Goal: Task Accomplishment & Management: Manage account settings

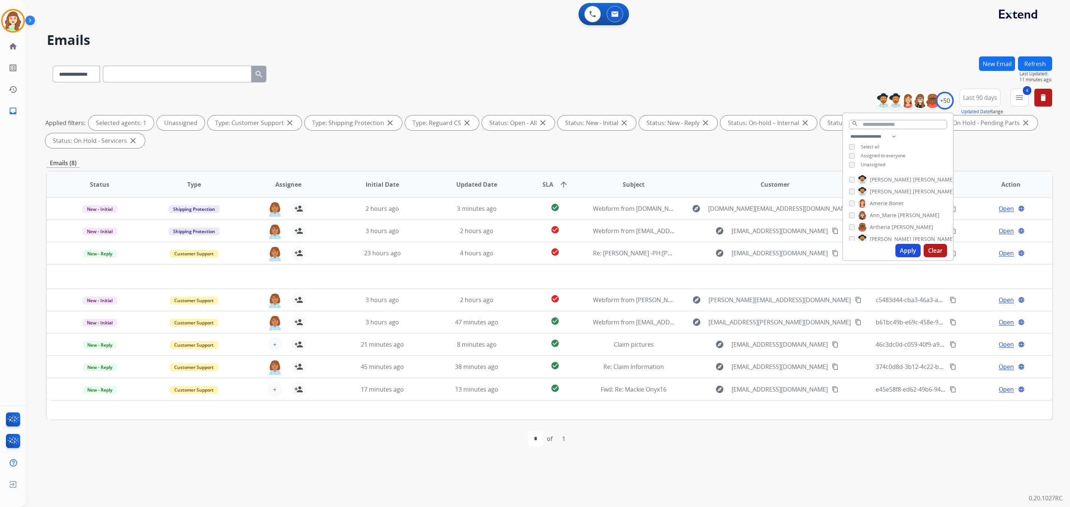
select select "**********"
click at [913, 252] on button "Apply" at bounding box center [907, 250] width 25 height 13
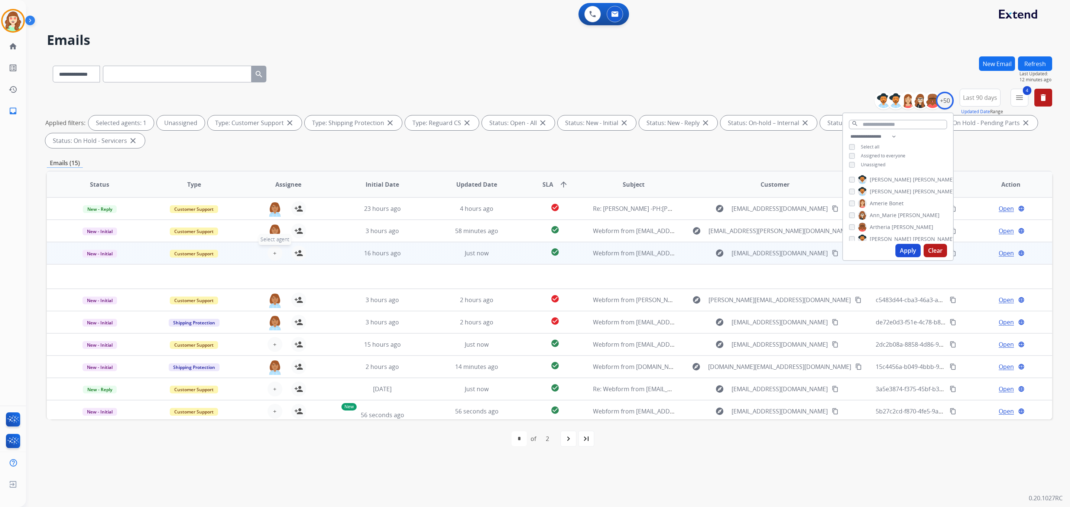
click at [277, 254] on button "+ Select agent" at bounding box center [274, 253] width 15 height 15
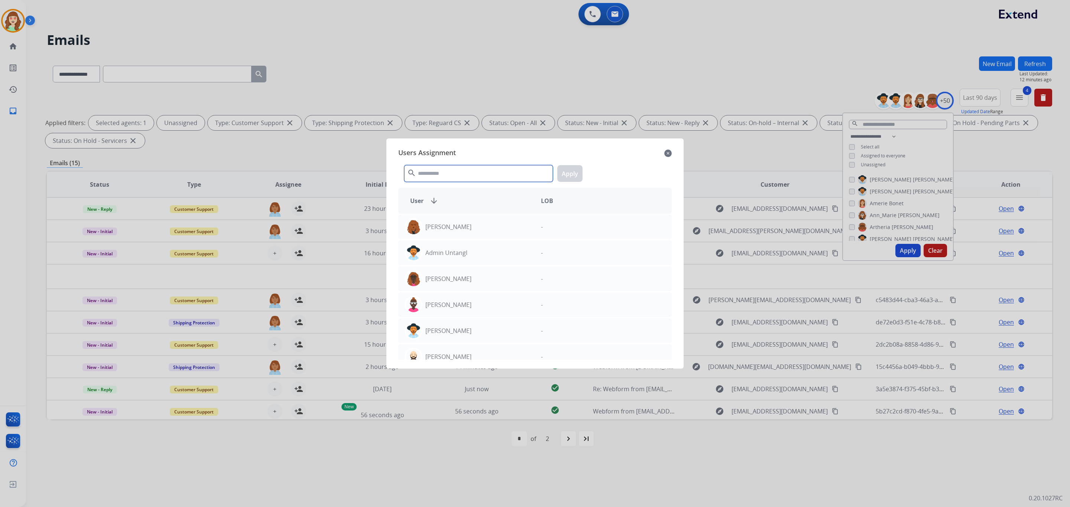
drag, startPoint x: 468, startPoint y: 178, endPoint x: 456, endPoint y: 181, distance: 12.1
click at [458, 179] on input "text" at bounding box center [478, 173] width 149 height 17
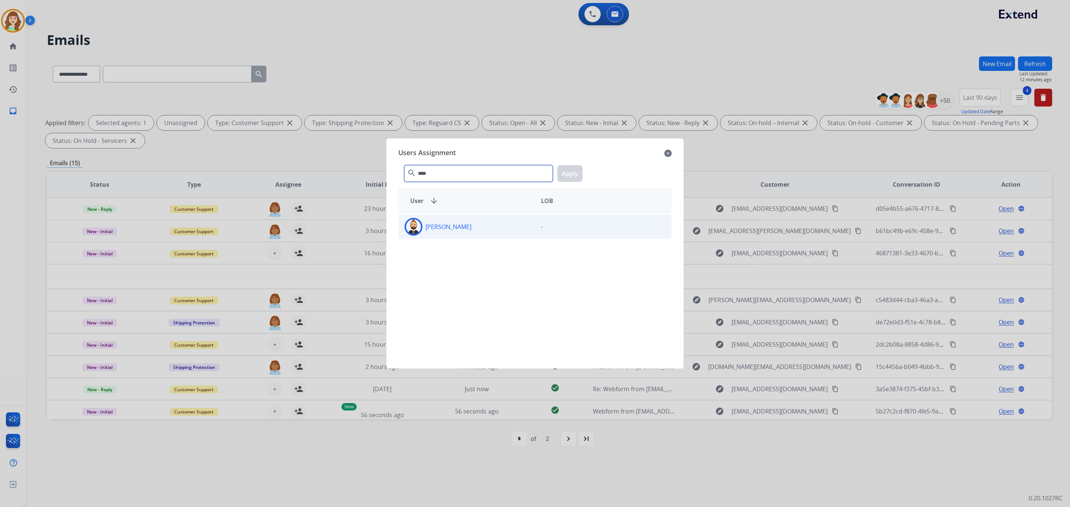
type input "****"
drag, startPoint x: 494, startPoint y: 230, endPoint x: 528, endPoint y: 168, distance: 71.0
click at [494, 228] on div "[PERSON_NAME]" at bounding box center [467, 227] width 136 height 18
drag, startPoint x: 565, startPoint y: 168, endPoint x: 374, endPoint y: 221, distance: 198.1
click at [566, 168] on button "Apply" at bounding box center [569, 173] width 25 height 17
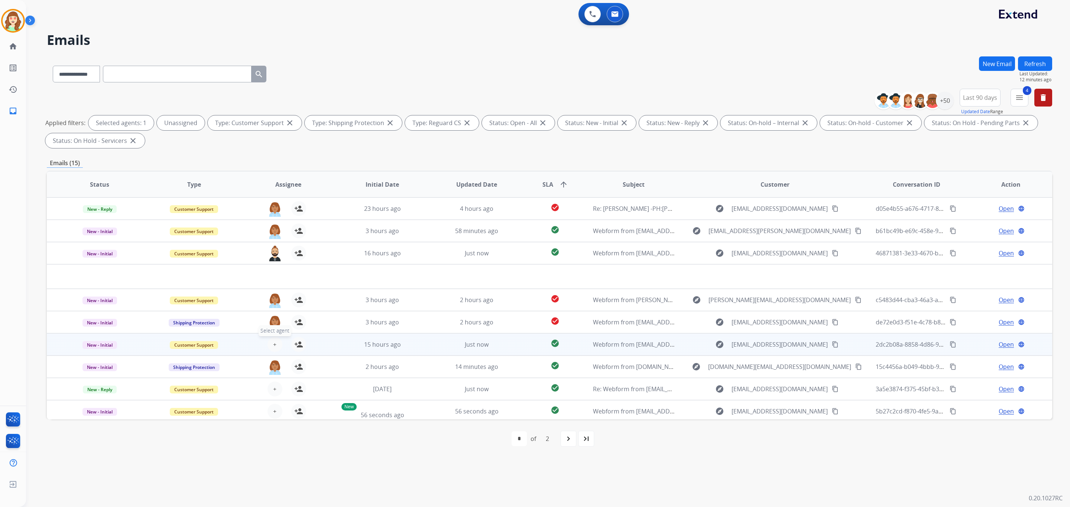
click at [273, 343] on span "+" at bounding box center [274, 344] width 3 height 9
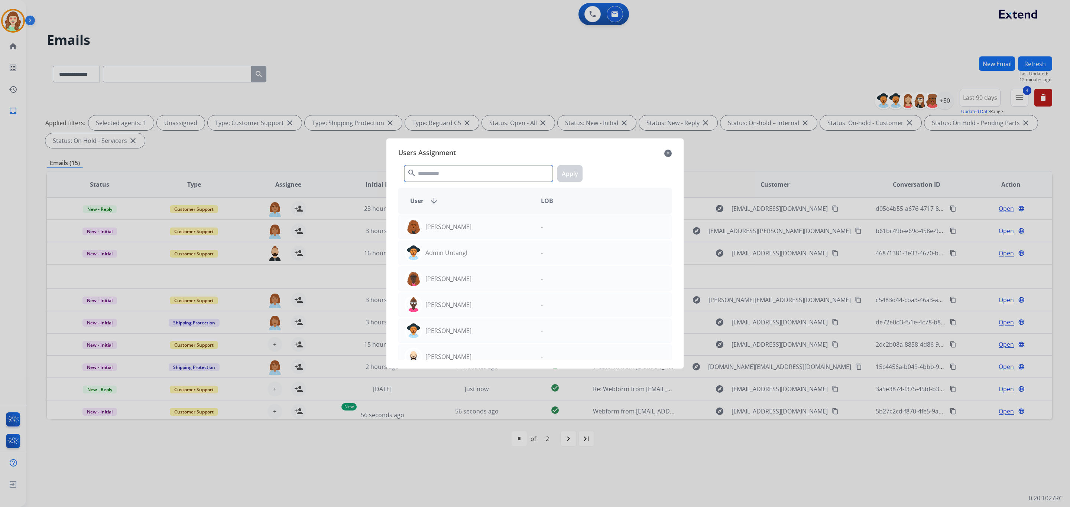
click at [453, 174] on input "text" at bounding box center [478, 173] width 149 height 17
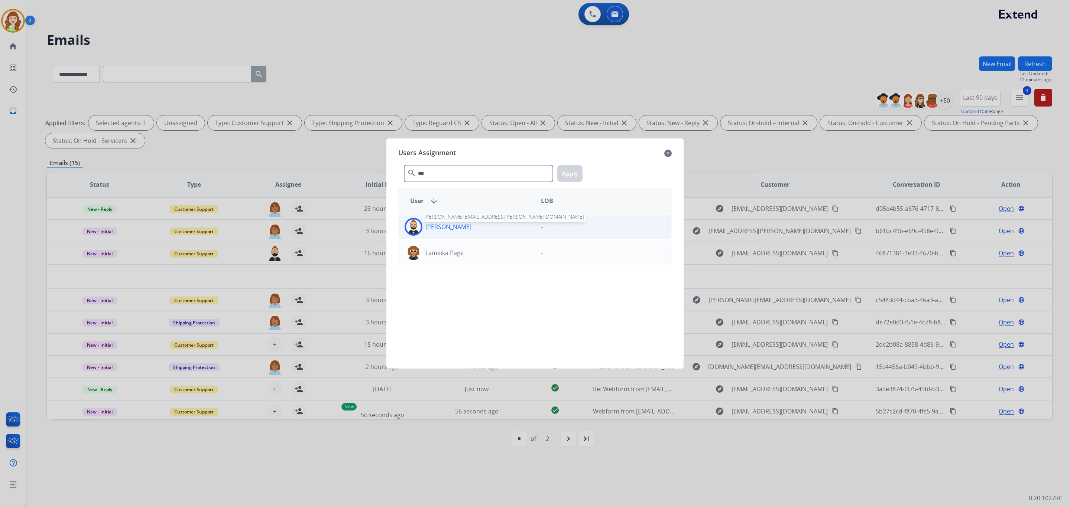
type input "***"
click at [457, 228] on p "[PERSON_NAME]" at bounding box center [448, 227] width 46 height 9
click at [579, 179] on button "Apply" at bounding box center [569, 173] width 25 height 17
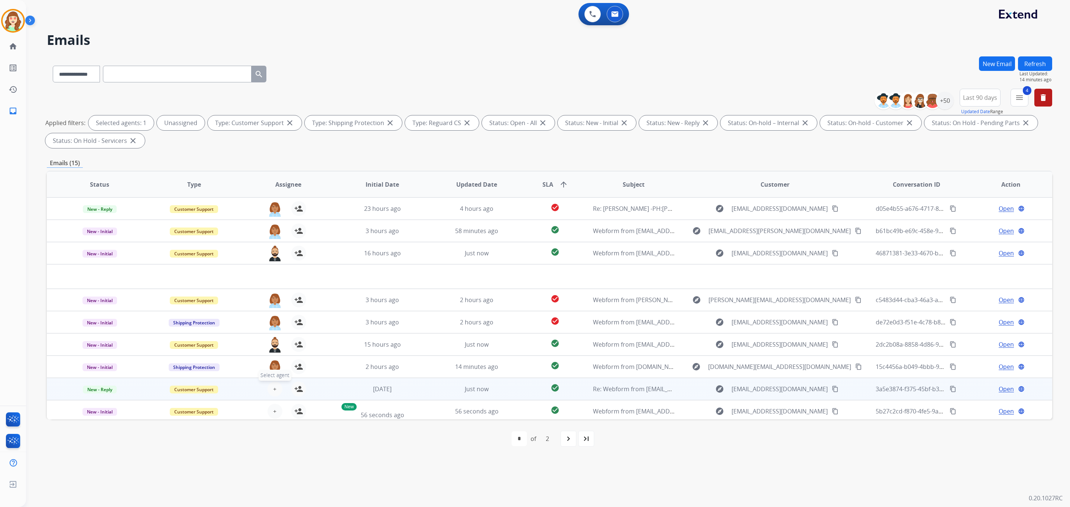
click at [273, 388] on span "+" at bounding box center [274, 389] width 3 height 9
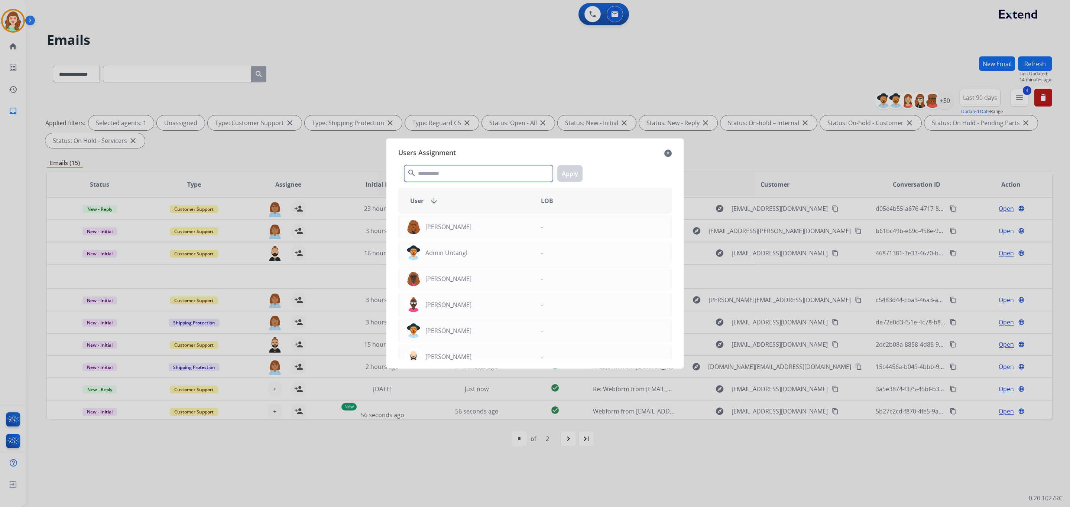
click at [452, 171] on input "text" at bounding box center [478, 173] width 149 height 17
type input "****"
click at [474, 309] on div "[PERSON_NAME]" at bounding box center [467, 305] width 136 height 18
click at [567, 174] on button "Apply" at bounding box center [569, 173] width 25 height 17
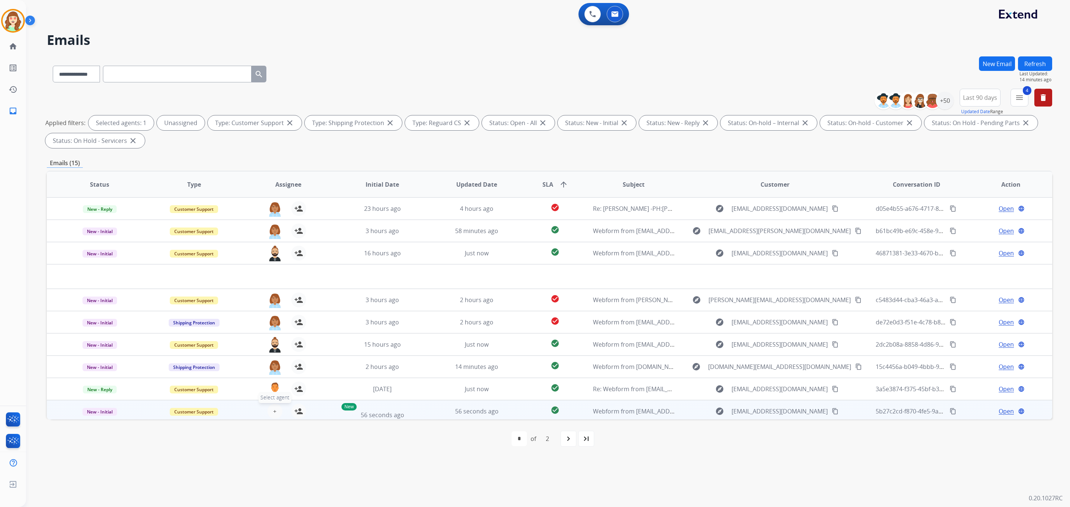
click at [273, 409] on span "+" at bounding box center [274, 411] width 3 height 9
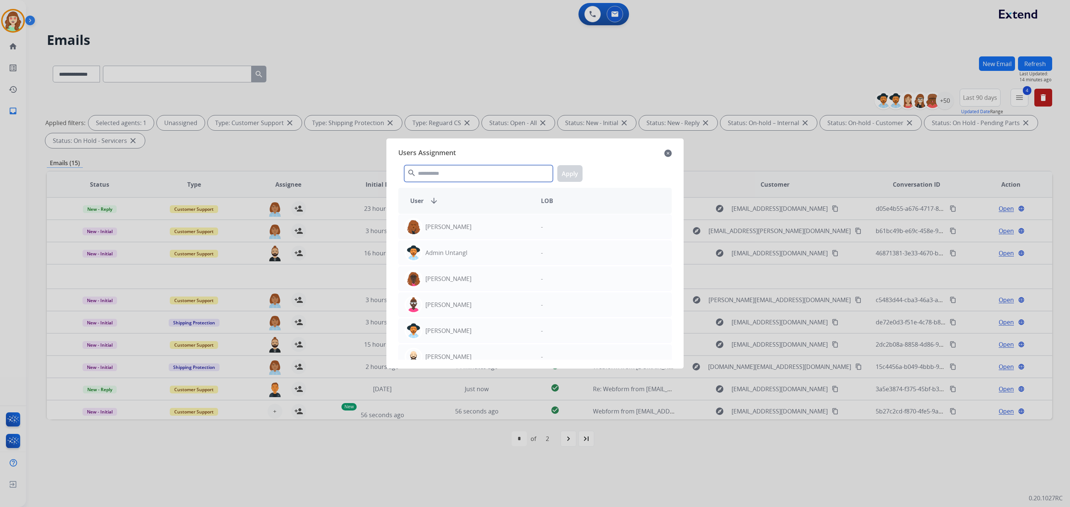
click at [449, 173] on input "text" at bounding box center [478, 173] width 149 height 17
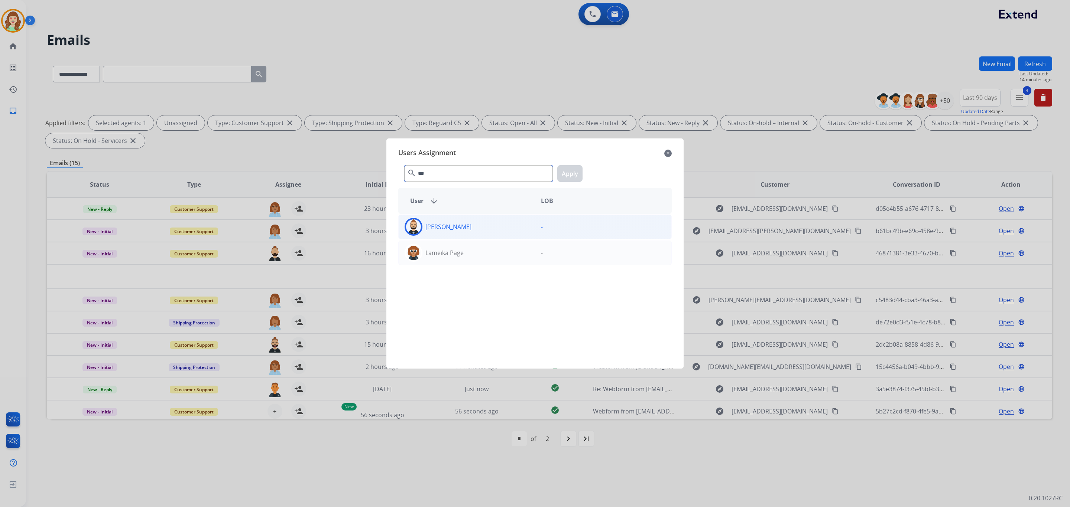
type input "***"
click at [531, 223] on div "[PERSON_NAME]" at bounding box center [467, 227] width 136 height 18
drag, startPoint x: 563, startPoint y: 163, endPoint x: 570, endPoint y: 169, distance: 9.2
click at [564, 166] on div "*** search Apply" at bounding box center [534, 172] width 273 height 26
click at [565, 168] on button "Apply" at bounding box center [569, 173] width 25 height 17
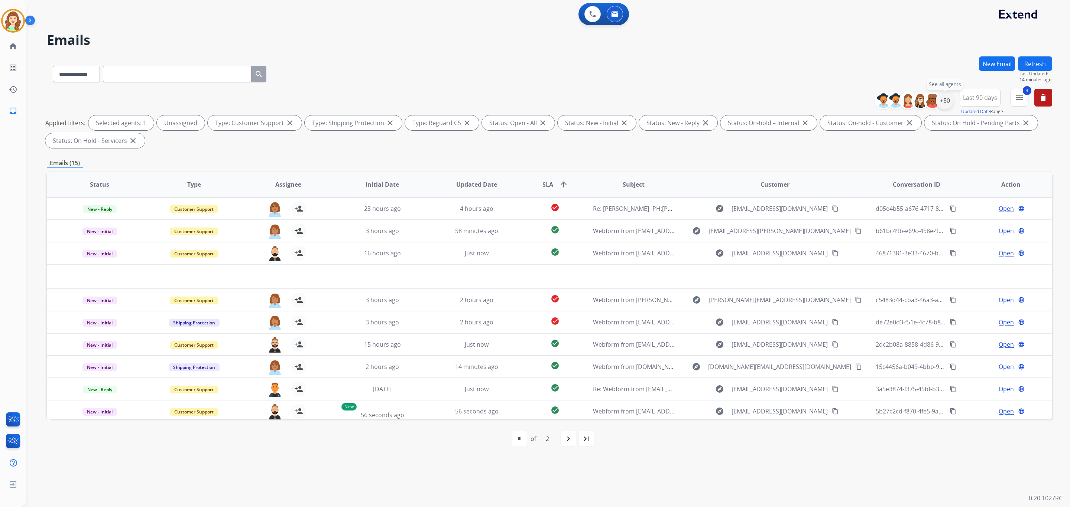
drag, startPoint x: 938, startPoint y: 104, endPoint x: 942, endPoint y: 104, distance: 4.1
click at [938, 104] on div "+50" at bounding box center [945, 101] width 18 height 18
click at [879, 123] on input "text" at bounding box center [898, 124] width 98 height 9
type input "***"
click at [908, 209] on button "Apply" at bounding box center [907, 211] width 25 height 13
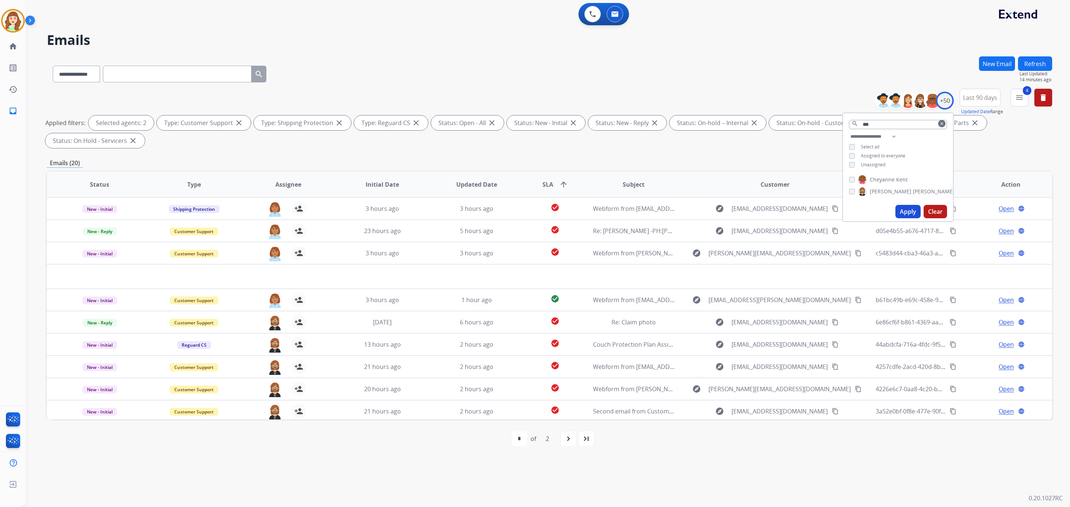
click at [136, 76] on input "text" at bounding box center [177, 74] width 149 height 17
paste input "**********"
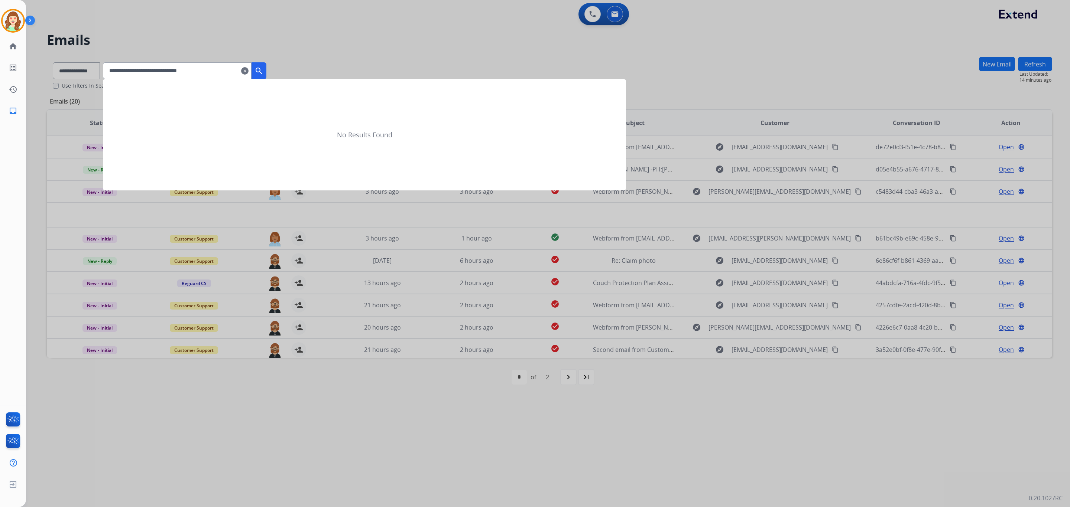
type input "**********"
click at [263, 71] on mat-icon "search" at bounding box center [258, 71] width 9 height 9
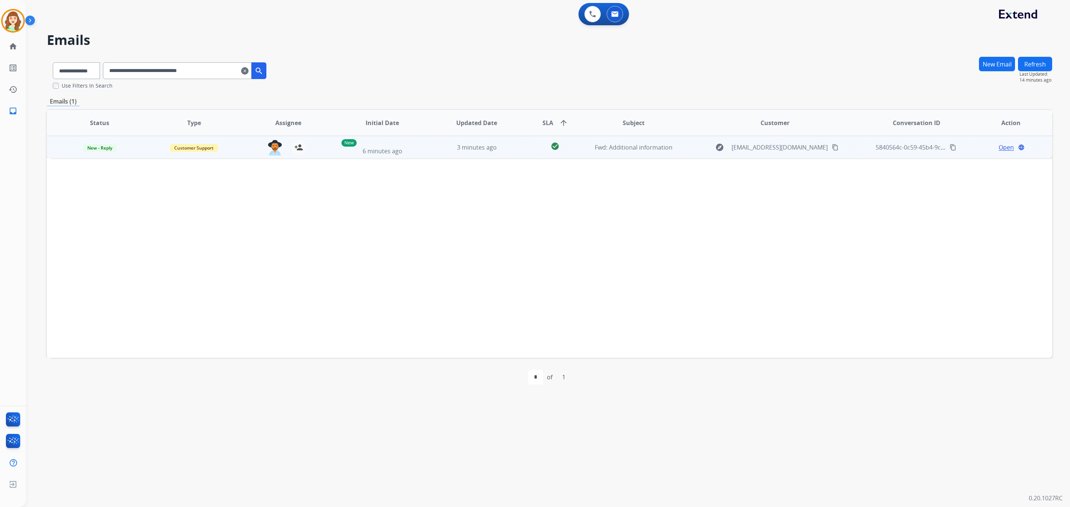
click at [1003, 154] on td "Open language" at bounding box center [1005, 147] width 94 height 22
click at [1005, 147] on span "Open" at bounding box center [1006, 147] width 15 height 9
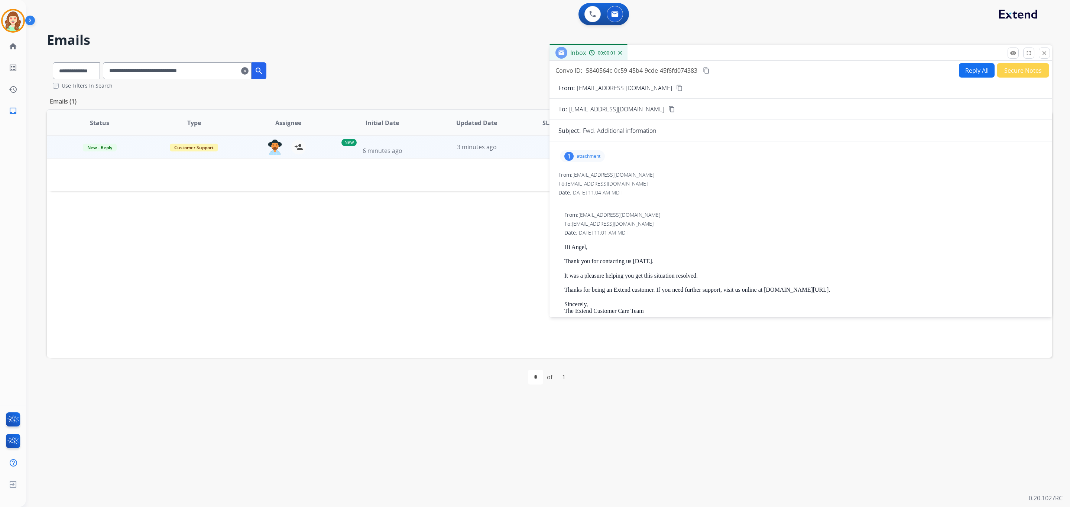
click at [577, 155] on p "attachment" at bounding box center [589, 156] width 24 height 6
click at [578, 176] on div at bounding box center [584, 175] width 37 height 26
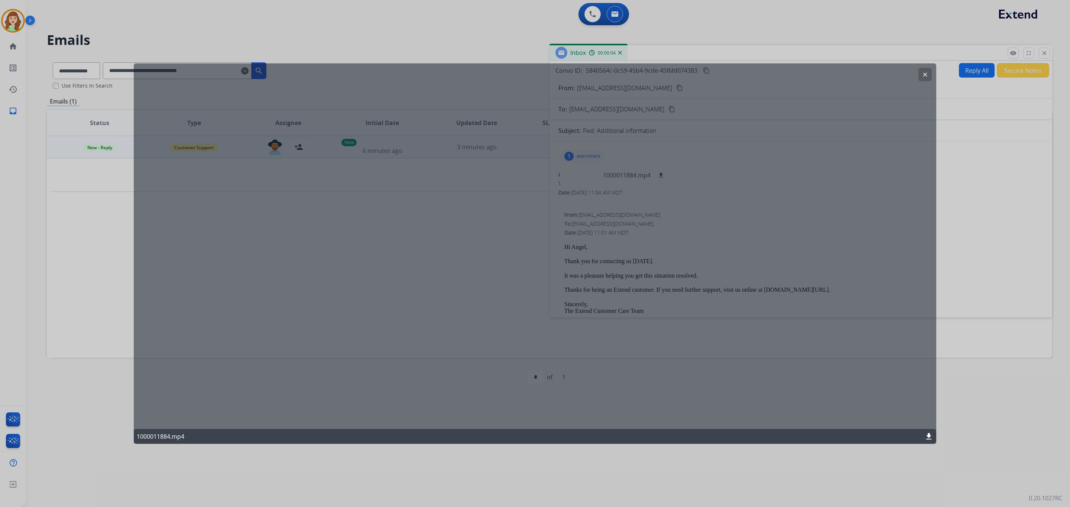
click at [922, 437] on div "1000011884.mp4 download" at bounding box center [535, 436] width 802 height 15
click at [924, 71] on button "clear" at bounding box center [924, 74] width 13 height 13
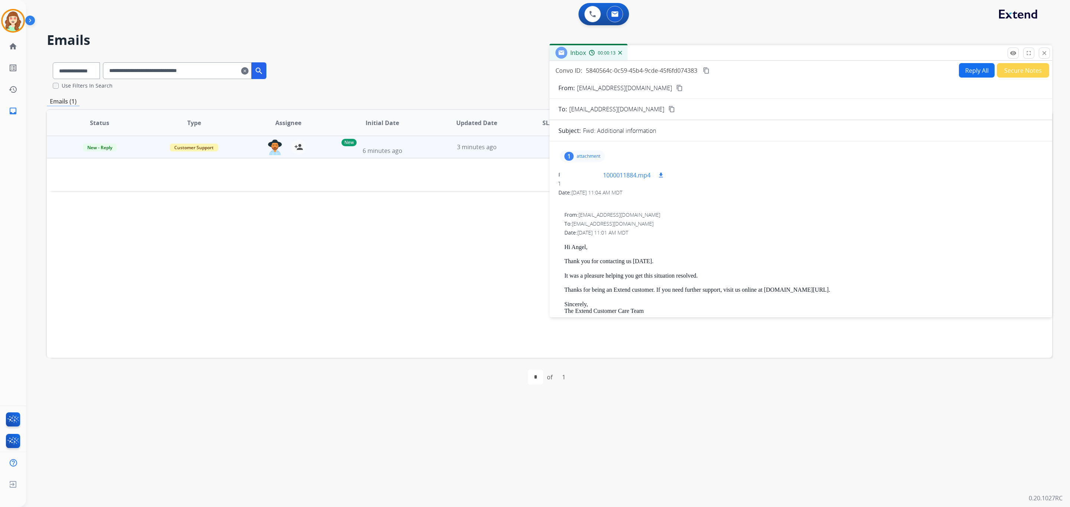
click at [633, 179] on p "1000011884.mp4" at bounding box center [627, 175] width 48 height 9
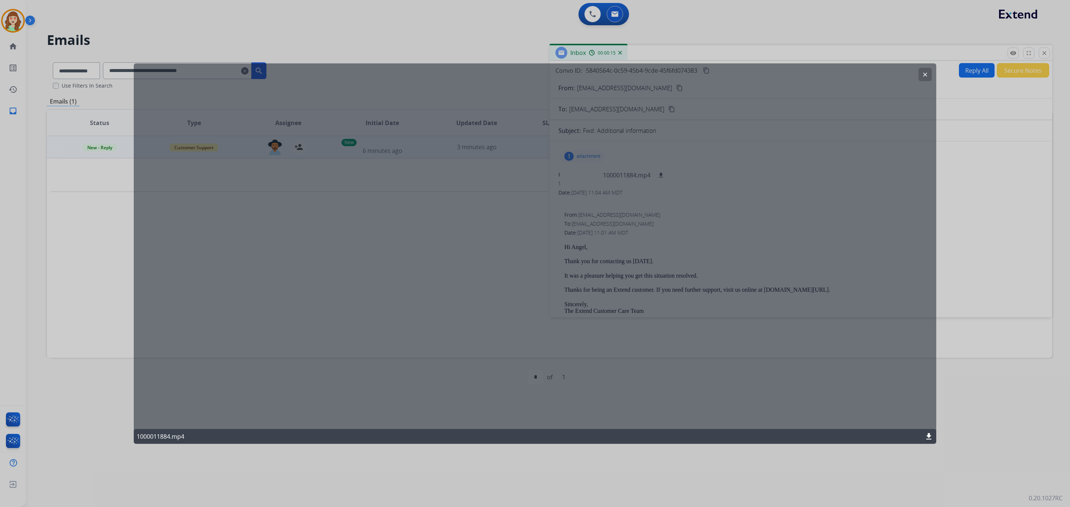
click at [927, 434] on mat-icon "download" at bounding box center [928, 436] width 9 height 9
click at [924, 72] on mat-icon "clear" at bounding box center [925, 74] width 7 height 7
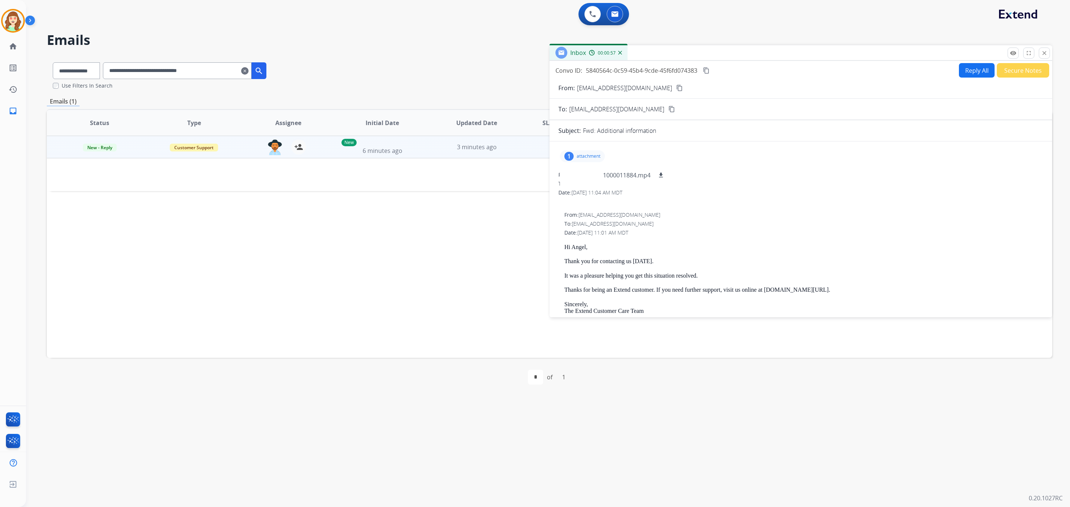
click at [675, 87] on button "content_copy" at bounding box center [679, 88] width 9 height 9
click at [1047, 57] on button "close Close" at bounding box center [1044, 53] width 11 height 11
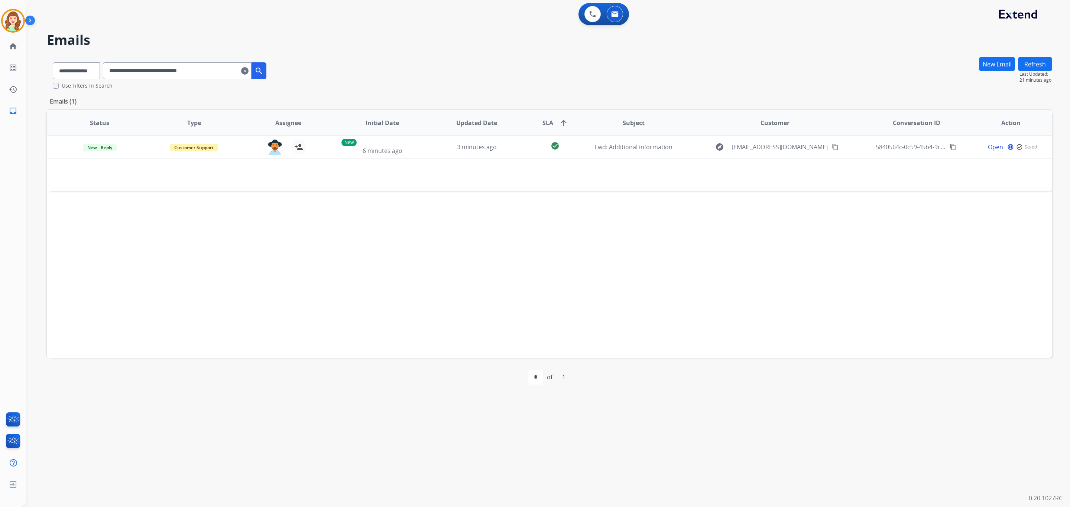
click at [249, 67] on mat-icon "clear" at bounding box center [244, 71] width 7 height 9
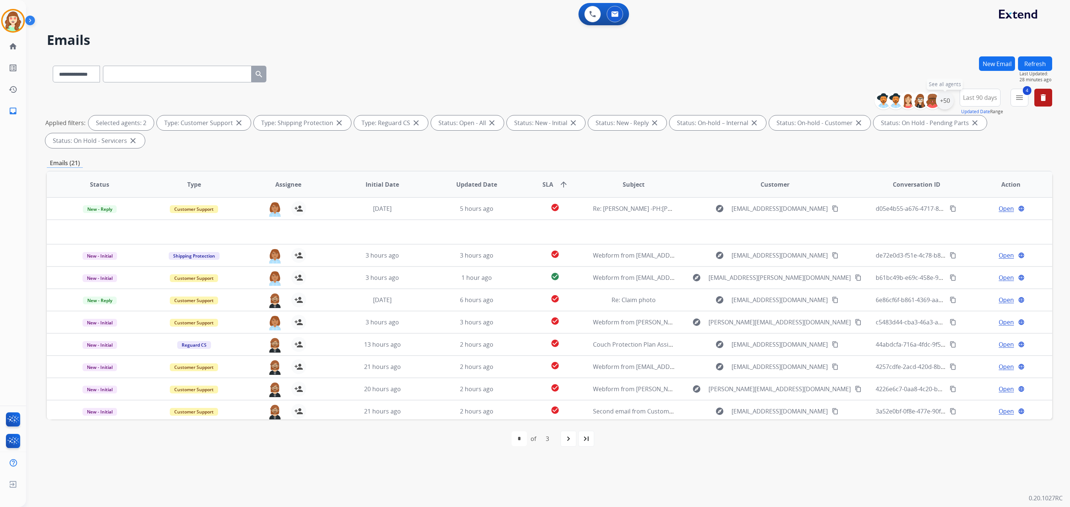
click at [944, 98] on div "+50" at bounding box center [945, 101] width 18 height 18
click at [891, 125] on input "text" at bounding box center [898, 124] width 98 height 9
drag, startPoint x: 901, startPoint y: 122, endPoint x: 798, endPoint y: 120, distance: 102.6
click at [799, 120] on div "**********" at bounding box center [549, 120] width 1005 height 62
click at [943, 101] on div "+50" at bounding box center [945, 101] width 18 height 18
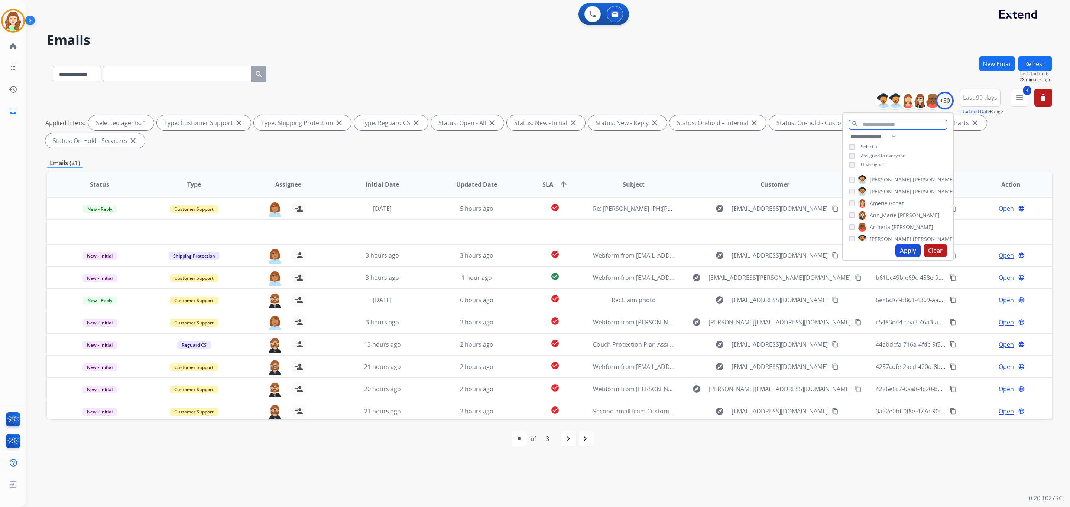
click at [894, 121] on input "text" at bounding box center [898, 124] width 98 height 9
type input "***"
click at [908, 209] on button "Apply" at bounding box center [907, 211] width 25 height 13
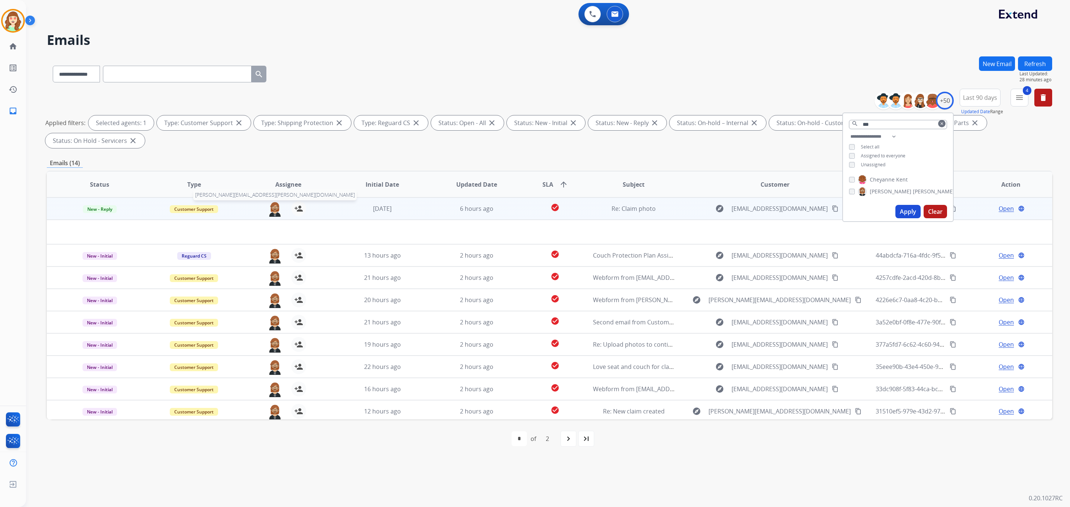
click at [275, 208] on img at bounding box center [274, 209] width 15 height 16
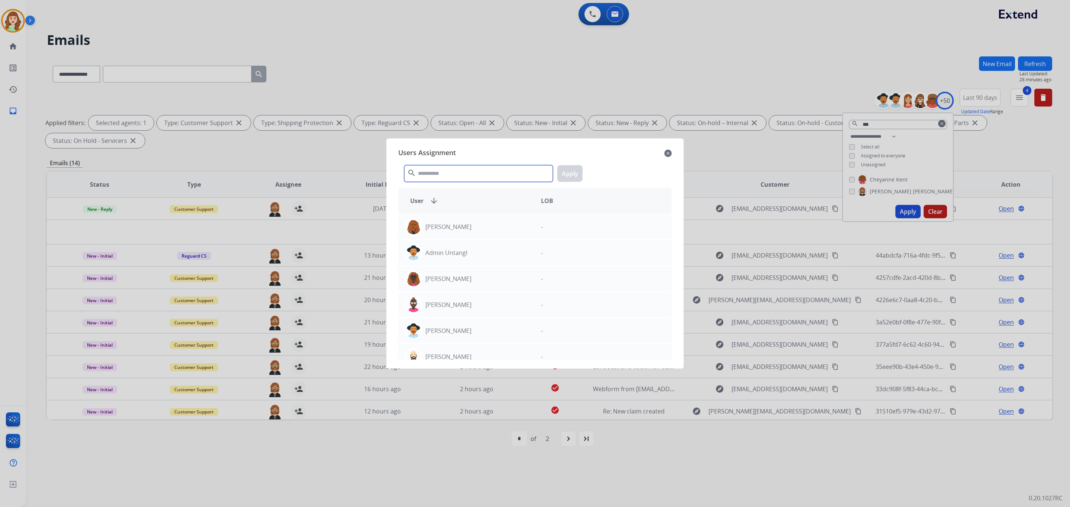
drag, startPoint x: 444, startPoint y: 171, endPoint x: 149, endPoint y: 14, distance: 333.1
click at [433, 173] on input "text" at bounding box center [478, 173] width 149 height 17
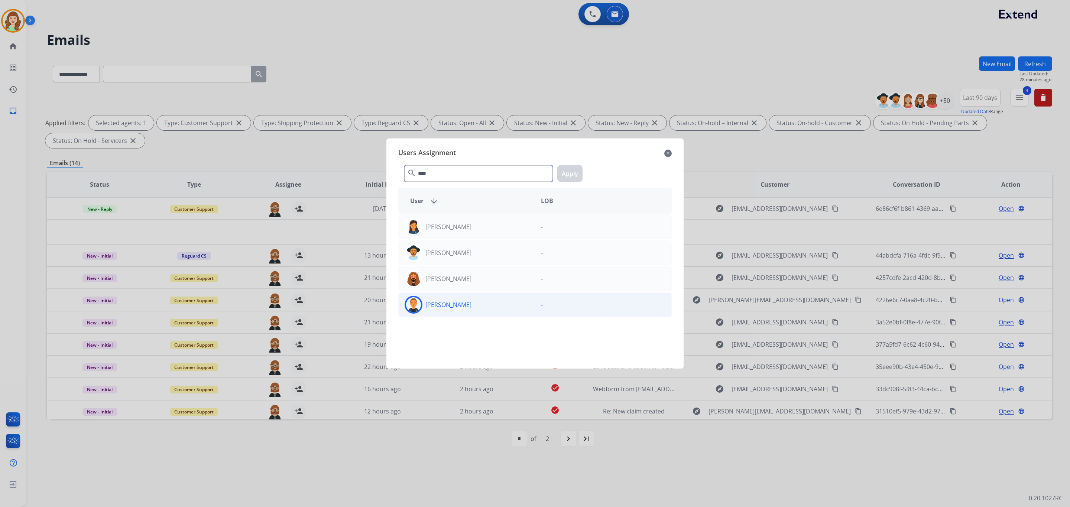
type input "****"
click at [474, 304] on div "[PERSON_NAME]" at bounding box center [467, 305] width 136 height 18
click at [575, 167] on button "Apply" at bounding box center [569, 173] width 25 height 17
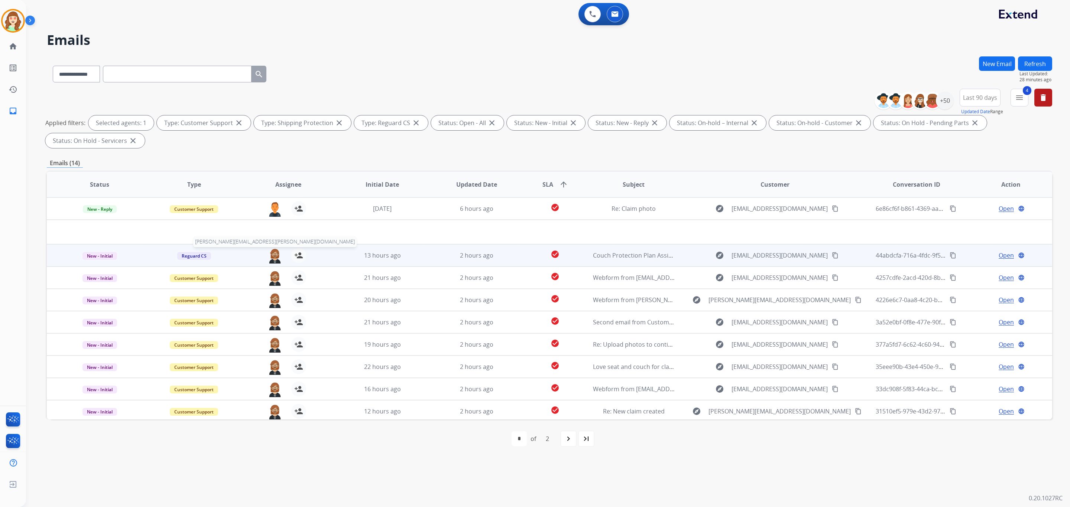
click at [273, 256] on img at bounding box center [274, 256] width 15 height 16
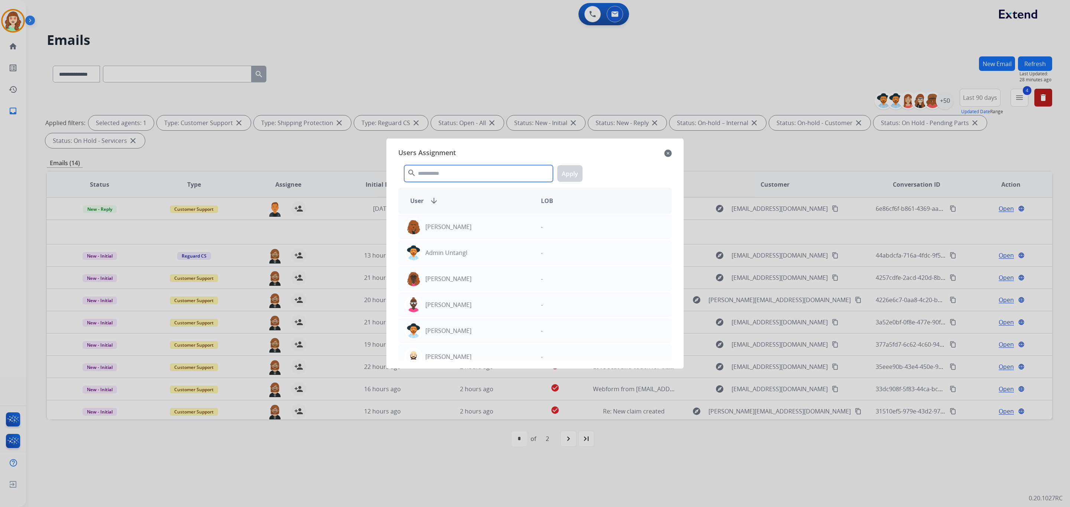
click at [499, 181] on input "text" at bounding box center [478, 173] width 149 height 17
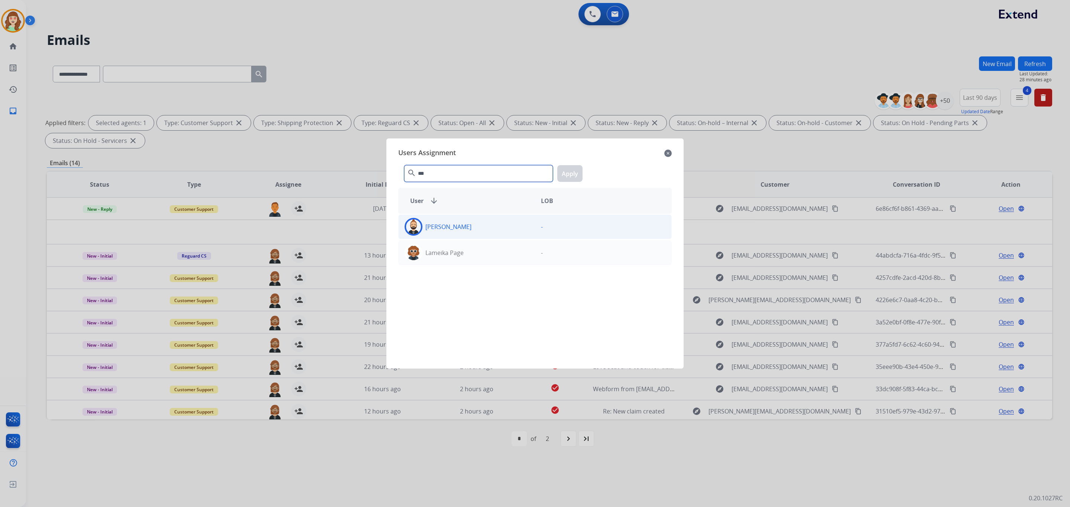
type input "***"
click at [485, 230] on div "[PERSON_NAME]" at bounding box center [467, 227] width 136 height 18
drag, startPoint x: 566, startPoint y: 172, endPoint x: 507, endPoint y: 177, distance: 58.9
click at [567, 172] on button "Apply" at bounding box center [569, 173] width 25 height 17
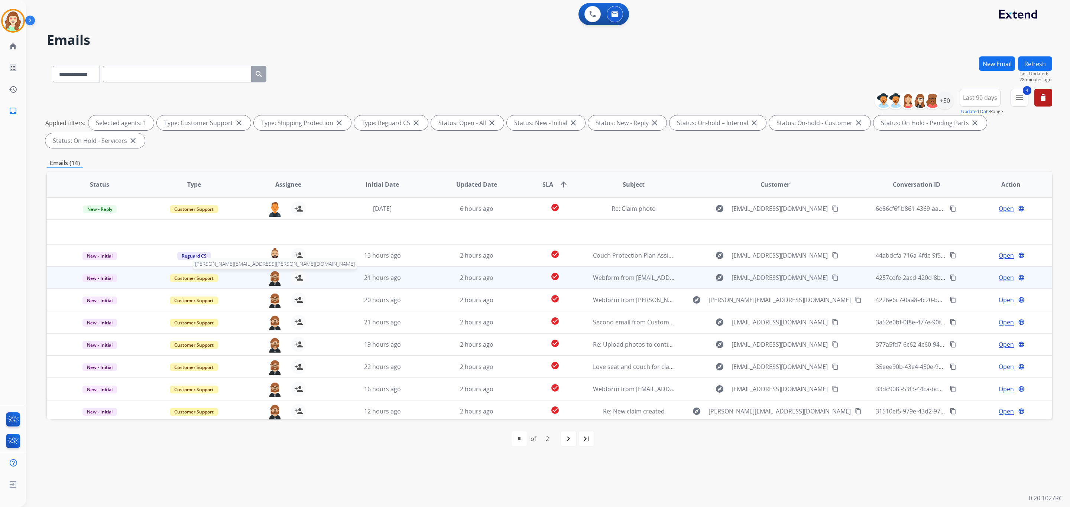
click at [270, 273] on img at bounding box center [274, 278] width 15 height 16
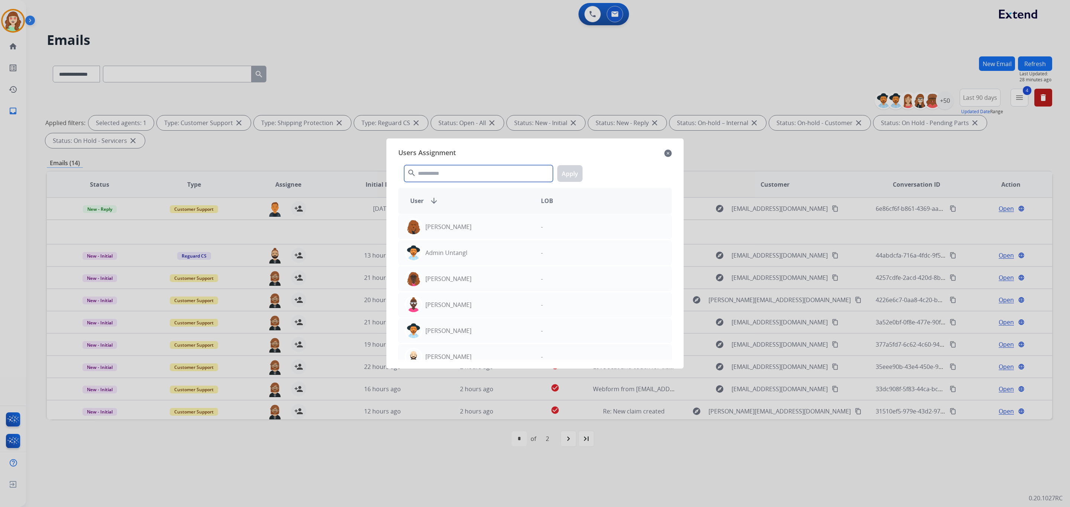
click at [453, 176] on input "text" at bounding box center [478, 173] width 149 height 17
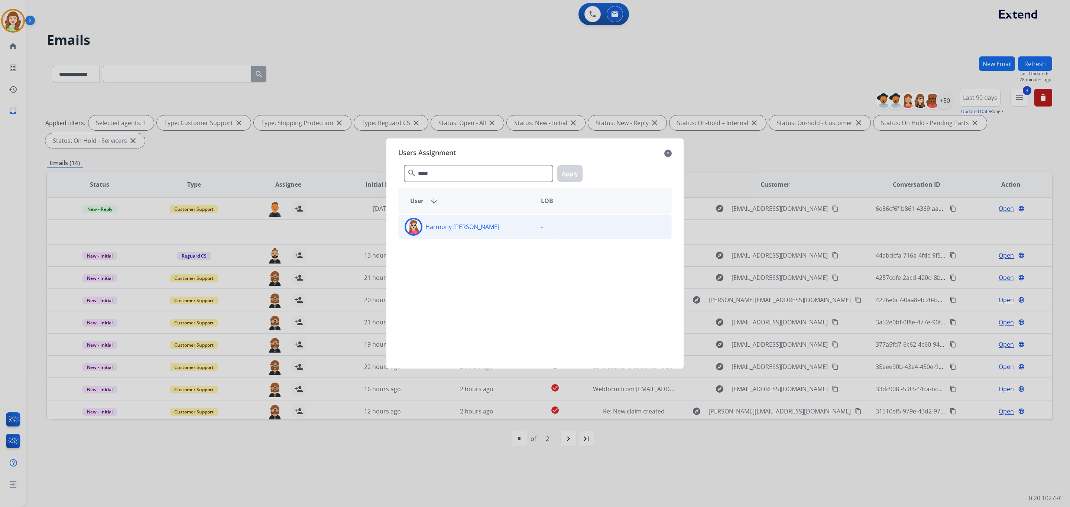
type input "*****"
drag, startPoint x: 489, startPoint y: 231, endPoint x: 543, endPoint y: 211, distance: 58.0
click at [489, 231] on div "Harmony [PERSON_NAME]" at bounding box center [467, 227] width 136 height 18
drag, startPoint x: 568, startPoint y: 172, endPoint x: 535, endPoint y: 179, distance: 33.1
click at [564, 172] on button "Apply" at bounding box center [569, 173] width 25 height 17
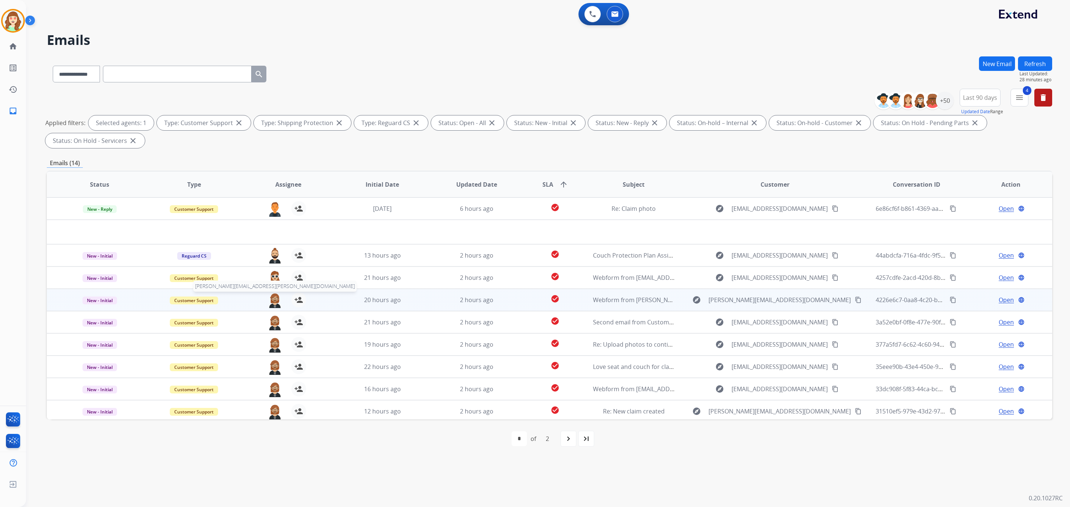
click at [272, 296] on img at bounding box center [274, 301] width 15 height 16
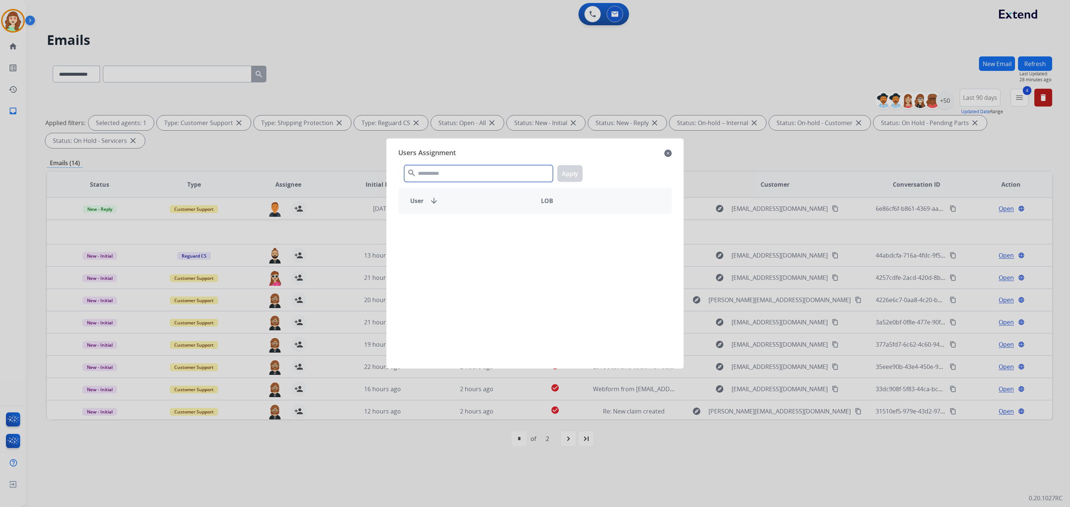
click at [481, 169] on input "text" at bounding box center [478, 173] width 149 height 17
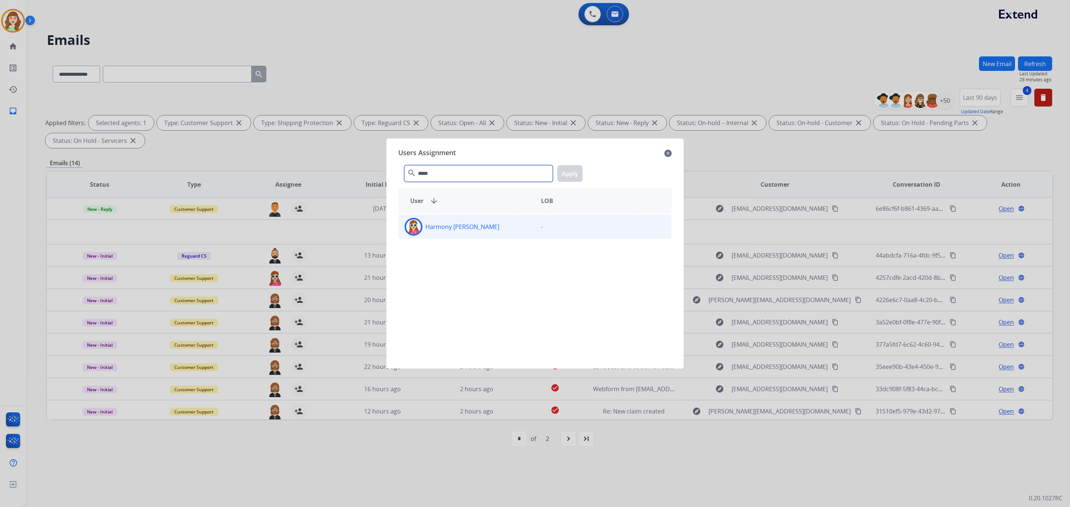
type input "*****"
drag, startPoint x: 514, startPoint y: 237, endPoint x: 551, endPoint y: 224, distance: 38.9
click at [528, 244] on div "Harmony [PERSON_NAME] -" at bounding box center [534, 287] width 273 height 146
click at [485, 229] on div "Harmony [PERSON_NAME]" at bounding box center [467, 227] width 136 height 18
click at [569, 173] on button "Apply" at bounding box center [569, 173] width 25 height 17
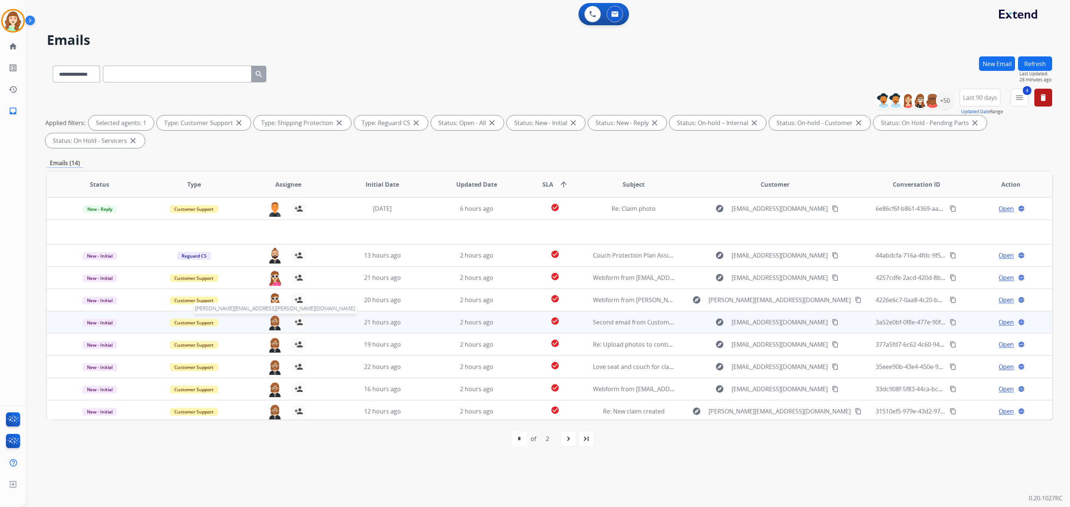
click at [275, 321] on img at bounding box center [274, 323] width 15 height 16
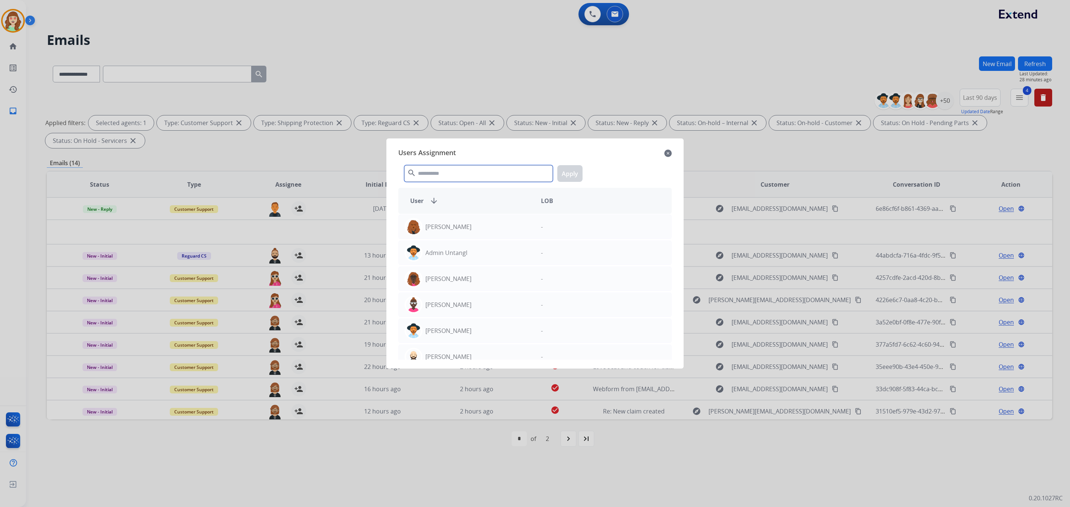
click at [457, 172] on input "text" at bounding box center [478, 173] width 149 height 17
type input "*****"
click at [488, 224] on div "Harmony [PERSON_NAME]" at bounding box center [467, 227] width 136 height 18
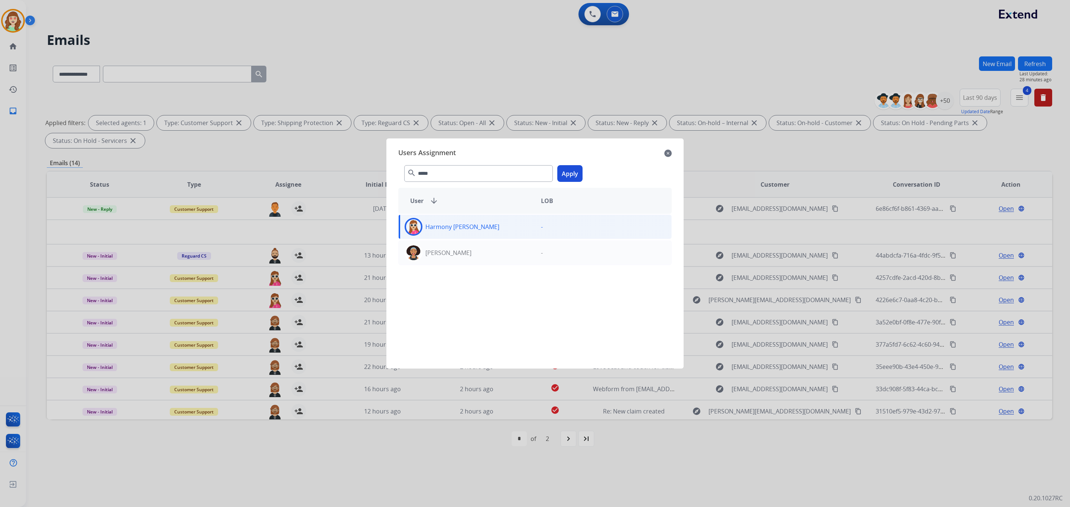
click at [567, 168] on button "Apply" at bounding box center [569, 173] width 25 height 17
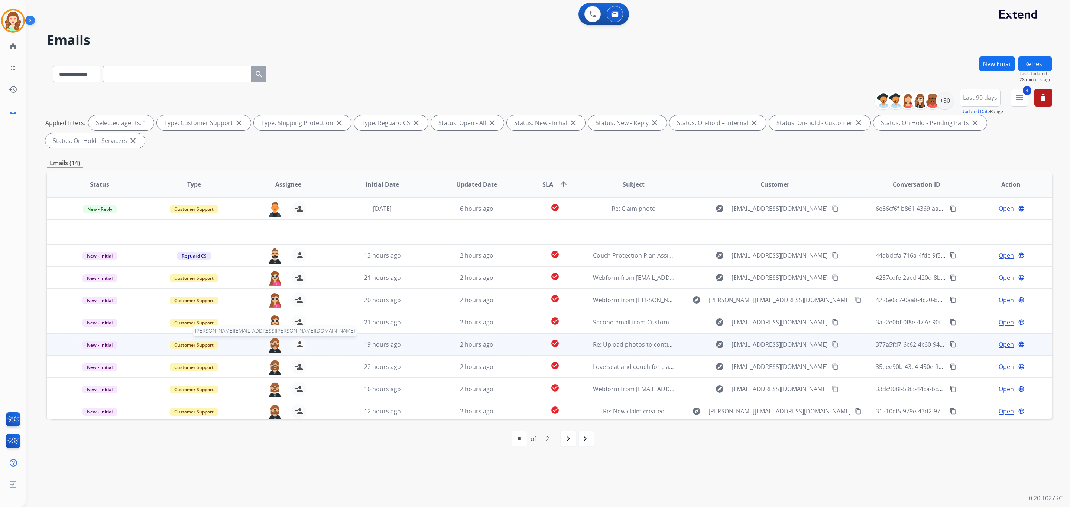
click at [273, 344] on img at bounding box center [274, 345] width 15 height 16
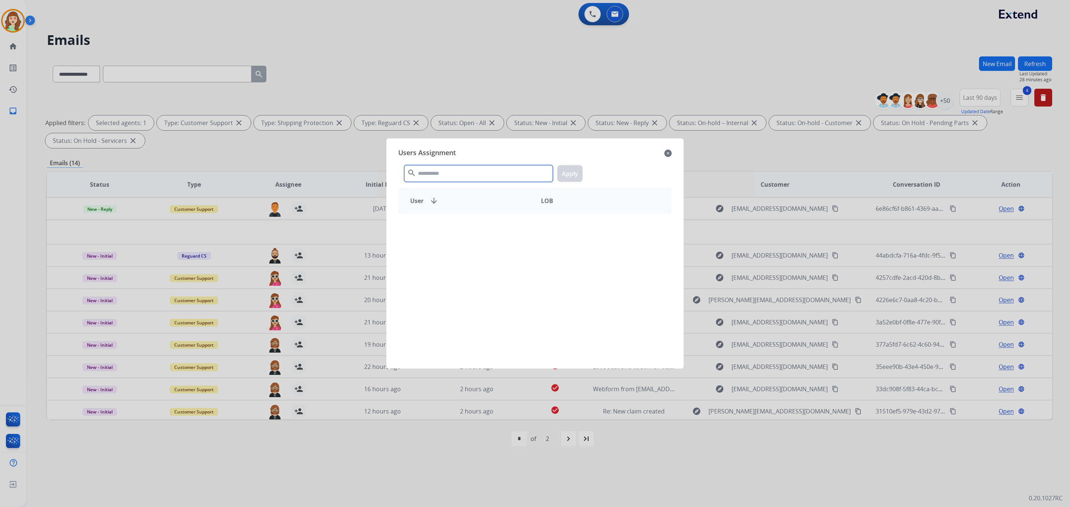
click at [459, 166] on input "text" at bounding box center [478, 173] width 149 height 17
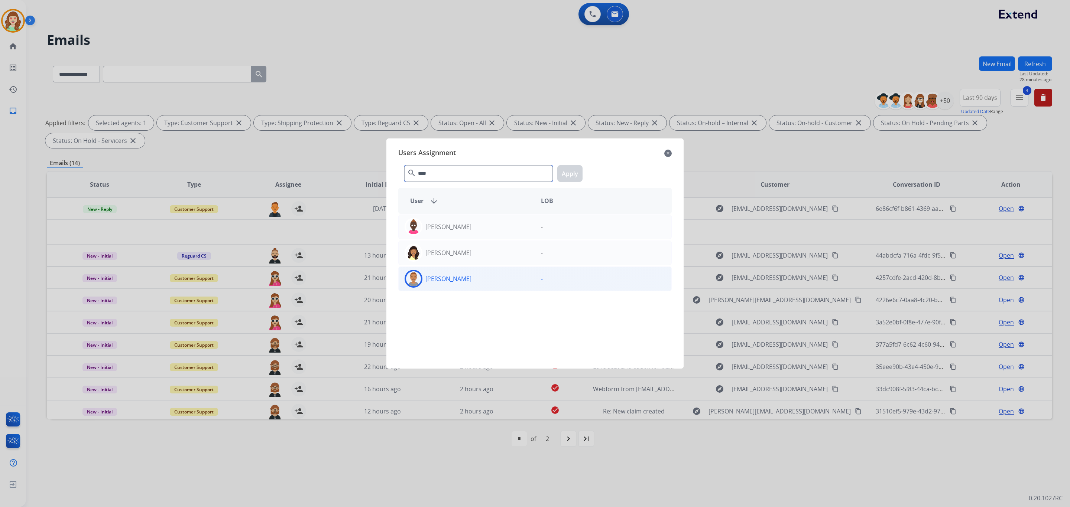
type input "****"
drag, startPoint x: 455, startPoint y: 287, endPoint x: 530, endPoint y: 247, distance: 84.8
click at [456, 286] on div "[PERSON_NAME]" at bounding box center [467, 279] width 136 height 18
click at [574, 169] on button "Apply" at bounding box center [569, 173] width 25 height 17
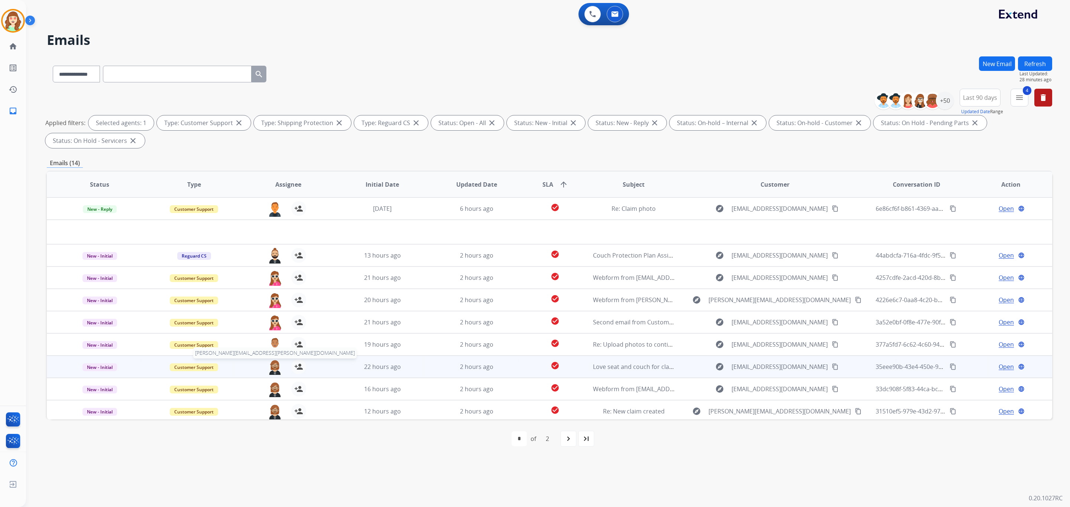
click at [274, 369] on img at bounding box center [274, 368] width 15 height 16
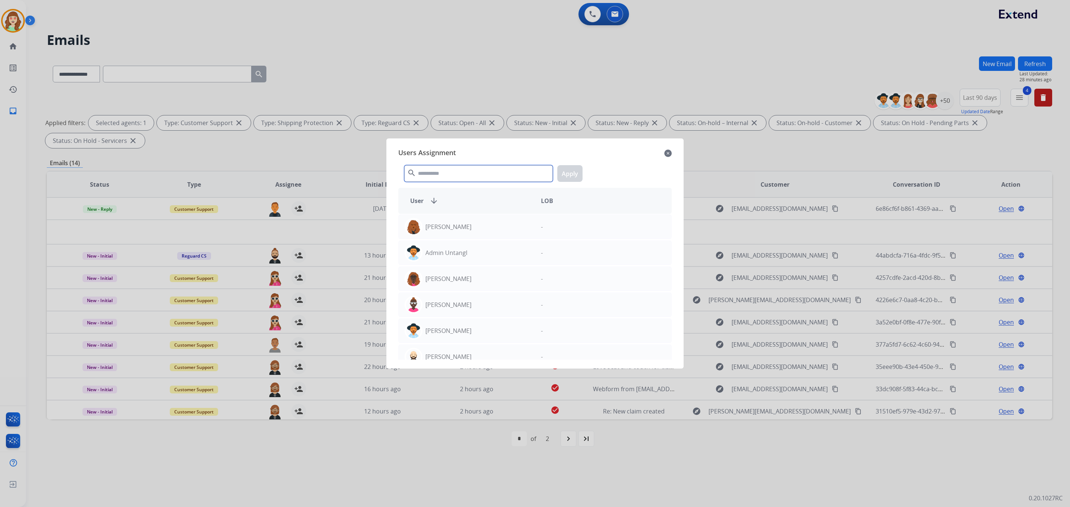
drag, startPoint x: 473, startPoint y: 175, endPoint x: 435, endPoint y: 146, distance: 47.4
click at [472, 175] on input "text" at bounding box center [478, 173] width 149 height 17
type input "*****"
drag, startPoint x: 474, startPoint y: 275, endPoint x: 512, endPoint y: 273, distance: 38.0
click at [475, 278] on div "[PERSON_NAME]" at bounding box center [467, 279] width 136 height 18
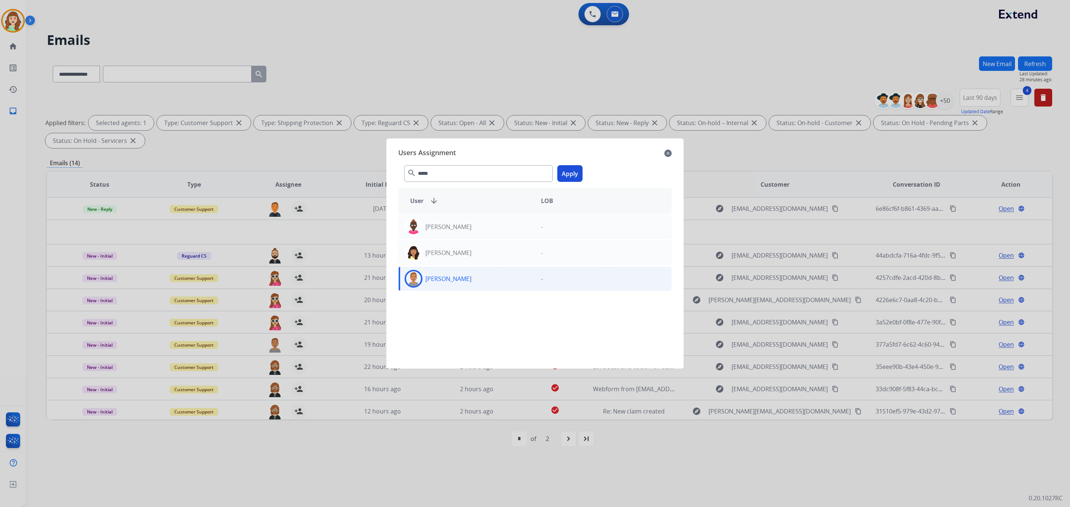
click at [572, 172] on button "Apply" at bounding box center [569, 173] width 25 height 17
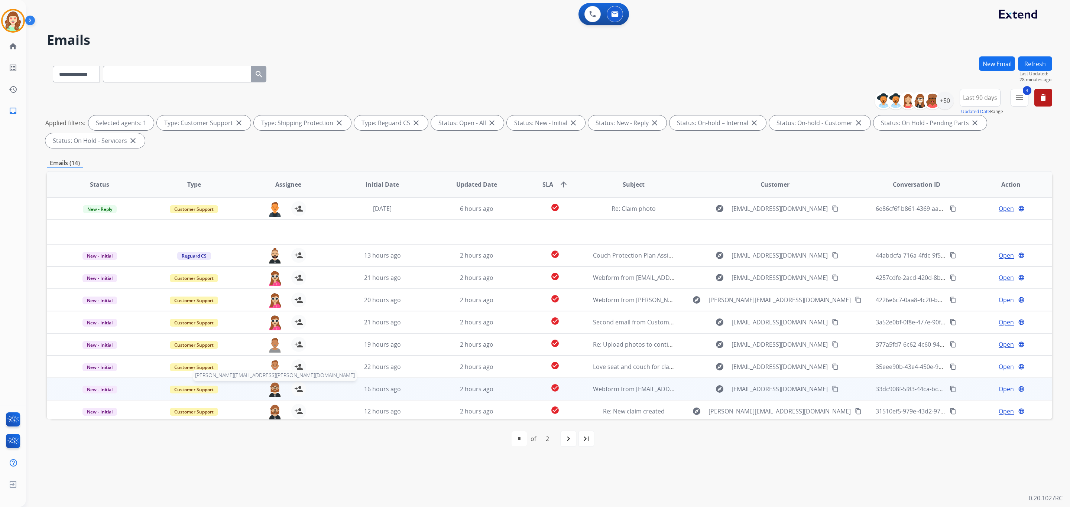
click at [271, 390] on img at bounding box center [274, 390] width 15 height 16
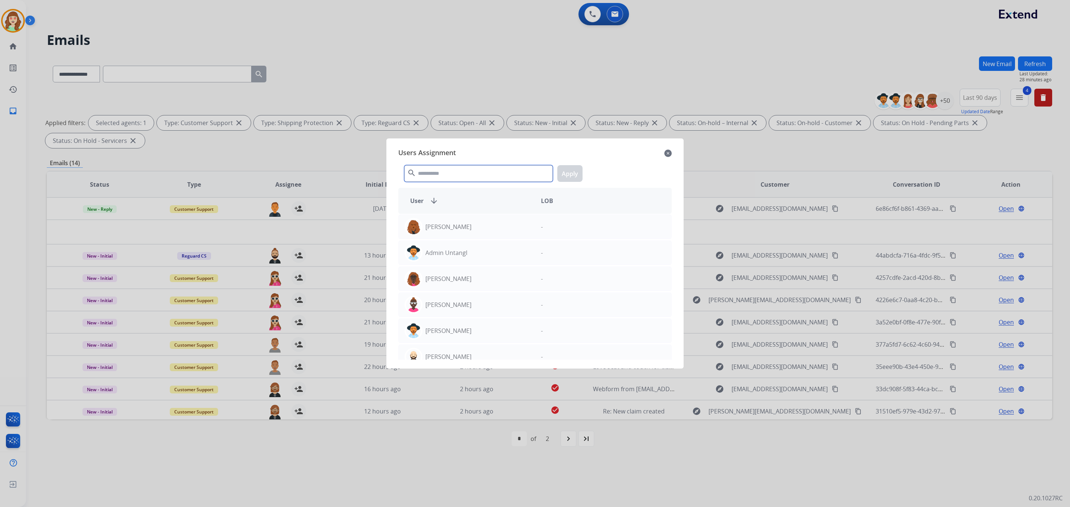
click at [487, 168] on input "text" at bounding box center [478, 173] width 149 height 17
type input "*****"
click at [492, 285] on div "[PERSON_NAME]" at bounding box center [467, 279] width 136 height 18
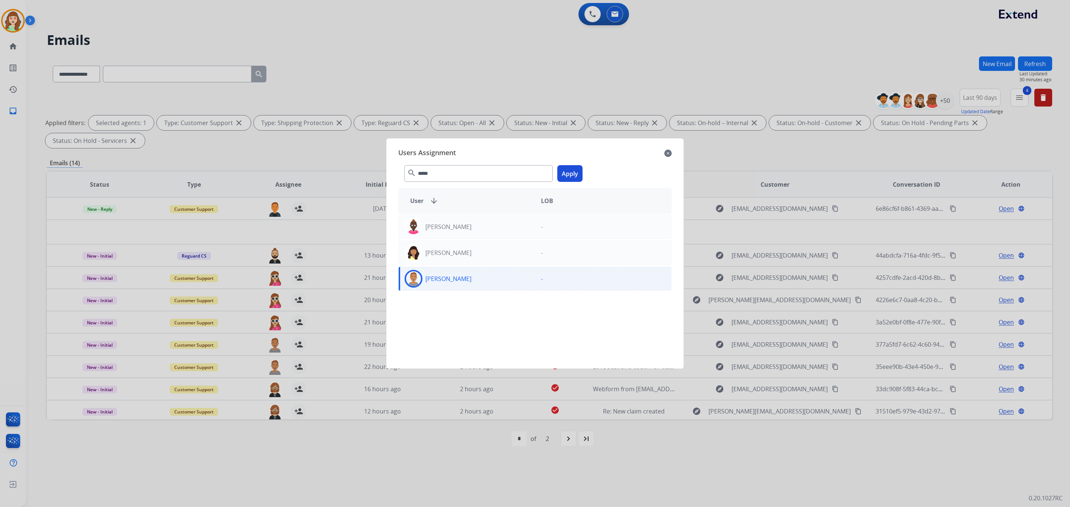
click at [573, 171] on button "Apply" at bounding box center [569, 173] width 25 height 17
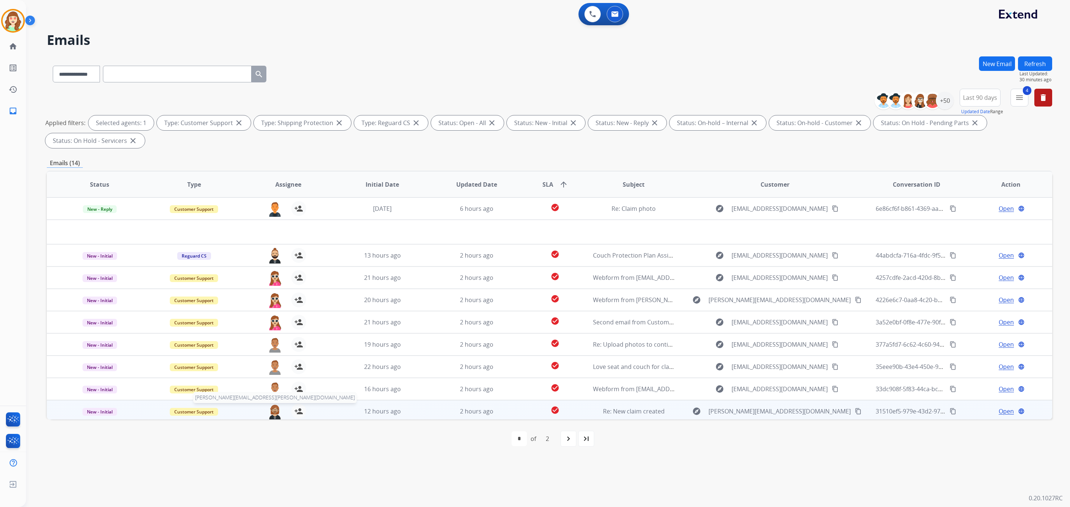
click at [272, 409] on img at bounding box center [274, 412] width 15 height 16
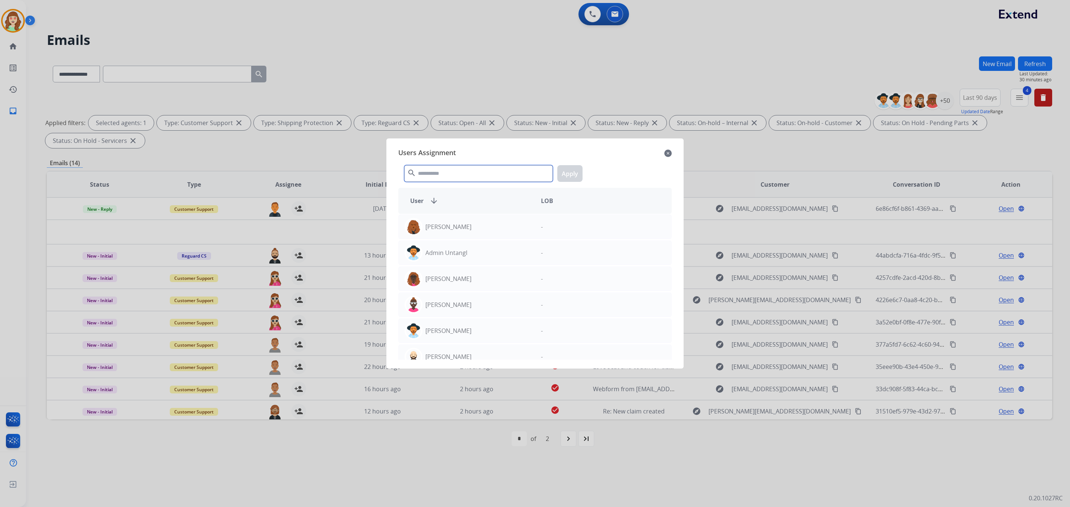
click at [454, 181] on input "text" at bounding box center [478, 173] width 149 height 17
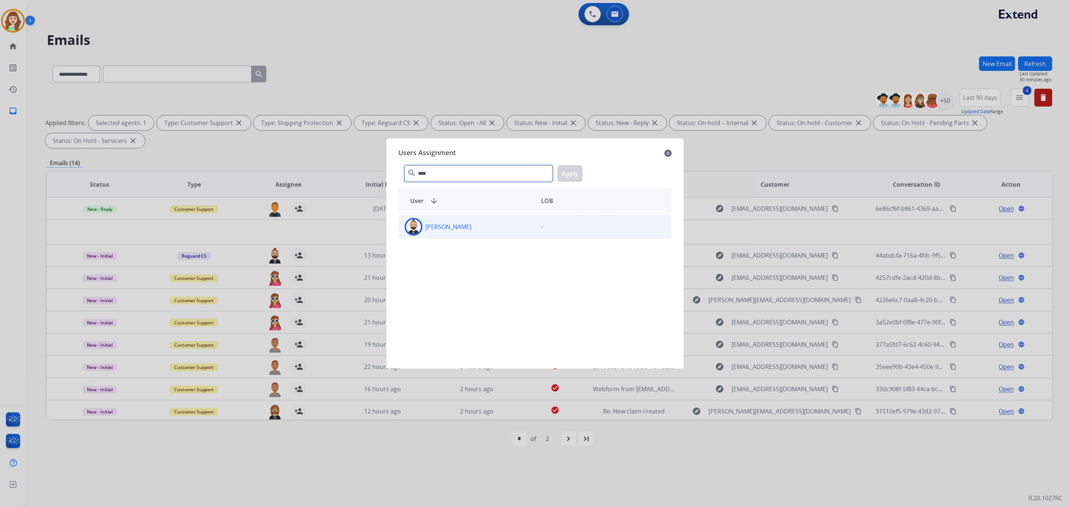
type input "****"
drag, startPoint x: 479, startPoint y: 226, endPoint x: 535, endPoint y: 201, distance: 61.6
click at [479, 227] on div "[PERSON_NAME]" at bounding box center [467, 227] width 136 height 18
click at [568, 177] on button "Apply" at bounding box center [569, 173] width 25 height 17
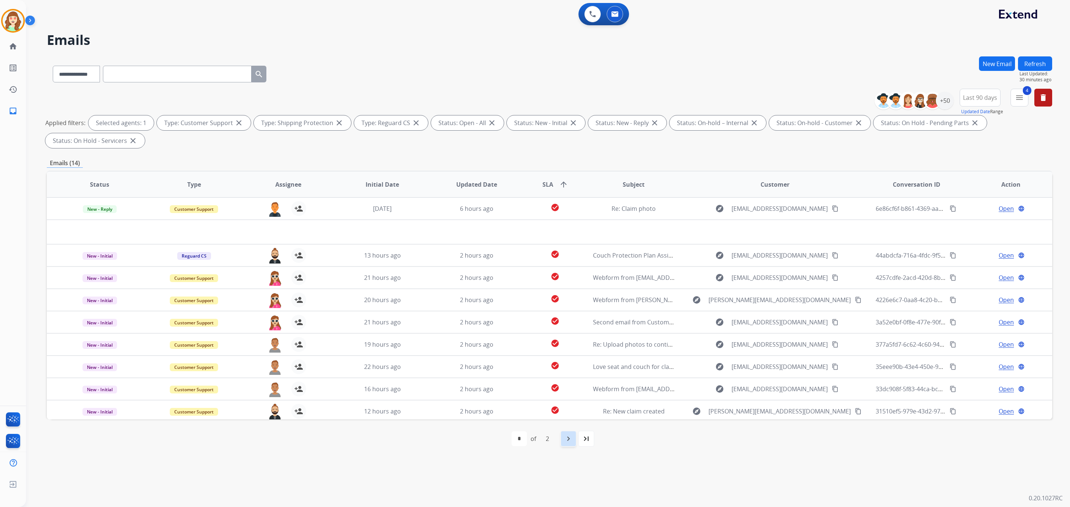
click at [572, 440] on mat-icon "navigate_next" at bounding box center [568, 439] width 9 height 9
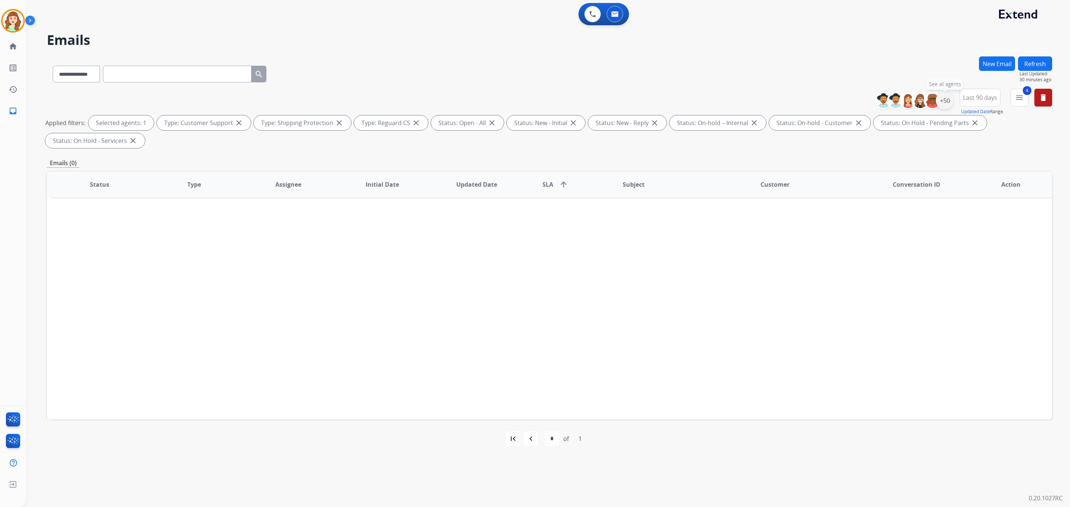
click at [940, 101] on div "+50" at bounding box center [945, 101] width 18 height 18
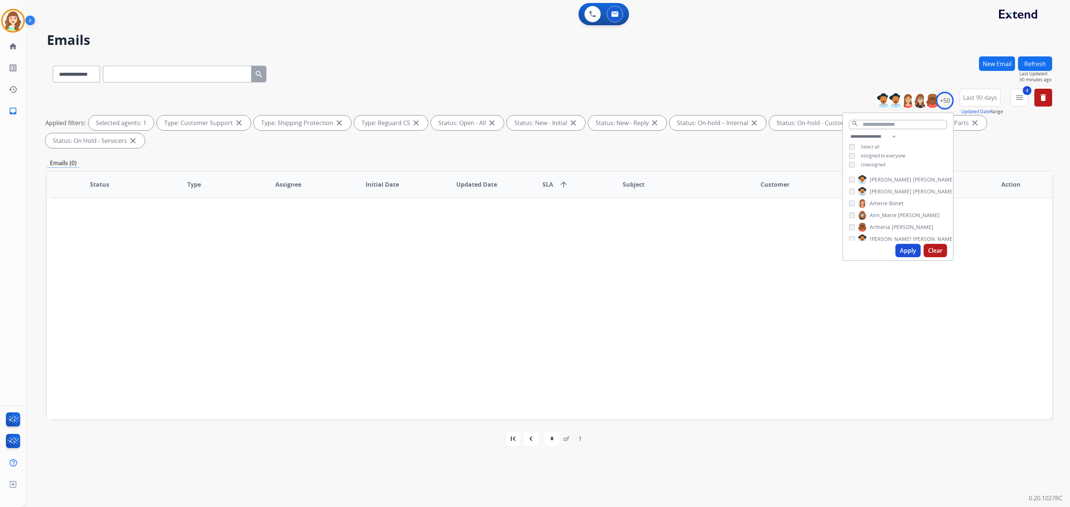
click at [850, 166] on div "**********" at bounding box center [898, 151] width 110 height 39
drag, startPoint x: 904, startPoint y: 241, endPoint x: 920, endPoint y: 242, distance: 15.7
click at [908, 243] on div "Apply Clear" at bounding box center [898, 250] width 110 height 19
click at [885, 124] on input "text" at bounding box center [898, 124] width 98 height 9
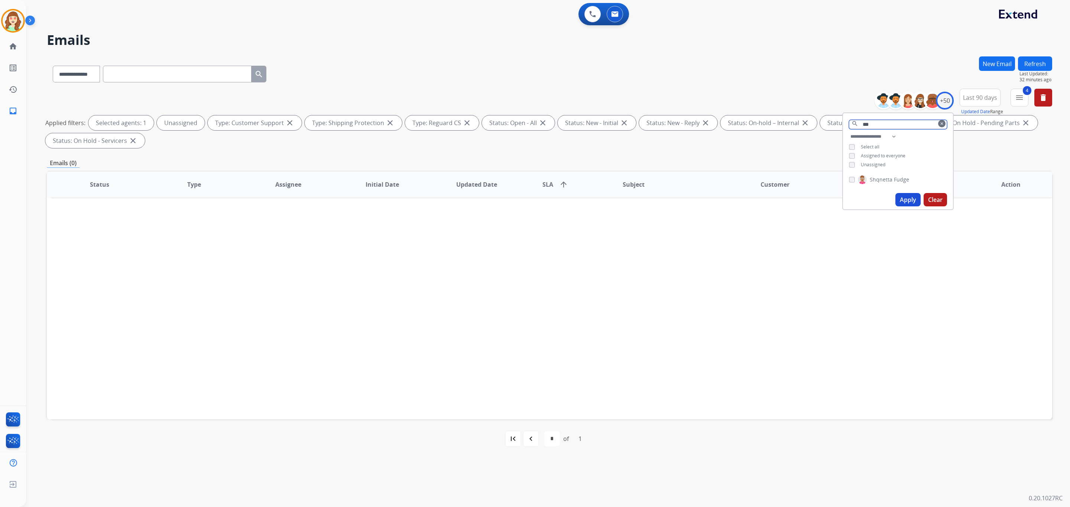
type input "***"
click at [849, 169] on div "**********" at bounding box center [898, 151] width 110 height 39
click at [907, 196] on button "Apply" at bounding box center [907, 199] width 25 height 13
select select "*"
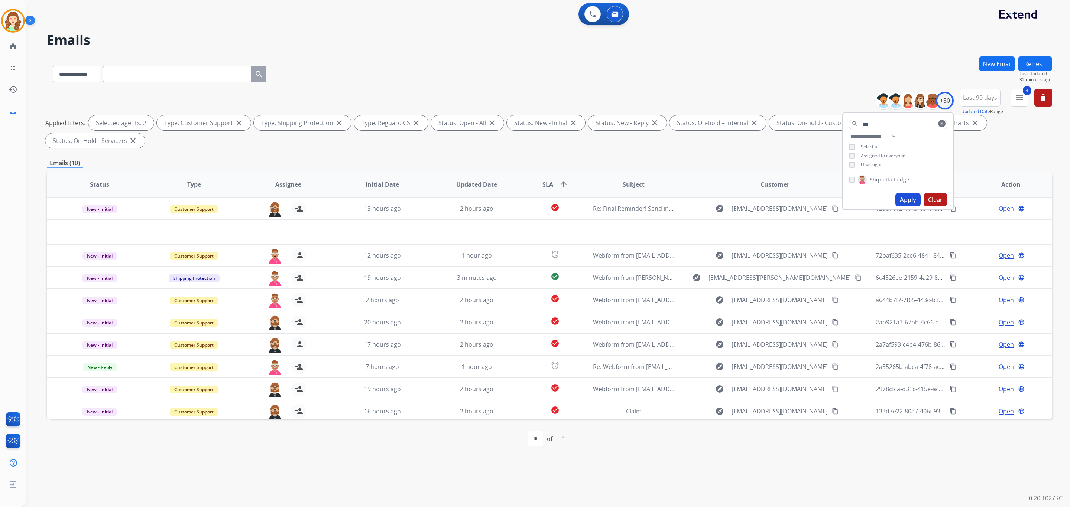
click at [976, 103] on button "Last 90 days" at bounding box center [980, 98] width 41 height 18
click at [962, 123] on div "Custom" at bounding box center [977, 124] width 41 height 11
click at [988, 136] on input "date" at bounding box center [971, 137] width 53 height 16
type input "**********"
click at [988, 165] on input "date" at bounding box center [971, 167] width 53 height 16
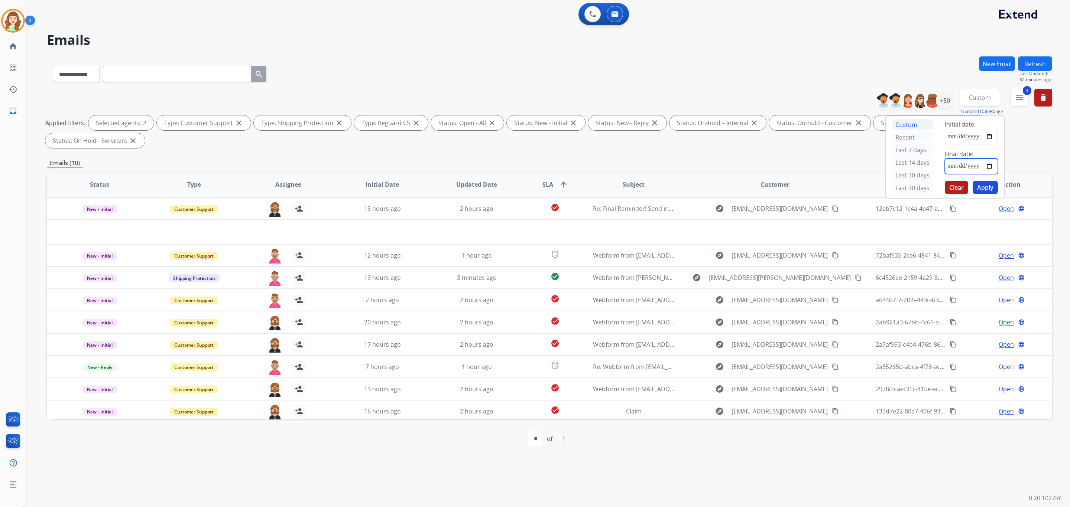
type input "**********"
click at [988, 185] on button "Apply" at bounding box center [985, 187] width 25 height 13
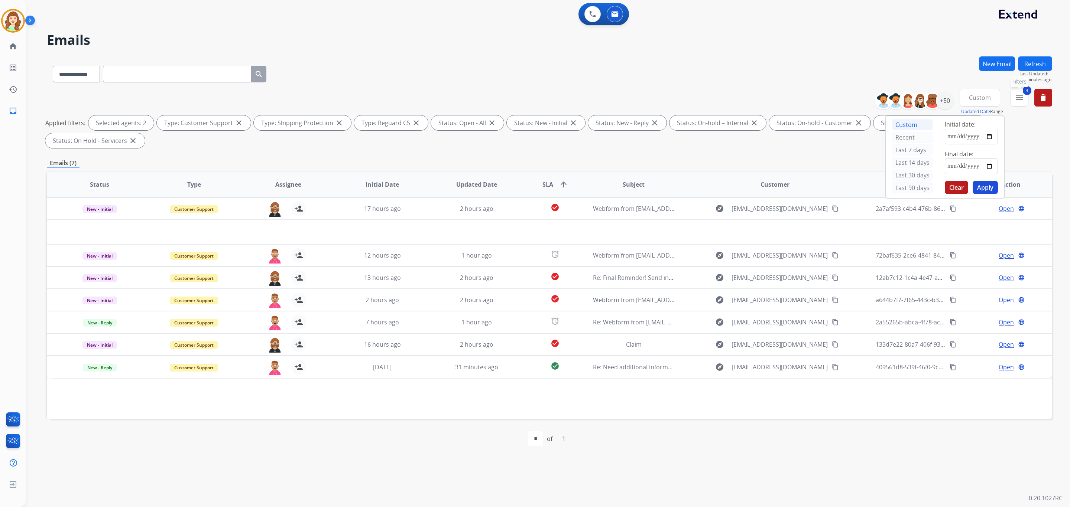
click at [1021, 93] on mat-icon "menu" at bounding box center [1019, 97] width 9 height 9
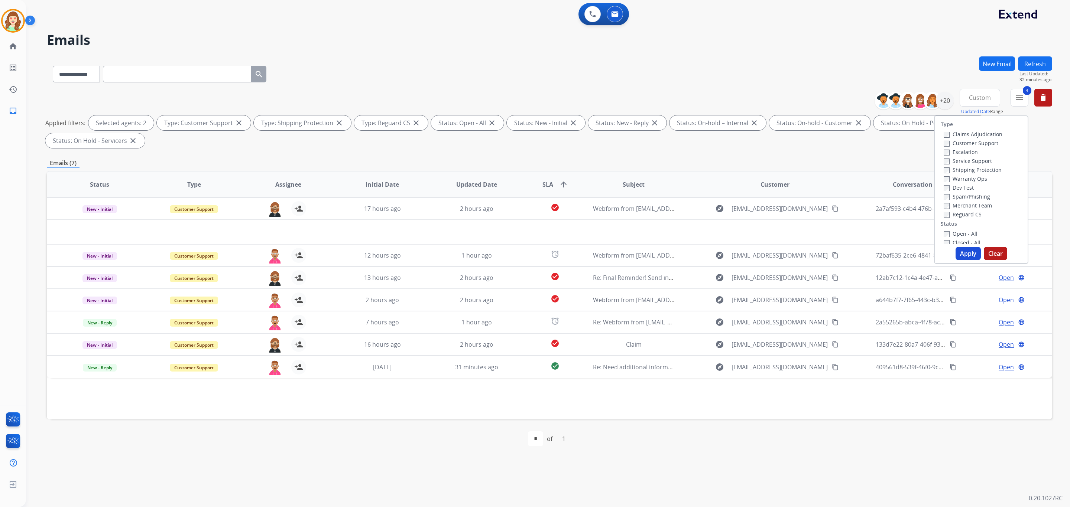
click at [975, 256] on button "Apply" at bounding box center [968, 253] width 25 height 13
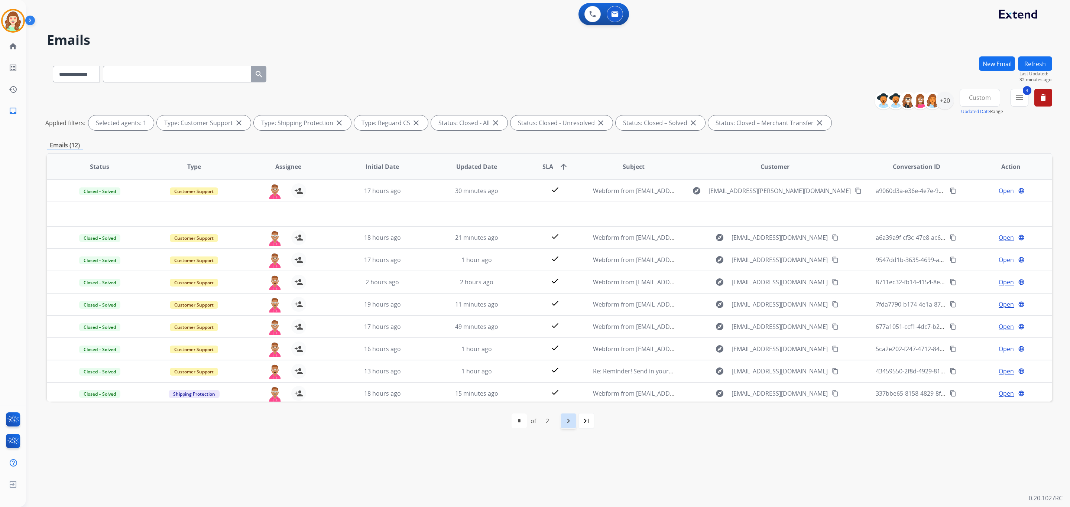
click at [571, 421] on mat-icon "navigate_next" at bounding box center [568, 421] width 9 height 9
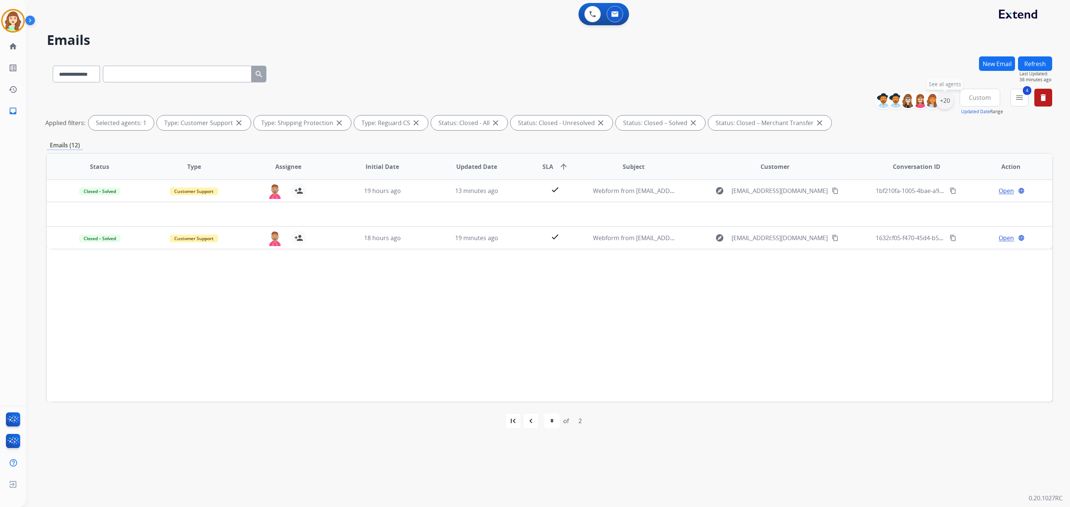
click at [948, 100] on div "+20" at bounding box center [945, 101] width 18 height 18
drag, startPoint x: 904, startPoint y: 254, endPoint x: 962, endPoint y: 184, distance: 91.3
click at [912, 246] on button "Apply" at bounding box center [907, 250] width 25 height 13
select select "*"
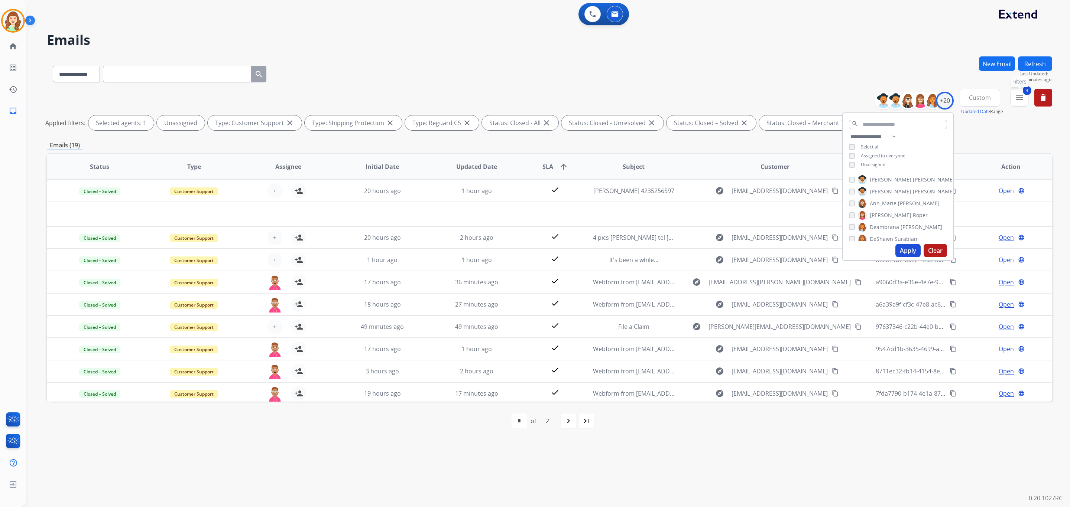
click at [1016, 103] on button "4 menu Filters" at bounding box center [1020, 98] width 18 height 18
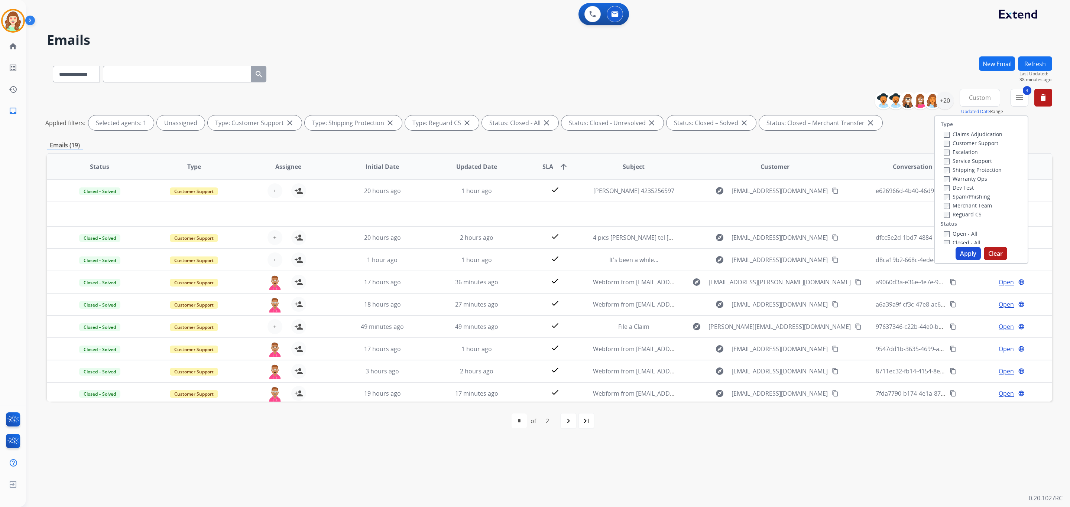
click at [969, 250] on button "Apply" at bounding box center [968, 253] width 25 height 13
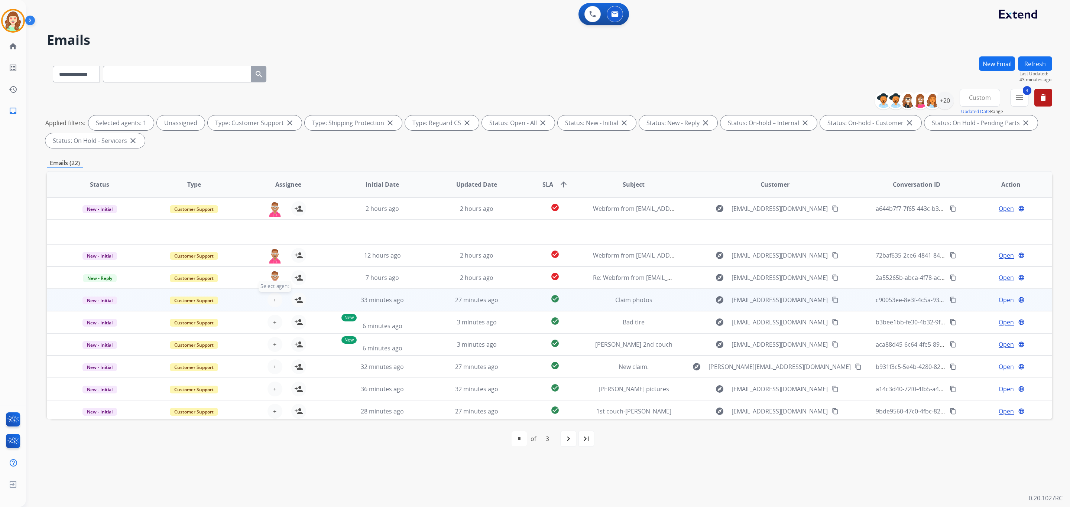
click at [271, 300] on button "+ Select agent" at bounding box center [274, 300] width 15 height 15
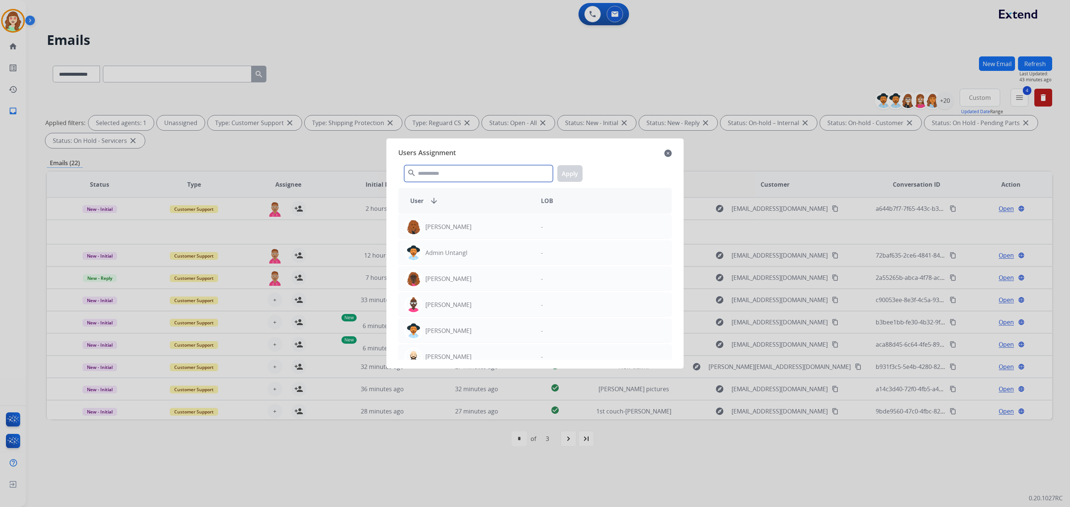
drag, startPoint x: 454, startPoint y: 174, endPoint x: 458, endPoint y: 172, distance: 5.0
click at [455, 174] on input "text" at bounding box center [478, 173] width 149 height 17
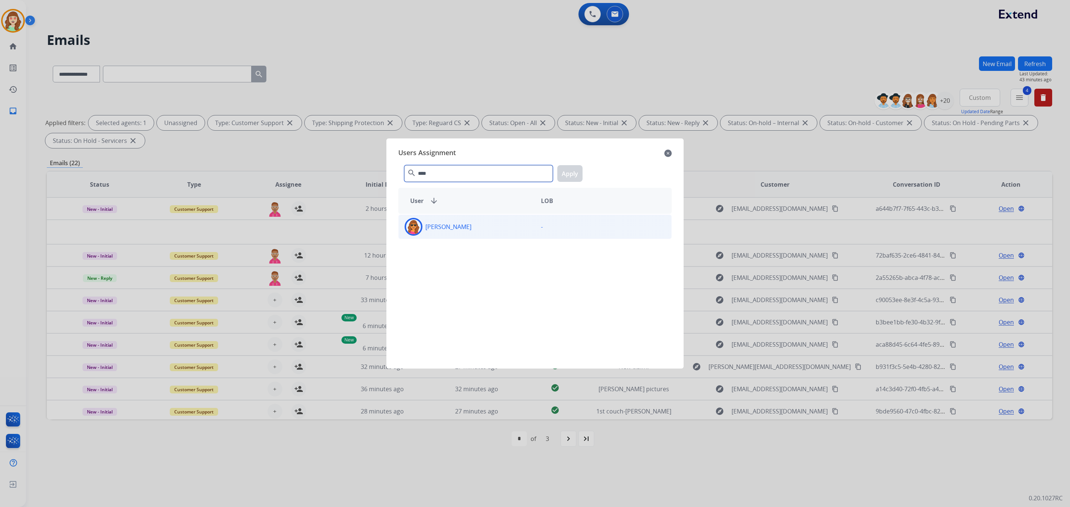
type input "****"
drag, startPoint x: 465, startPoint y: 235, endPoint x: 489, endPoint y: 229, distance: 25.0
click at [466, 235] on div "[PERSON_NAME]" at bounding box center [467, 227] width 136 height 18
drag, startPoint x: 564, startPoint y: 174, endPoint x: 551, endPoint y: 181, distance: 15.0
click at [565, 175] on button "Apply" at bounding box center [569, 173] width 25 height 17
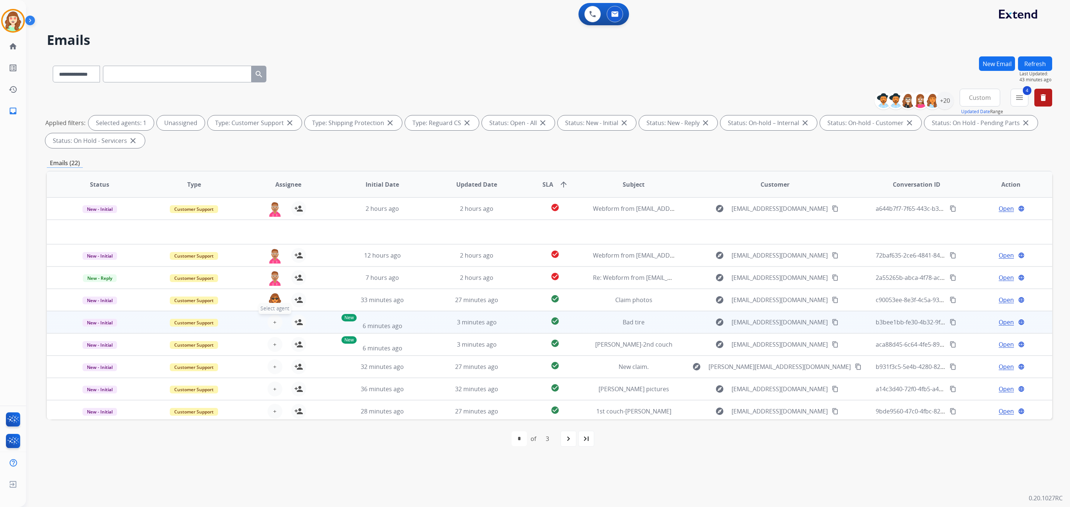
click at [271, 322] on button "+ Select agent" at bounding box center [274, 322] width 15 height 15
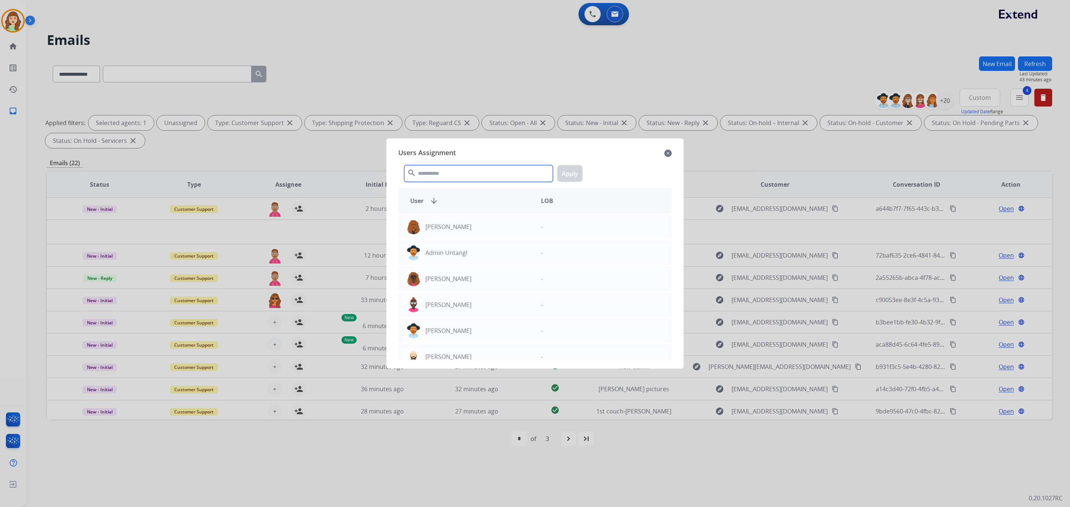
click at [451, 174] on input "text" at bounding box center [478, 173] width 149 height 17
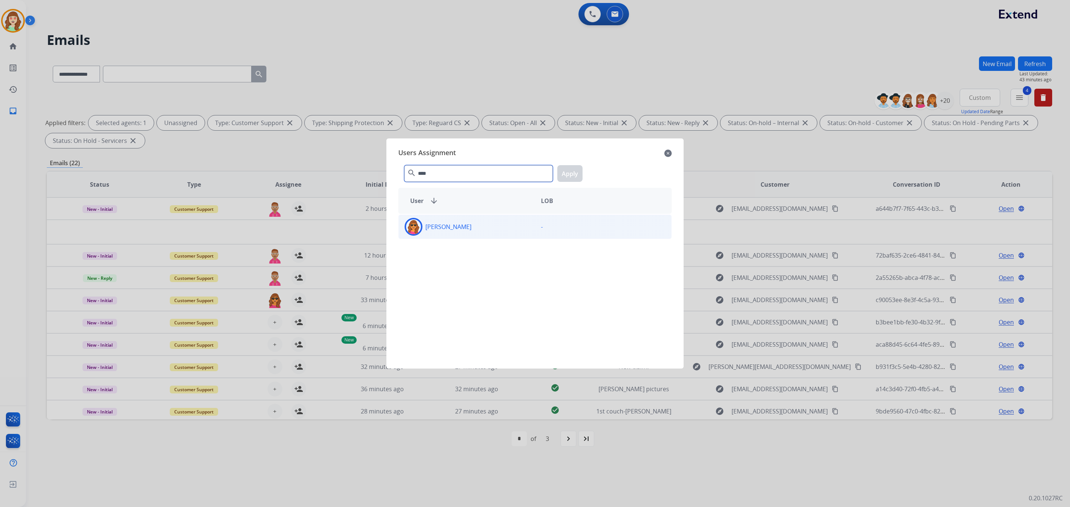
type input "****"
click at [478, 226] on div "[PERSON_NAME]" at bounding box center [467, 227] width 136 height 18
click at [573, 171] on button "Apply" at bounding box center [569, 173] width 25 height 17
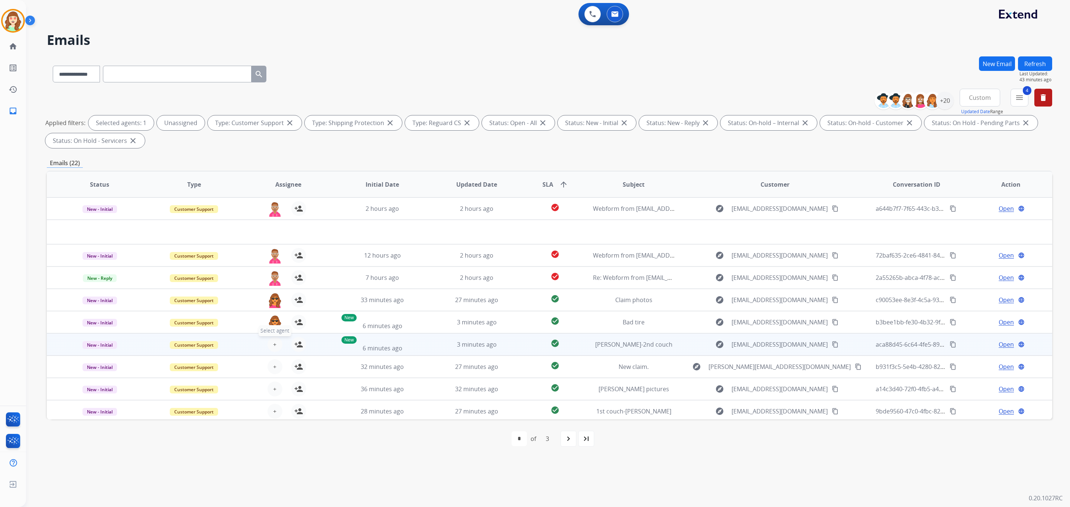
click at [272, 338] on button "+ Select agent" at bounding box center [274, 344] width 15 height 15
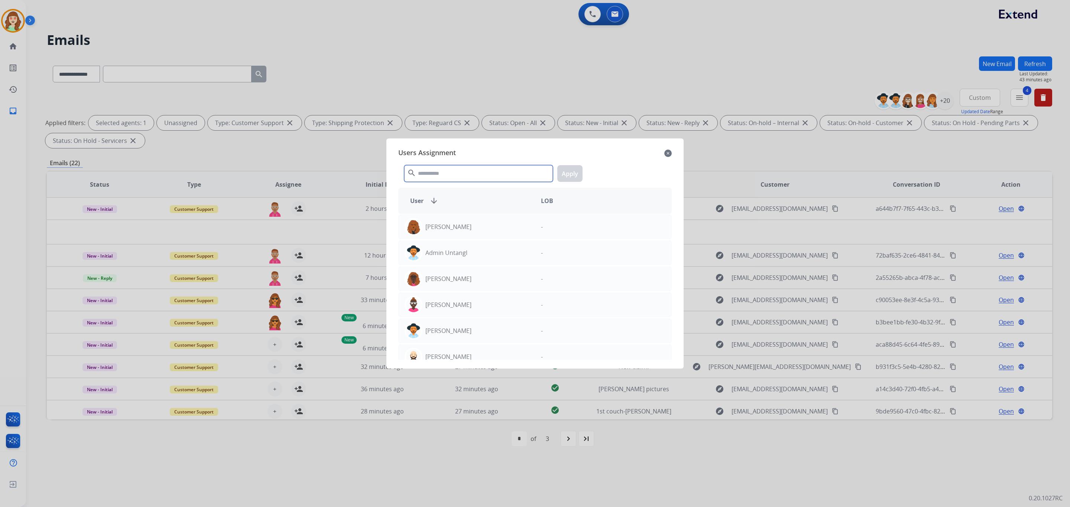
click at [445, 171] on input "text" at bounding box center [478, 173] width 149 height 17
drag, startPoint x: 468, startPoint y: 175, endPoint x: 476, endPoint y: 148, distance: 27.8
click at [470, 171] on input "text" at bounding box center [478, 173] width 149 height 17
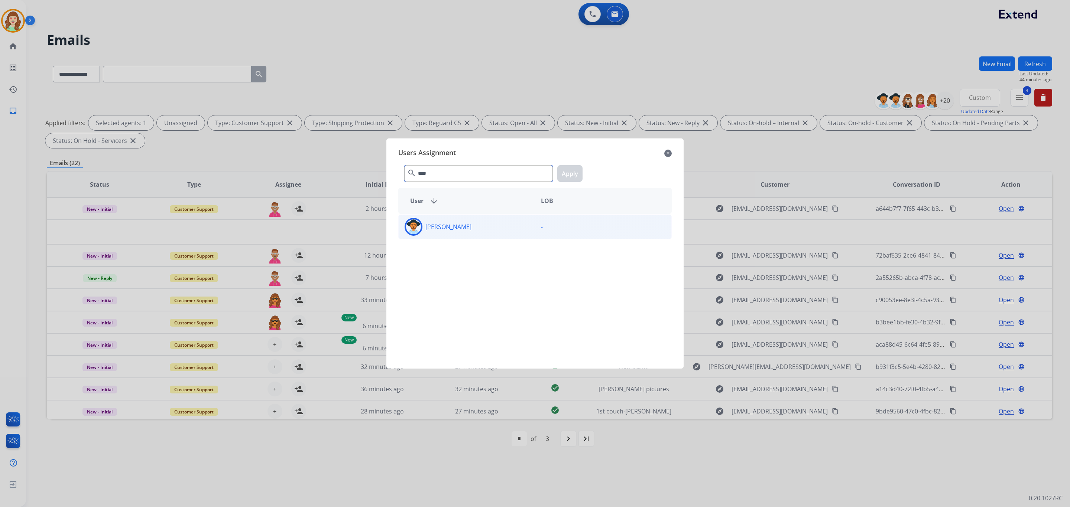
type input "****"
drag, startPoint x: 531, startPoint y: 226, endPoint x: 569, endPoint y: 191, distance: 51.8
click at [534, 223] on div "[PERSON_NAME] -" at bounding box center [534, 227] width 273 height 25
drag, startPoint x: 567, startPoint y: 174, endPoint x: 442, endPoint y: 236, distance: 139.9
click at [567, 173] on button "Apply" at bounding box center [569, 173] width 25 height 17
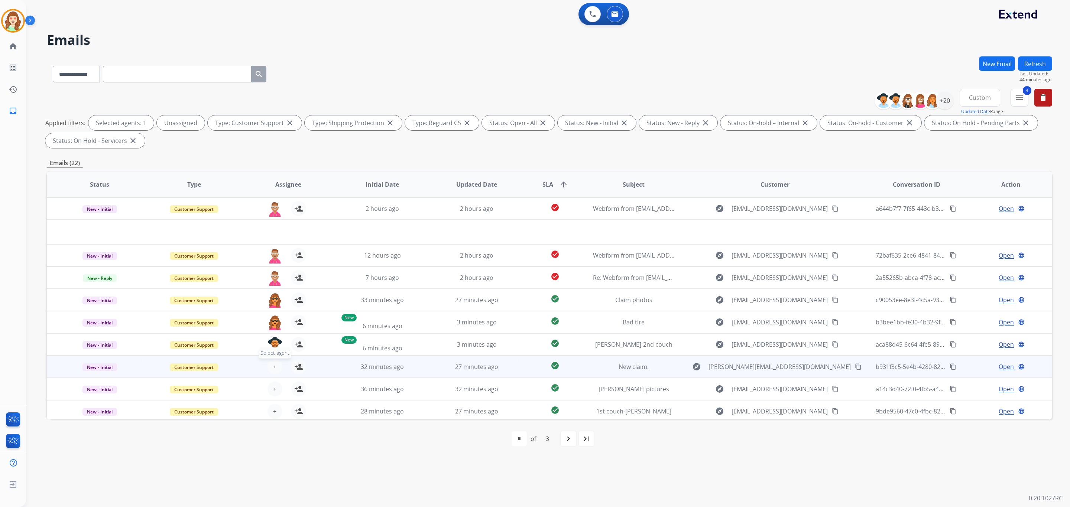
click at [270, 368] on button "+ Select agent" at bounding box center [274, 367] width 15 height 15
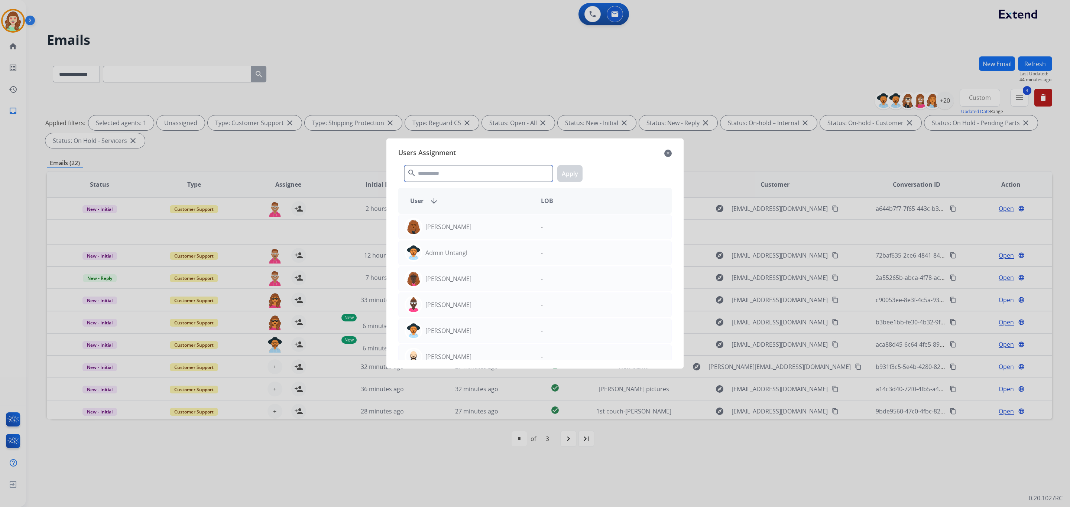
click at [453, 171] on input "text" at bounding box center [478, 173] width 149 height 17
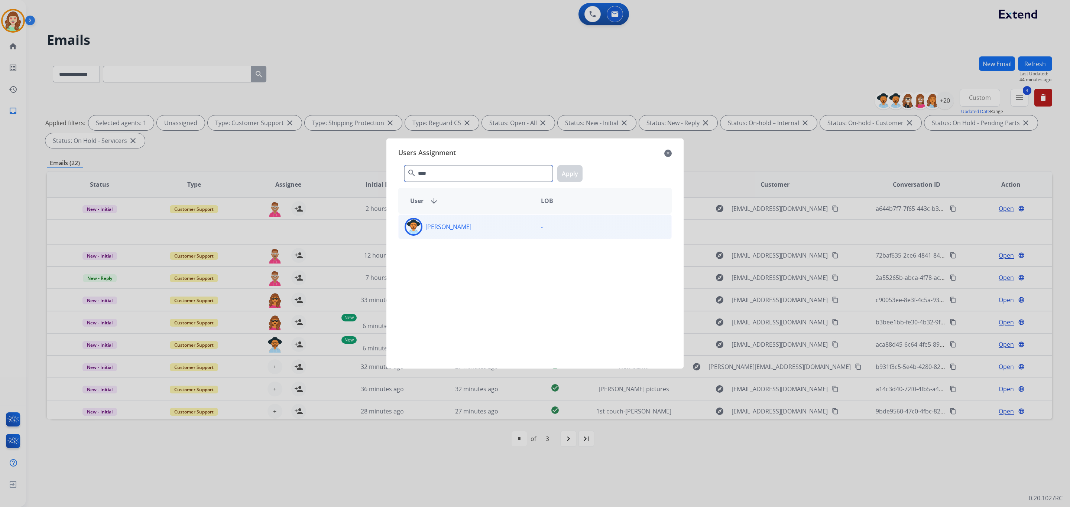
type input "****"
drag, startPoint x: 500, startPoint y: 237, endPoint x: 590, endPoint y: 182, distance: 104.6
click at [502, 237] on div "[PERSON_NAME] -" at bounding box center [534, 227] width 273 height 25
click at [566, 172] on button "Apply" at bounding box center [569, 173] width 25 height 17
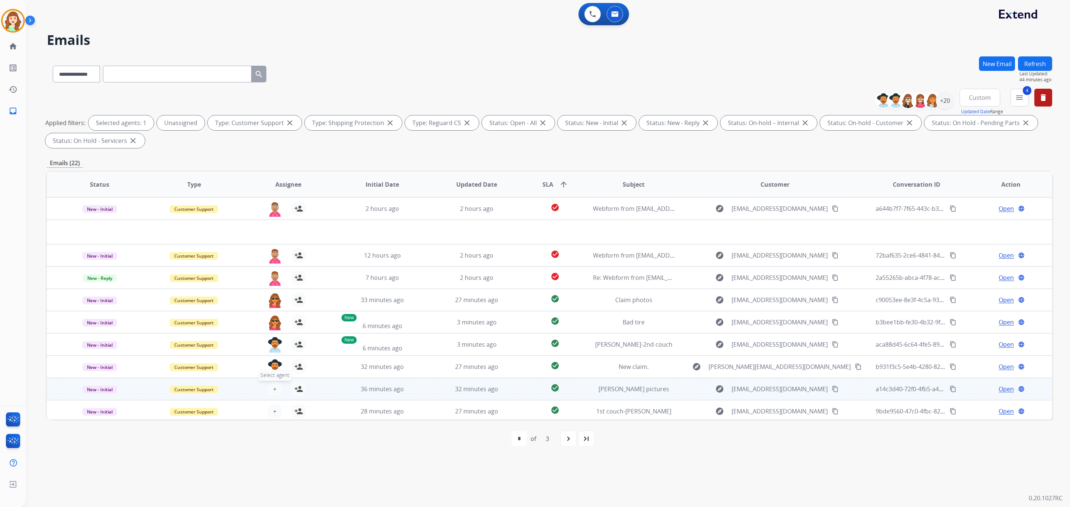
click at [270, 389] on button "+ Select agent" at bounding box center [274, 389] width 15 height 15
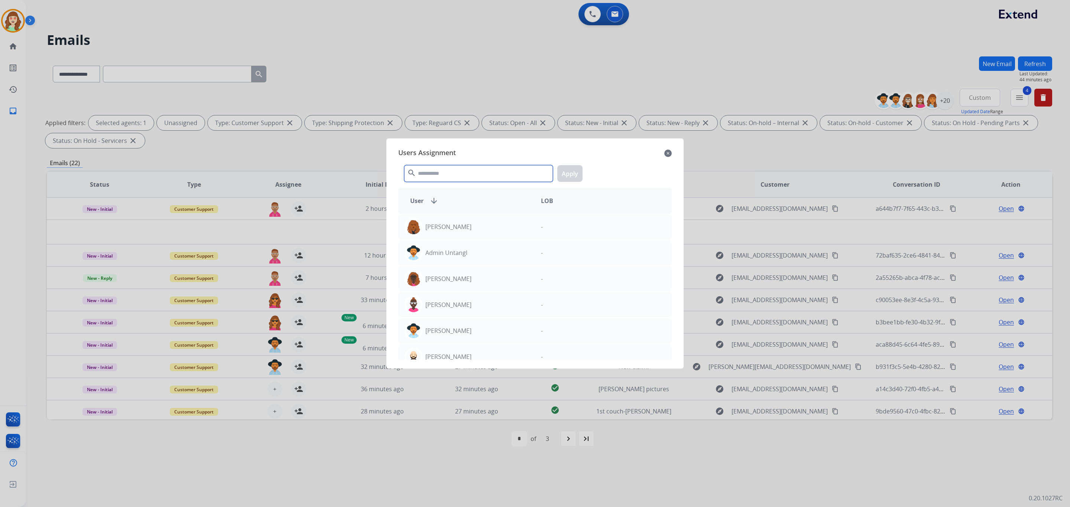
click at [463, 171] on input "text" at bounding box center [478, 173] width 149 height 17
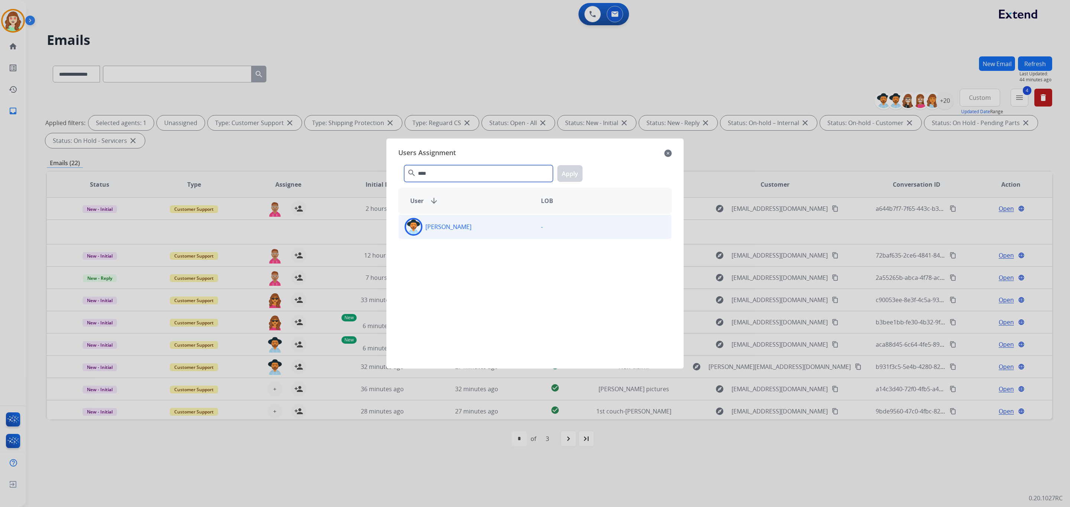
type input "****"
drag, startPoint x: 501, startPoint y: 230, endPoint x: 603, endPoint y: 144, distance: 133.4
click at [503, 227] on div "[PERSON_NAME]" at bounding box center [467, 227] width 136 height 18
click at [572, 171] on button "Apply" at bounding box center [569, 173] width 25 height 17
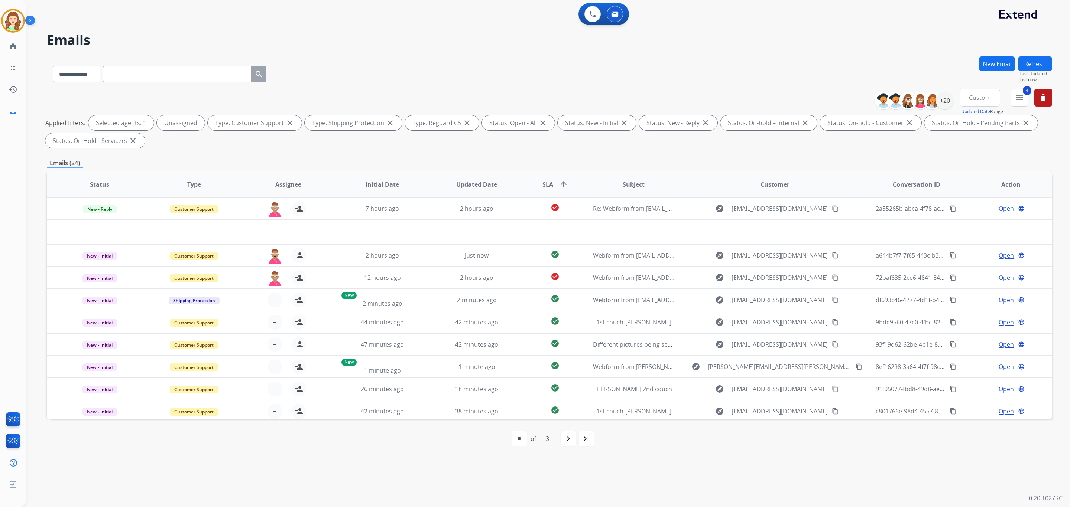
click at [505, 105] on div "**********" at bounding box center [549, 120] width 1005 height 62
click at [940, 99] on div "+20" at bounding box center [945, 101] width 18 height 18
click at [942, 242] on div "Apply Clear" at bounding box center [898, 250] width 110 height 19
click at [934, 248] on button "Clear" at bounding box center [935, 250] width 23 height 13
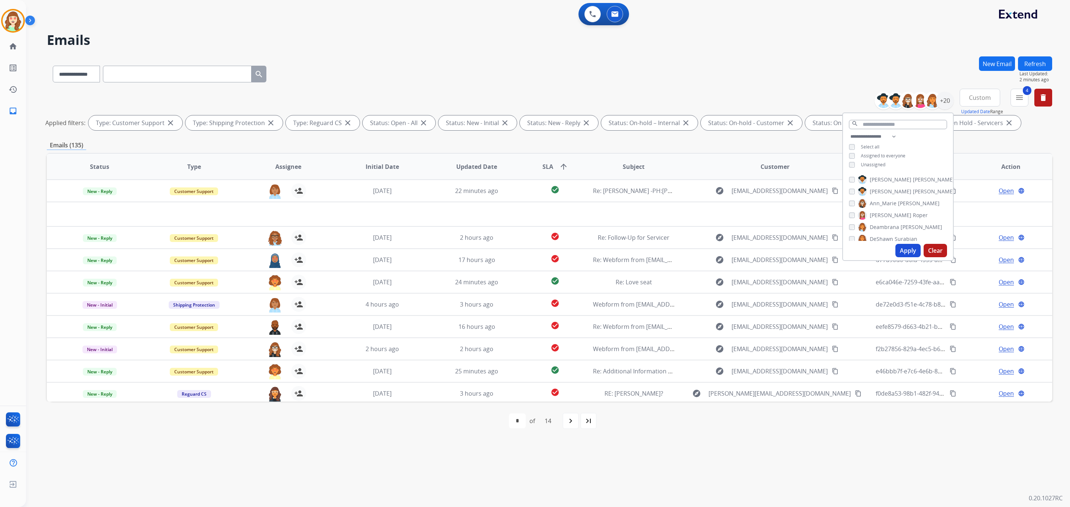
drag, startPoint x: 990, startPoint y: 96, endPoint x: 998, endPoint y: 121, distance: 26.0
click at [989, 96] on button "Custom" at bounding box center [980, 98] width 40 height 18
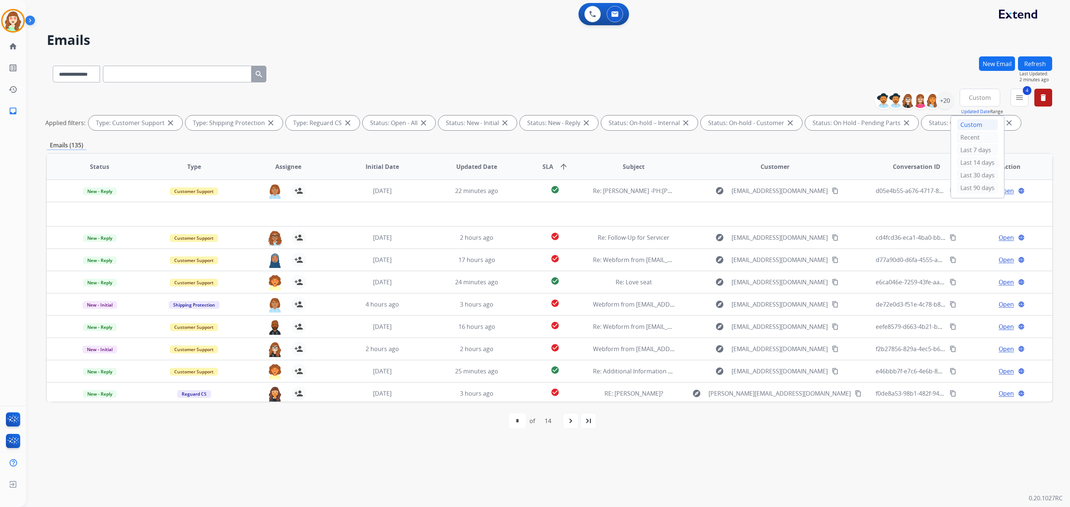
click at [976, 188] on div "Last 90 days" at bounding box center [977, 187] width 41 height 11
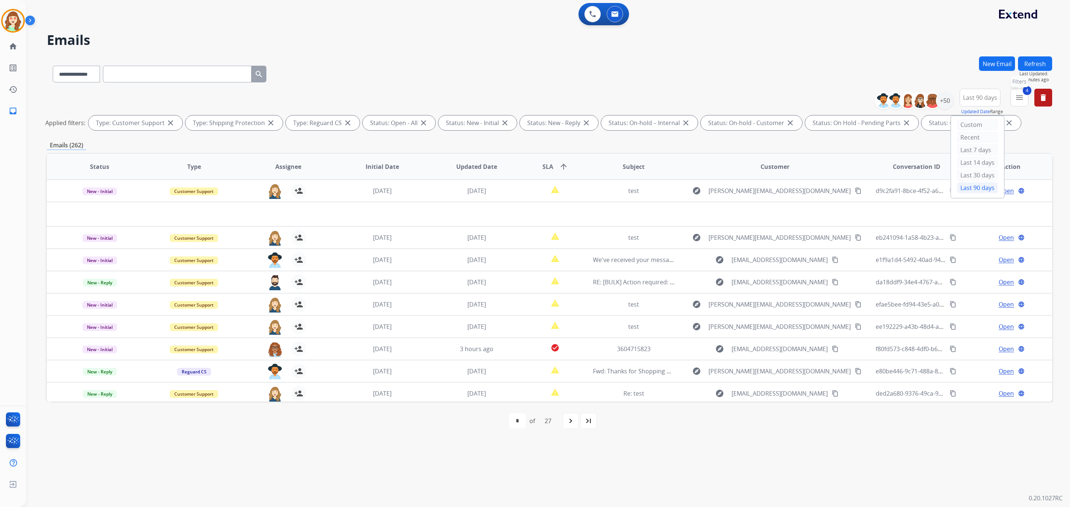
click at [1021, 91] on button "4 menu Filters" at bounding box center [1020, 98] width 18 height 18
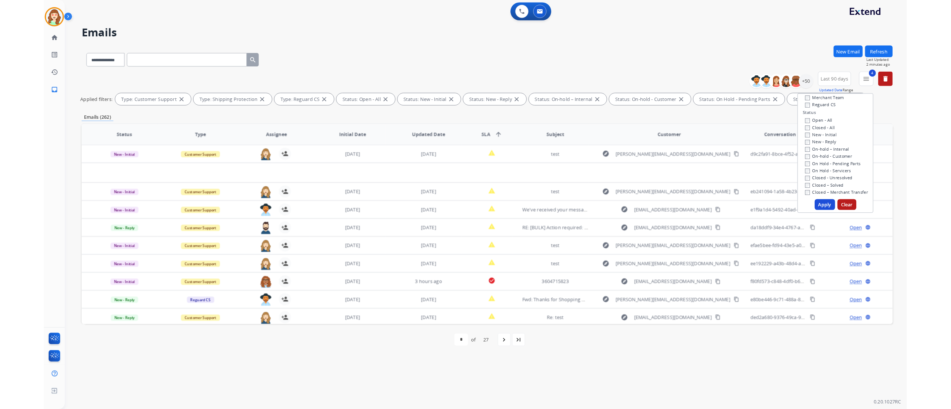
scroll to position [167, 0]
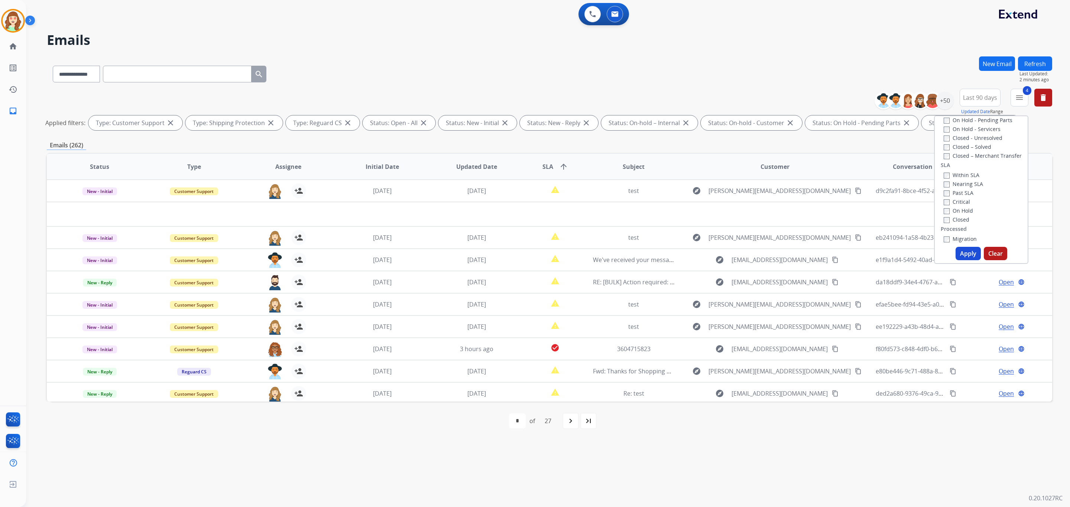
click at [969, 250] on button "Apply" at bounding box center [968, 253] width 25 height 13
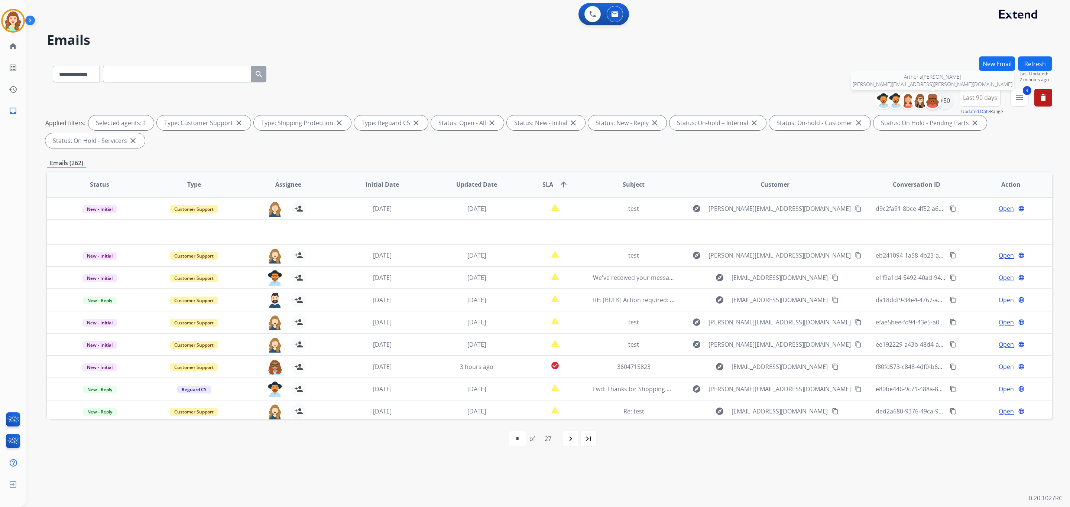
click at [940, 100] on div at bounding box center [933, 101] width 18 height 18
click at [945, 102] on div "+50" at bounding box center [945, 101] width 18 height 18
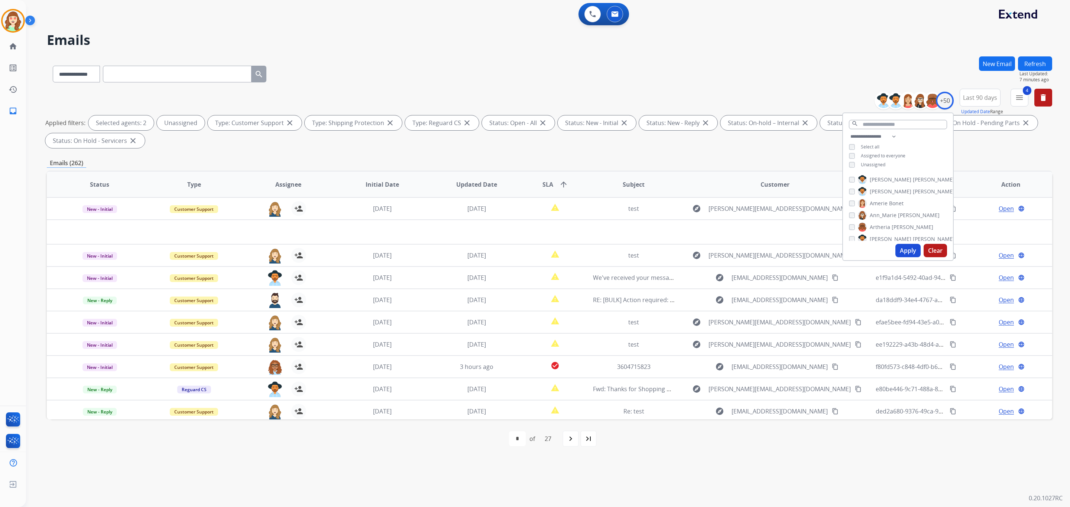
click at [899, 249] on button "Apply" at bounding box center [907, 250] width 25 height 13
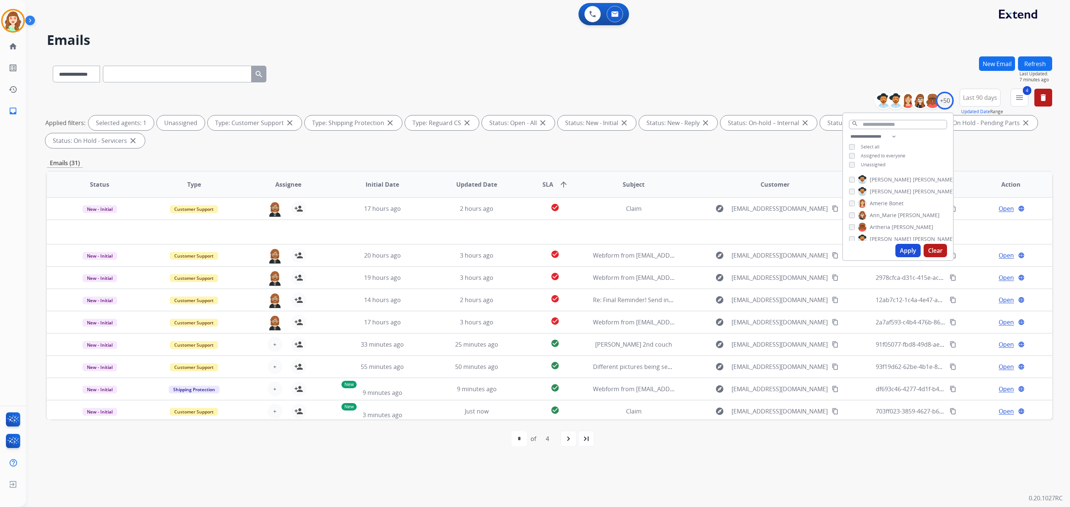
click at [936, 249] on button "Clear" at bounding box center [935, 250] width 23 height 13
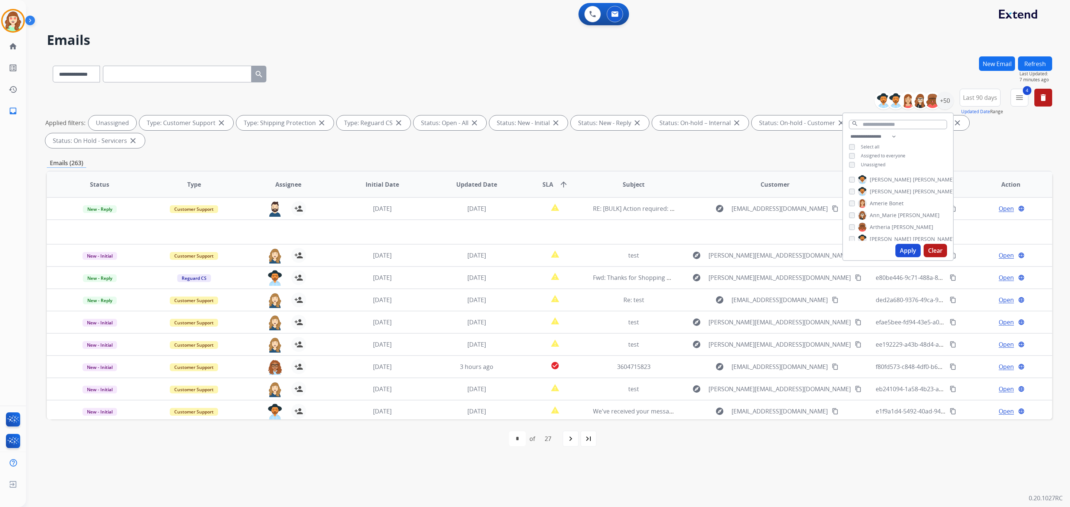
click at [903, 249] on button "Apply" at bounding box center [907, 250] width 25 height 13
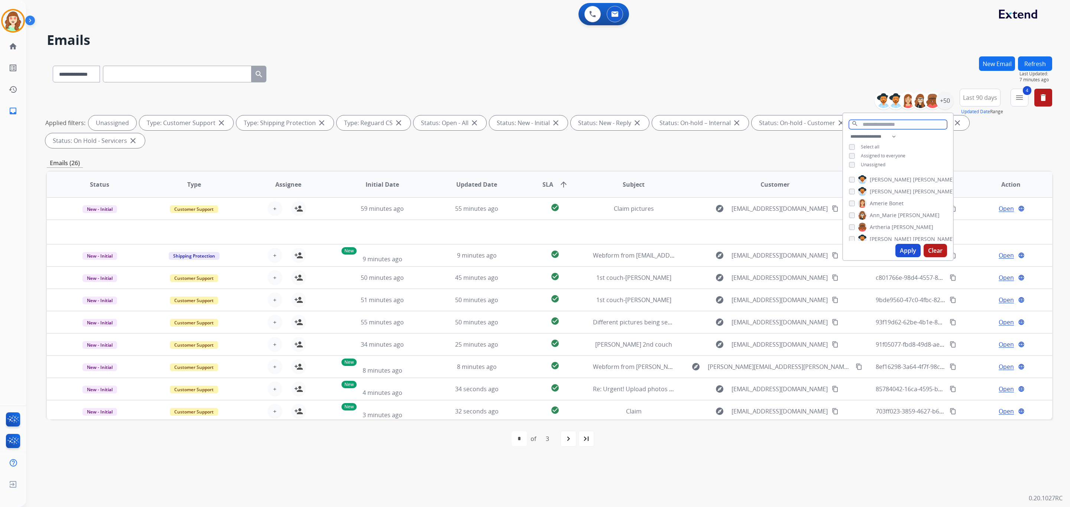
click at [886, 123] on input "text" at bounding box center [898, 124] width 98 height 9
type input "***"
click at [902, 208] on button "Apply" at bounding box center [907, 211] width 25 height 13
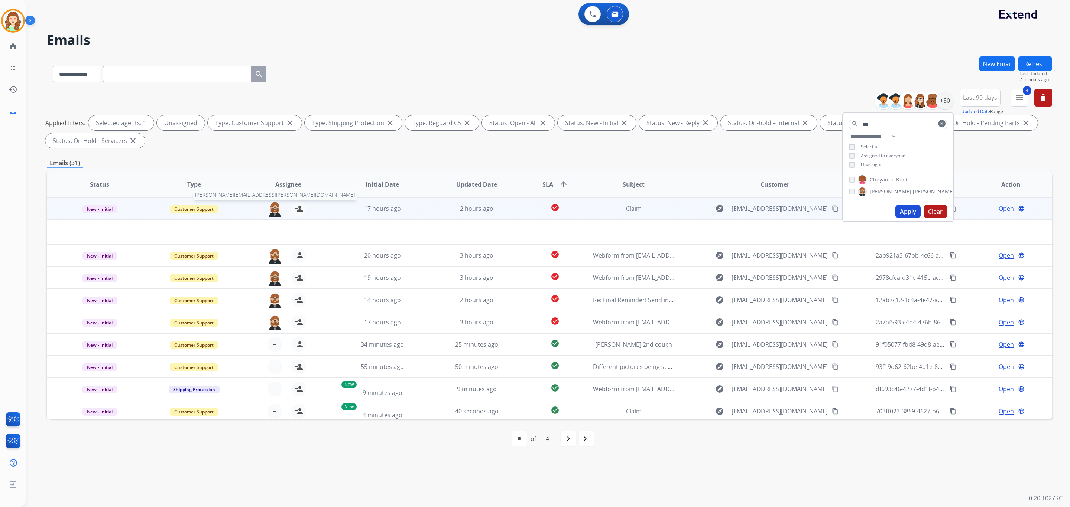
click at [273, 210] on img at bounding box center [274, 209] width 15 height 16
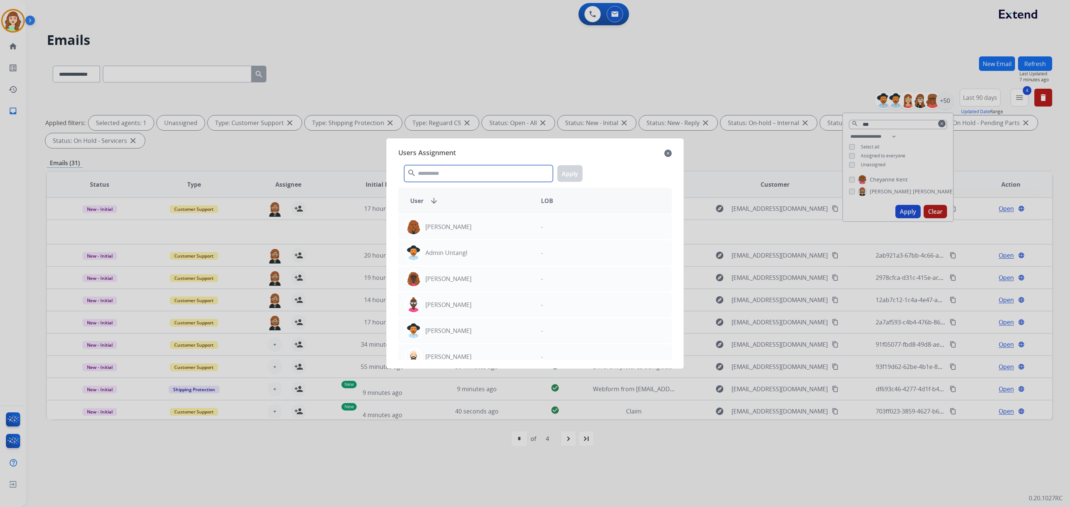
drag, startPoint x: 465, startPoint y: 172, endPoint x: 501, endPoint y: 163, distance: 37.1
click at [496, 165] on input "text" at bounding box center [478, 173] width 149 height 17
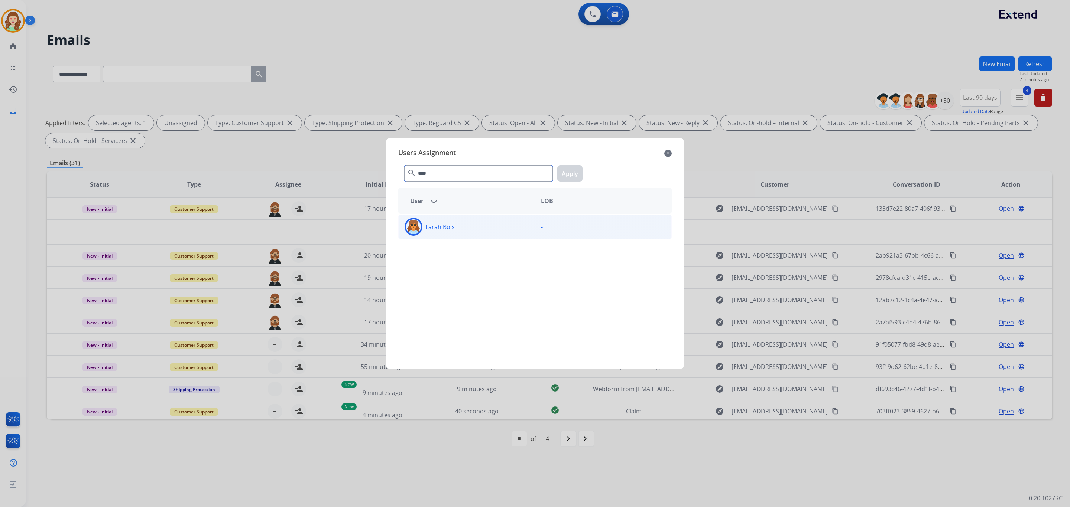
type input "****"
drag, startPoint x: 480, startPoint y: 234, endPoint x: 519, endPoint y: 218, distance: 41.3
click at [485, 232] on div "Farah Bois" at bounding box center [467, 227] width 136 height 18
click at [577, 169] on button "Apply" at bounding box center [569, 173] width 25 height 17
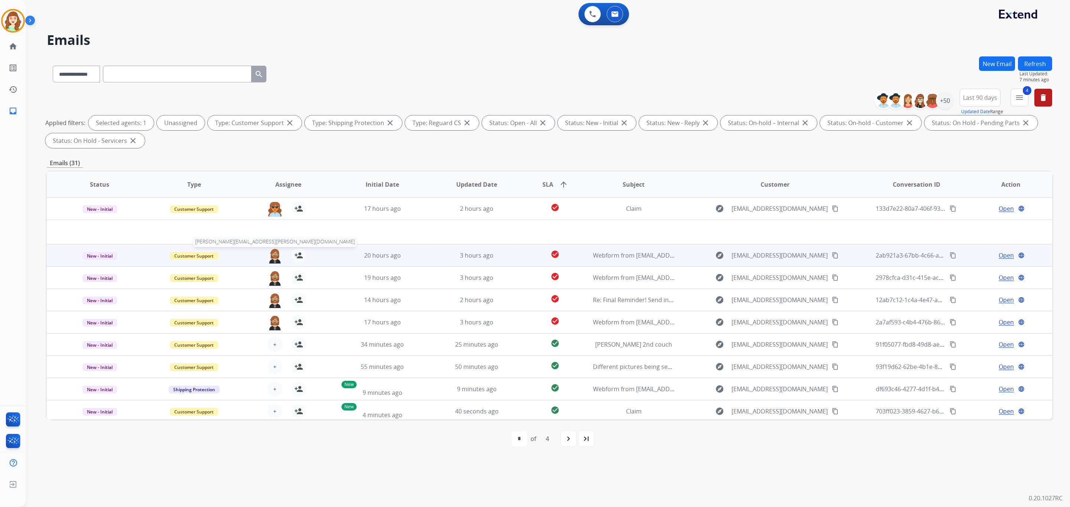
click at [275, 253] on img at bounding box center [274, 256] width 15 height 16
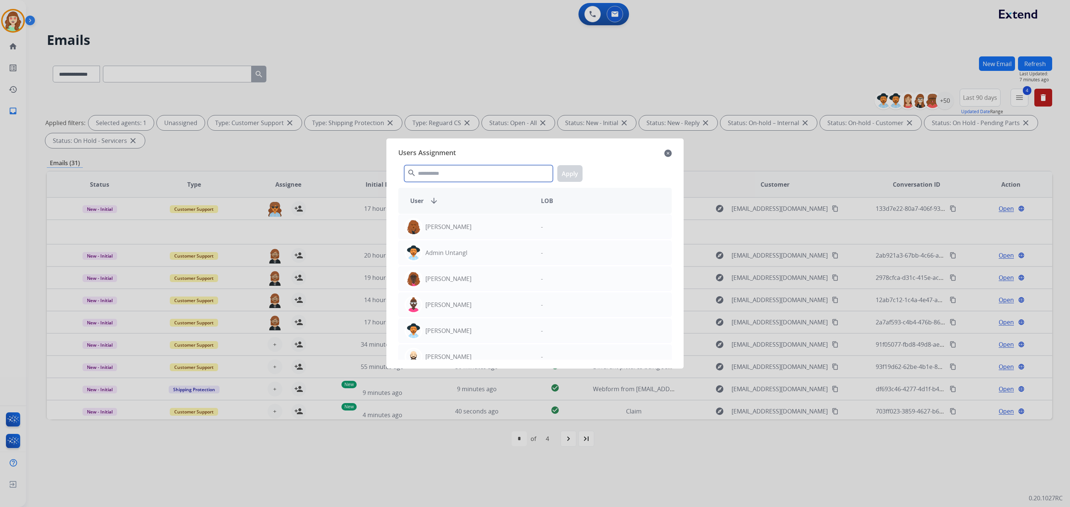
click at [445, 173] on input "text" at bounding box center [478, 173] width 149 height 17
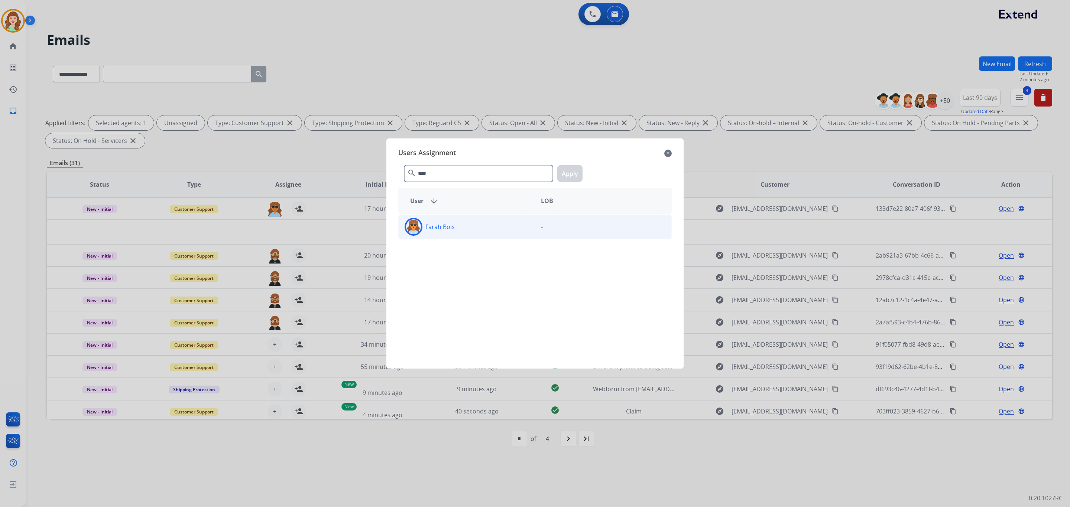
type input "****"
click at [475, 227] on div "Farah Bois" at bounding box center [467, 227] width 136 height 18
drag, startPoint x: 576, startPoint y: 172, endPoint x: 389, endPoint y: 236, distance: 197.9
click at [575, 172] on button "Apply" at bounding box center [569, 173] width 25 height 17
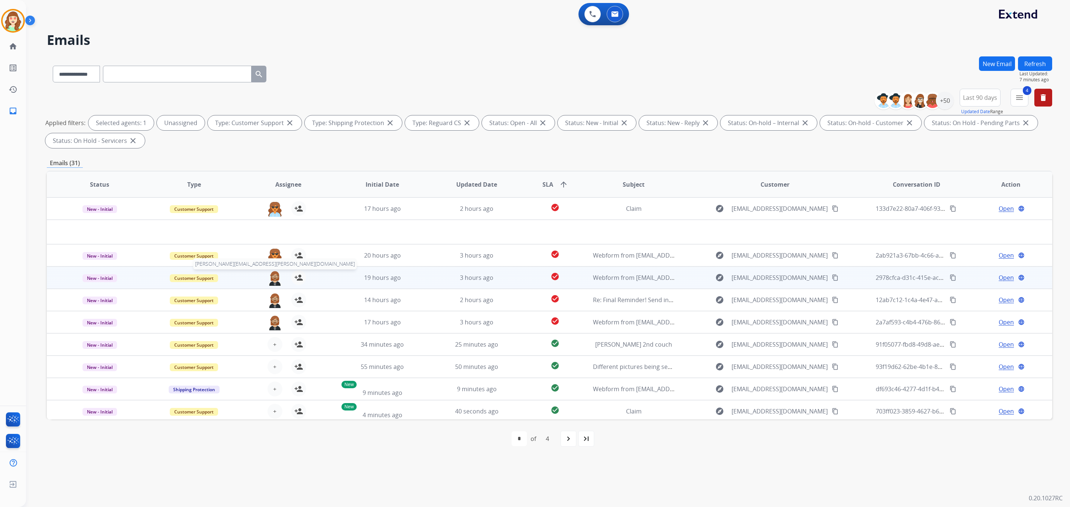
click at [272, 273] on img at bounding box center [274, 278] width 15 height 16
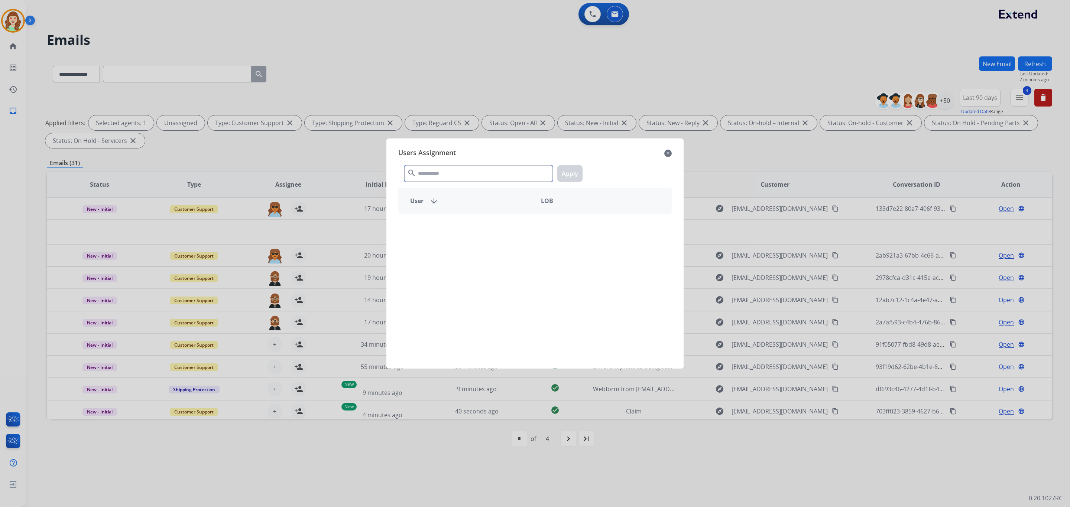
drag, startPoint x: 454, startPoint y: 169, endPoint x: 440, endPoint y: 165, distance: 14.6
click at [458, 168] on input "text" at bounding box center [478, 173] width 149 height 17
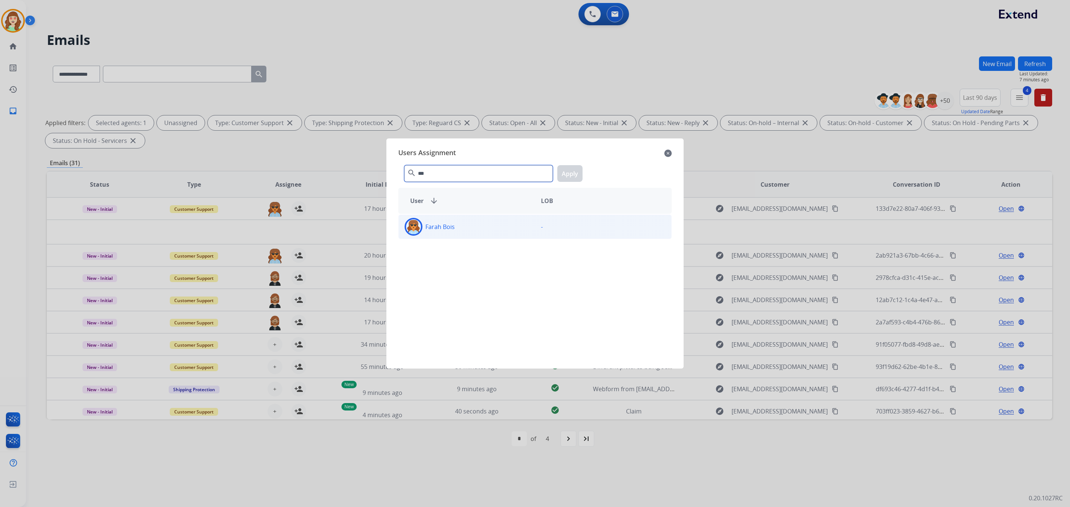
type input "***"
click at [470, 224] on div "Farah Bois" at bounding box center [467, 227] width 136 height 18
click at [576, 170] on button "Apply" at bounding box center [569, 173] width 25 height 17
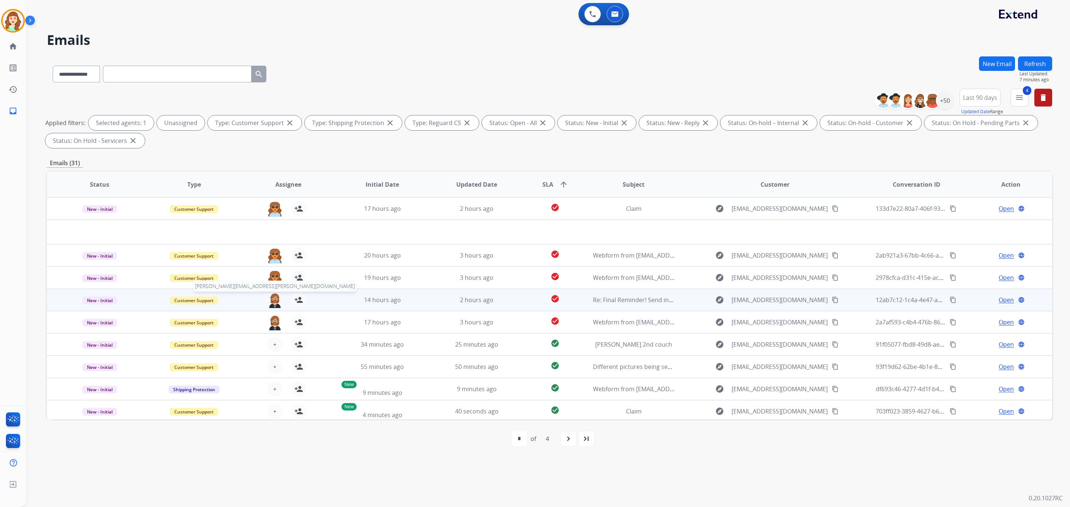
click at [276, 300] on img at bounding box center [274, 301] width 15 height 16
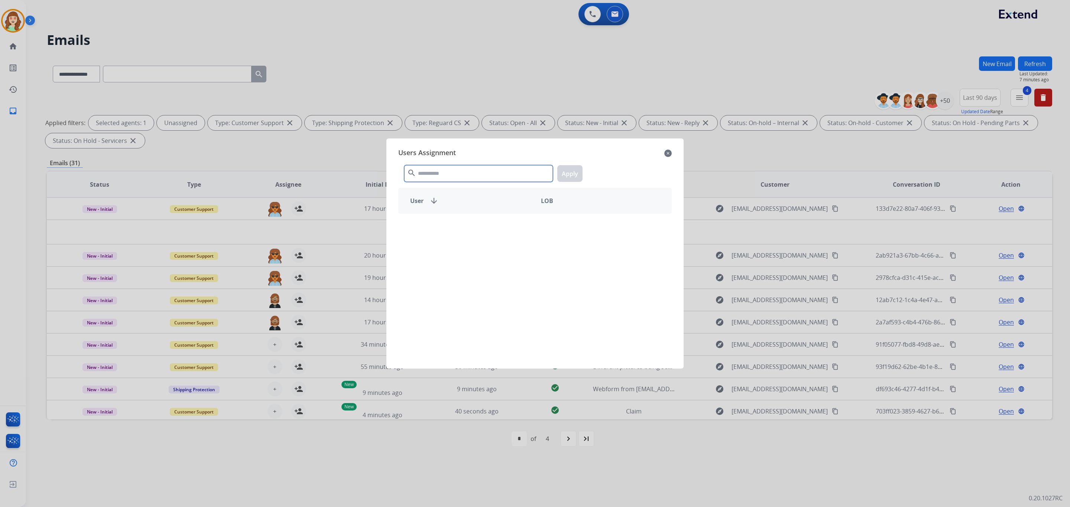
click at [444, 172] on input "text" at bounding box center [478, 173] width 149 height 17
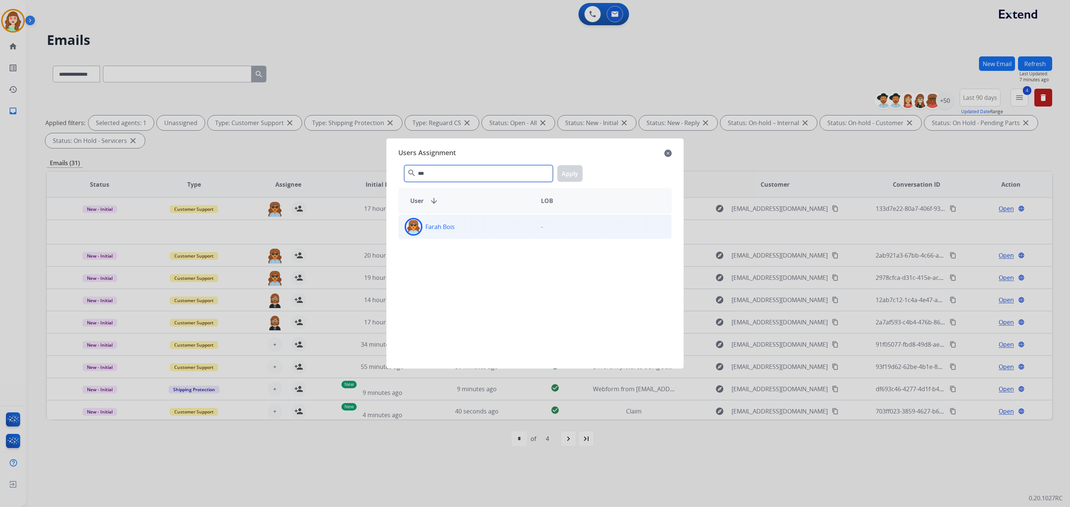
type input "***"
click at [468, 227] on div "Farah Bois" at bounding box center [467, 227] width 136 height 18
click at [570, 171] on button "Apply" at bounding box center [569, 173] width 25 height 17
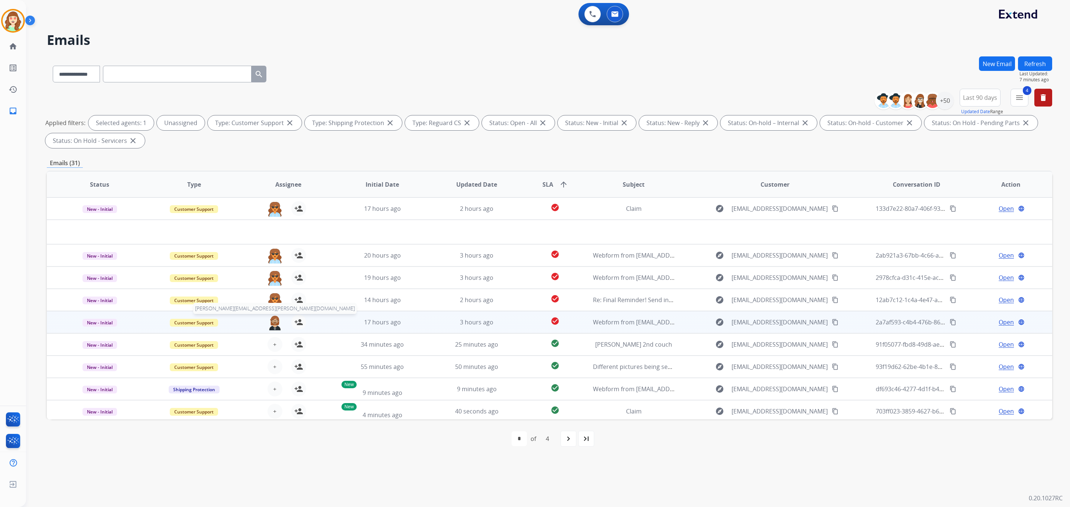
click at [268, 321] on img at bounding box center [274, 323] width 15 height 16
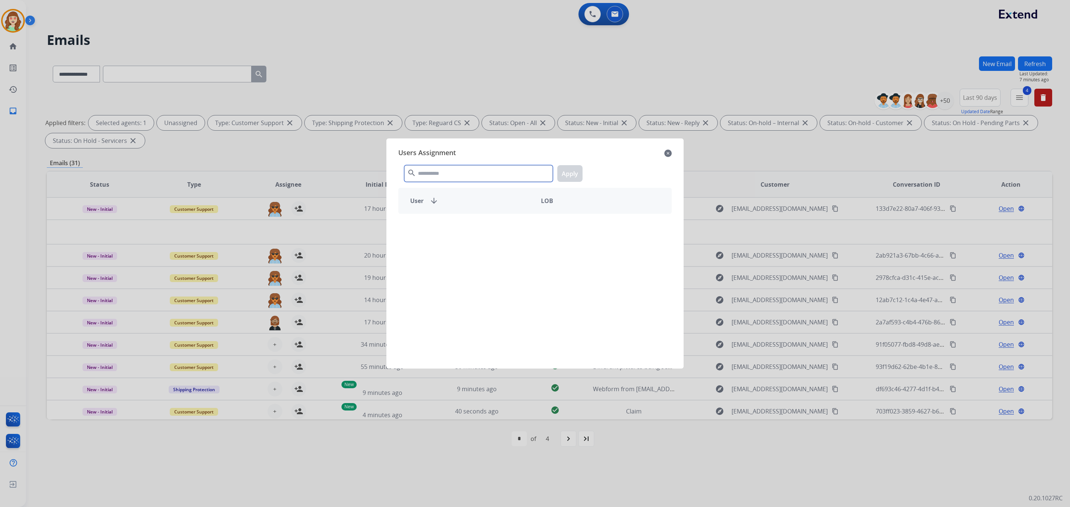
click at [442, 173] on input "text" at bounding box center [478, 173] width 149 height 17
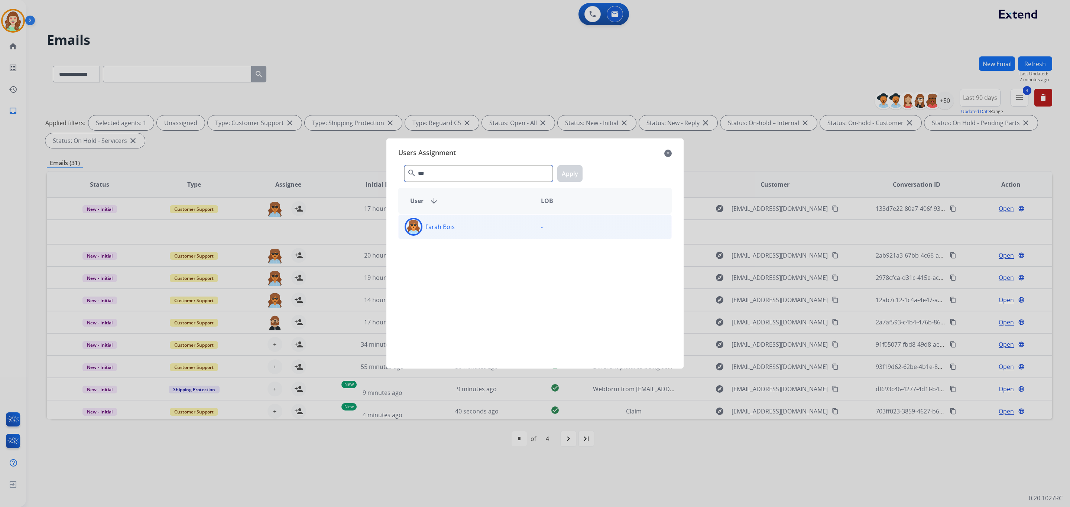
type input "***"
drag, startPoint x: 493, startPoint y: 236, endPoint x: 580, endPoint y: 204, distance: 92.4
click at [506, 232] on div "Farah Bois" at bounding box center [467, 227] width 136 height 18
click at [569, 173] on button "Apply" at bounding box center [569, 173] width 25 height 17
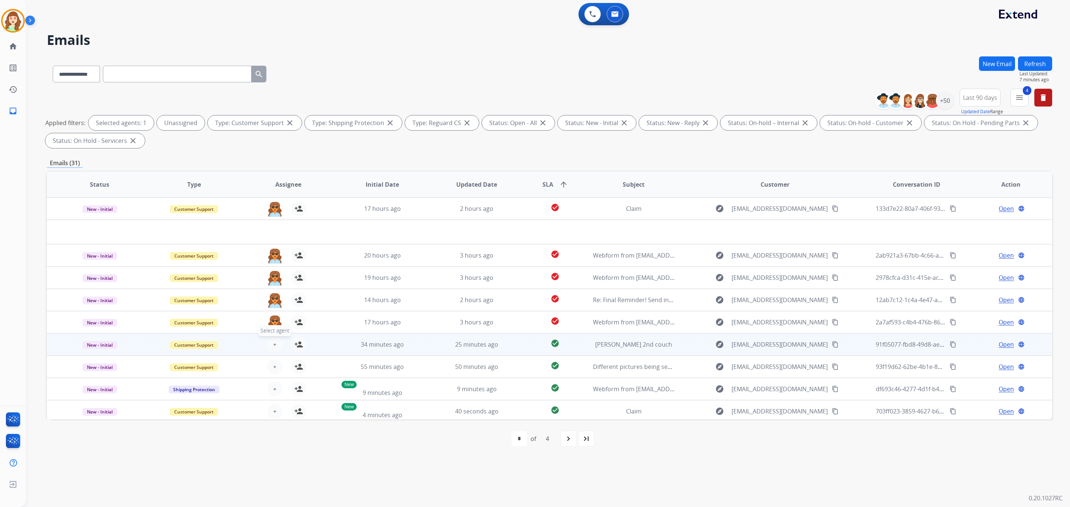
click at [273, 343] on span "+" at bounding box center [274, 344] width 3 height 9
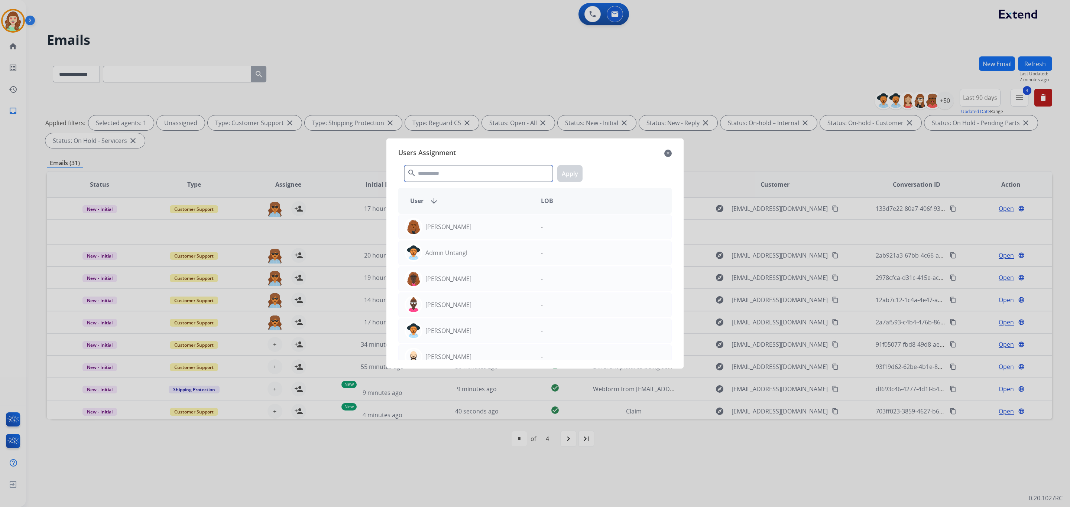
click at [504, 176] on input "text" at bounding box center [478, 173] width 149 height 17
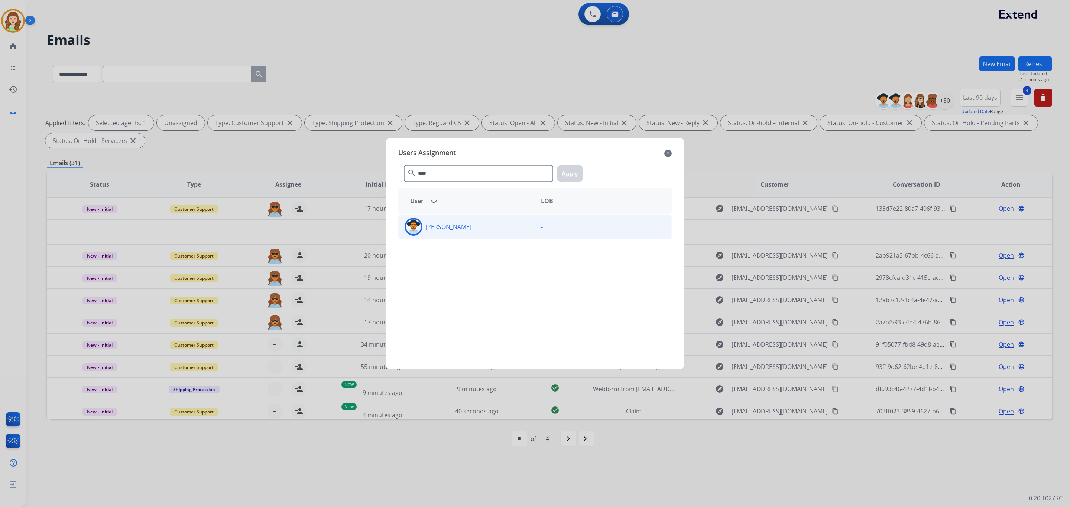
type input "****"
drag, startPoint x: 487, startPoint y: 235, endPoint x: 569, endPoint y: 187, distance: 94.7
click at [492, 232] on div "[PERSON_NAME]" at bounding box center [467, 227] width 136 height 18
click at [568, 175] on button "Apply" at bounding box center [569, 173] width 25 height 17
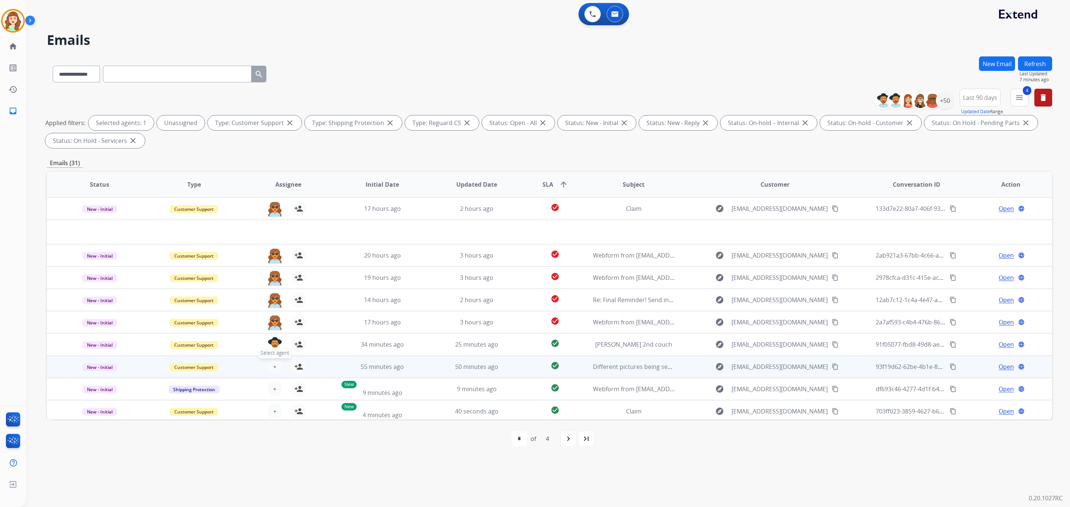
click at [273, 364] on span "+" at bounding box center [274, 367] width 3 height 9
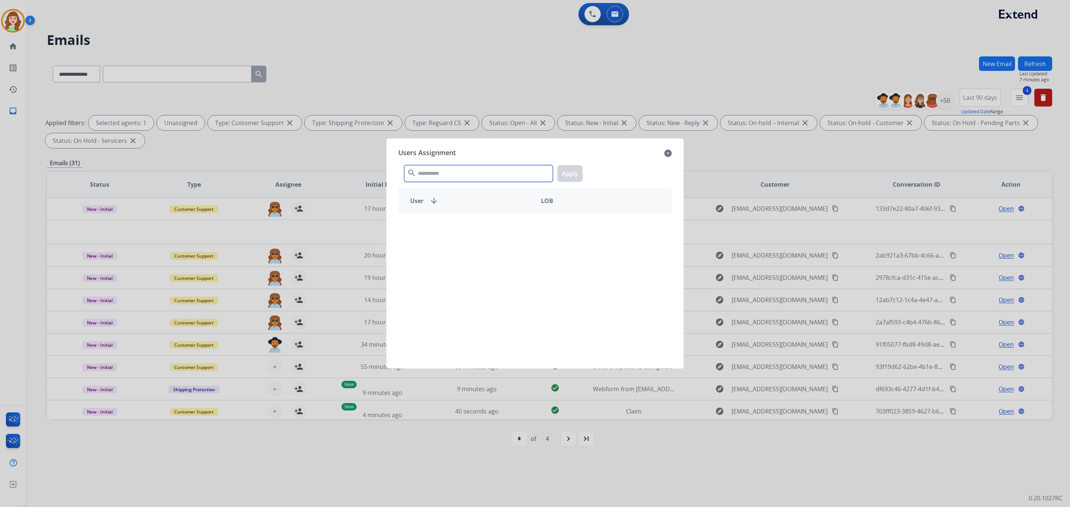
click at [468, 174] on input "text" at bounding box center [478, 173] width 149 height 17
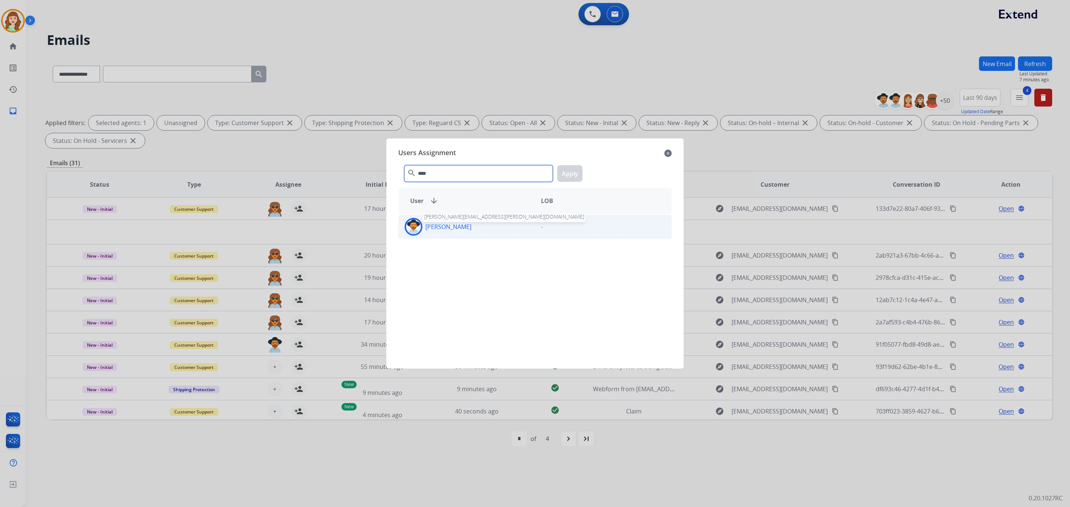
type input "****"
drag, startPoint x: 466, startPoint y: 224, endPoint x: 536, endPoint y: 200, distance: 74.4
click at [467, 225] on p "[PERSON_NAME]" at bounding box center [448, 227] width 46 height 9
drag, startPoint x: 568, startPoint y: 174, endPoint x: 412, endPoint y: 267, distance: 181.8
click at [562, 178] on button "Apply" at bounding box center [569, 173] width 25 height 17
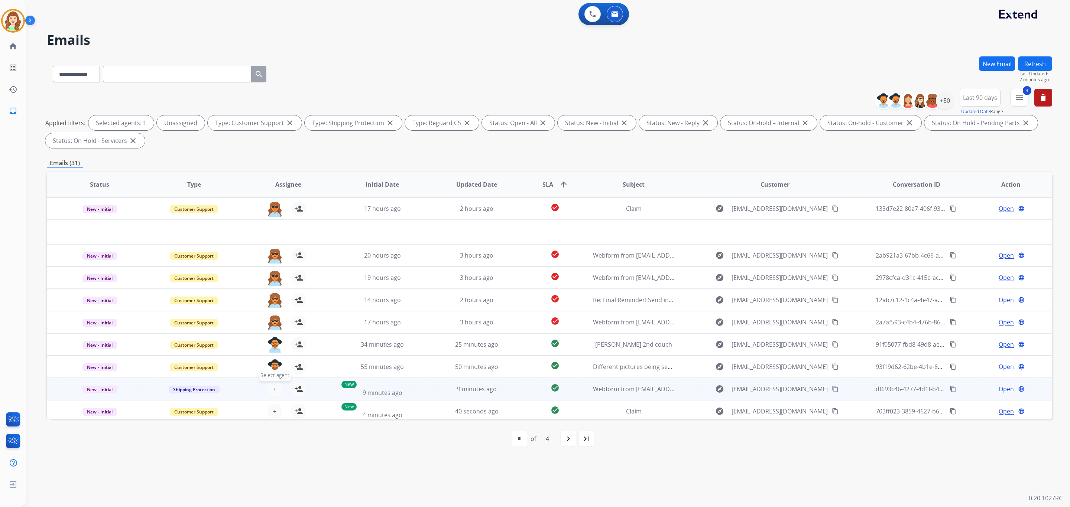
click at [269, 387] on button "+ Select agent" at bounding box center [274, 389] width 15 height 15
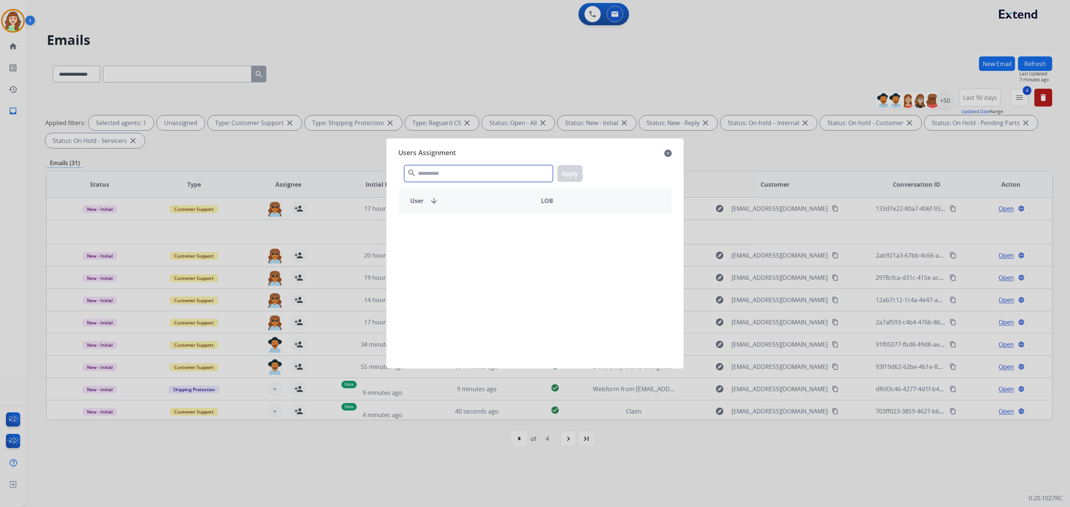
click at [447, 179] on input "text" at bounding box center [478, 173] width 149 height 17
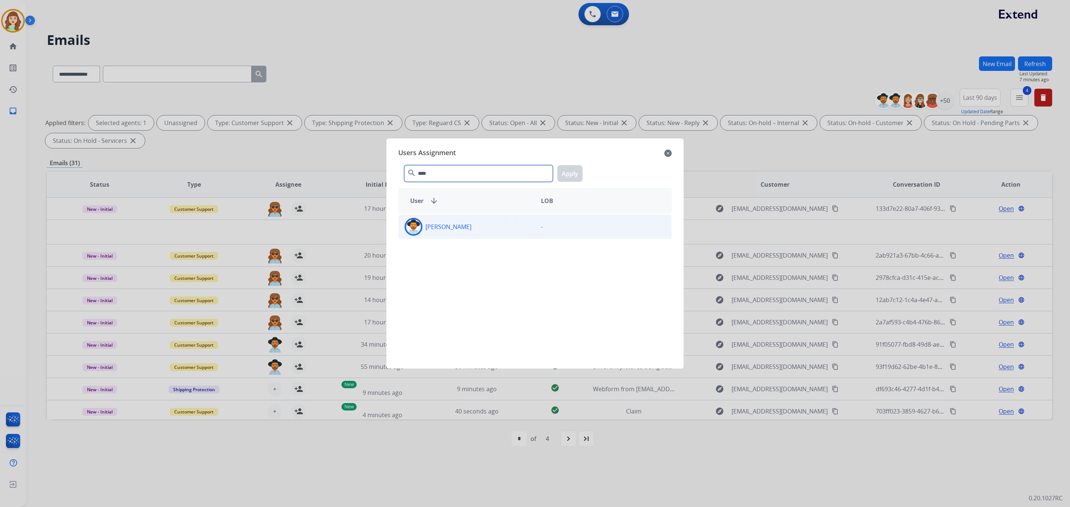
type input "****"
drag, startPoint x: 483, startPoint y: 234, endPoint x: 562, endPoint y: 179, distance: 96.7
click at [490, 232] on div "[PERSON_NAME]" at bounding box center [467, 227] width 136 height 18
drag, startPoint x: 571, startPoint y: 166, endPoint x: 307, endPoint y: 378, distance: 338.3
click at [569, 168] on button "Apply" at bounding box center [569, 173] width 25 height 17
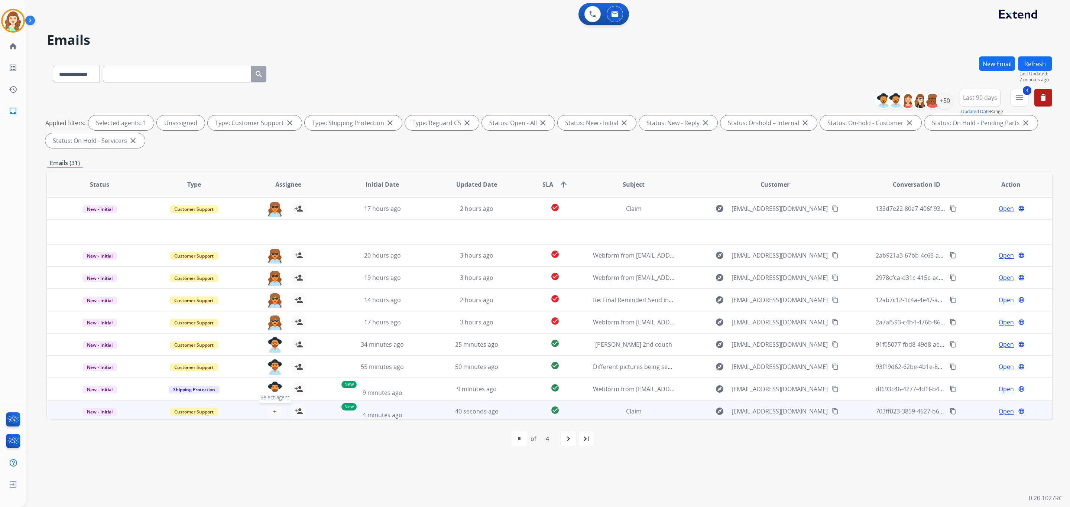
click at [269, 407] on button "+ Select agent" at bounding box center [274, 411] width 15 height 15
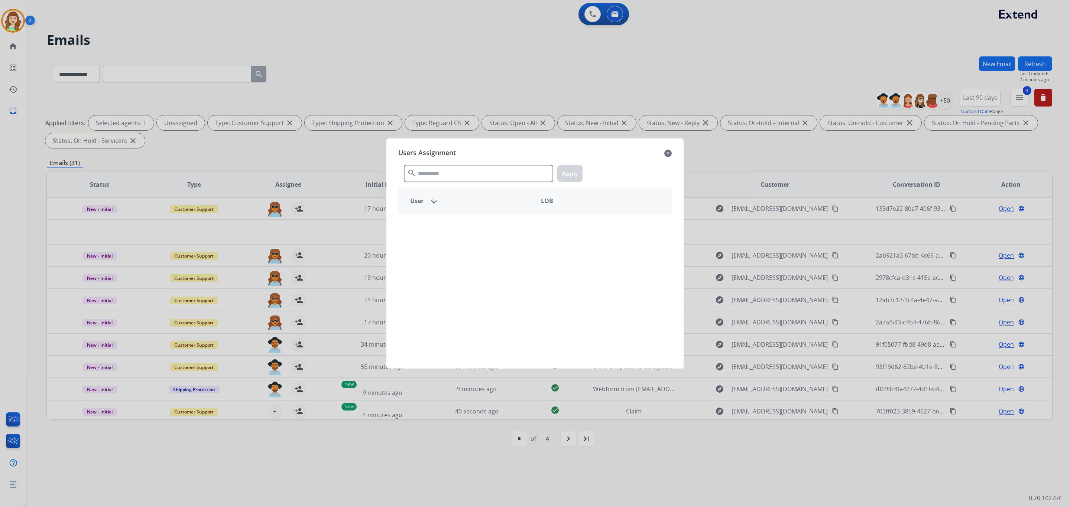
click at [446, 171] on input "text" at bounding box center [478, 173] width 149 height 17
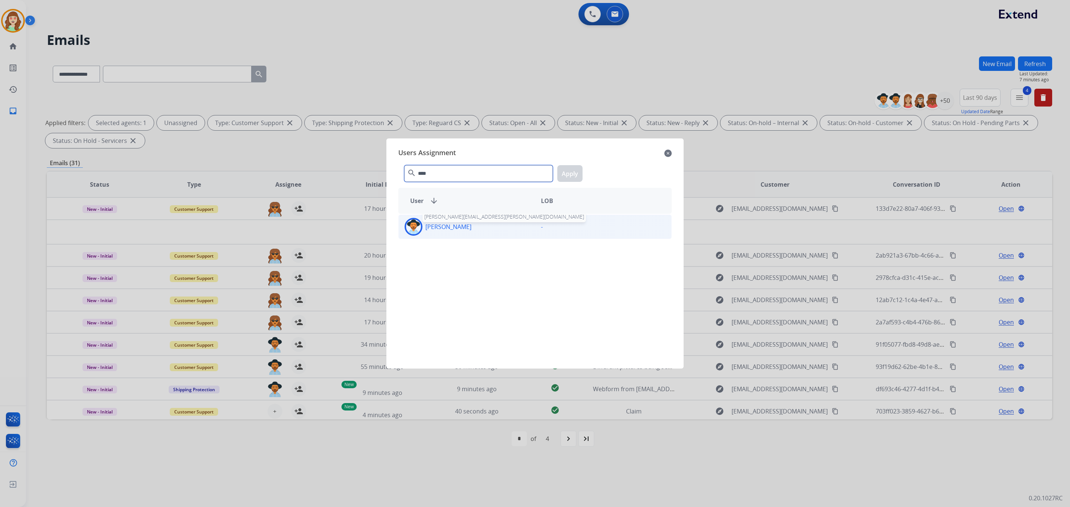
type input "****"
drag, startPoint x: 464, startPoint y: 230, endPoint x: 592, endPoint y: 183, distance: 136.6
click at [475, 227] on div "[PERSON_NAME] [PERSON_NAME][EMAIL_ADDRESS][PERSON_NAME][DOMAIN_NAME]" at bounding box center [467, 227] width 136 height 18
click at [575, 173] on button "Apply" at bounding box center [569, 173] width 25 height 17
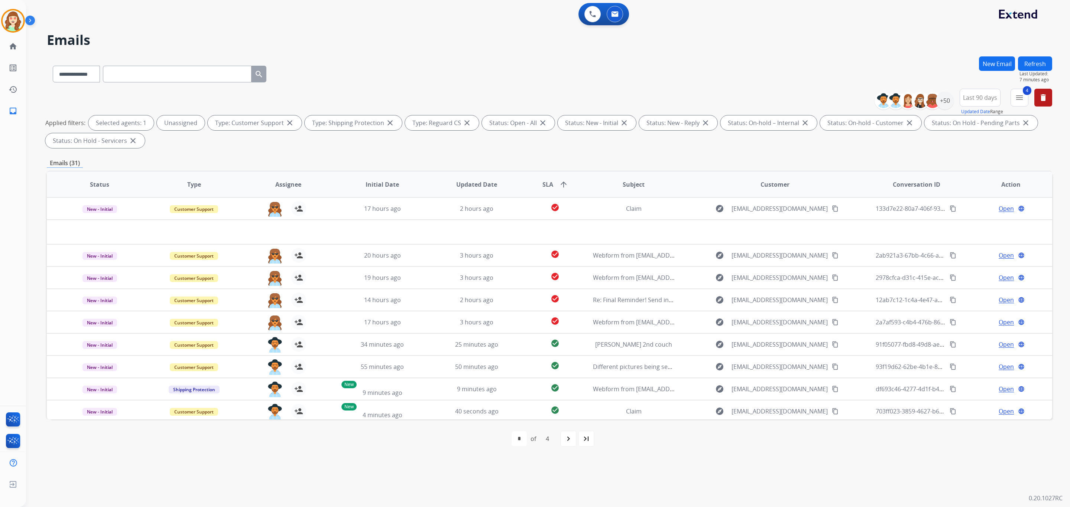
drag, startPoint x: 571, startPoint y: 440, endPoint x: 575, endPoint y: 379, distance: 61.5
click at [570, 440] on mat-icon "navigate_next" at bounding box center [568, 439] width 9 height 9
select select "*"
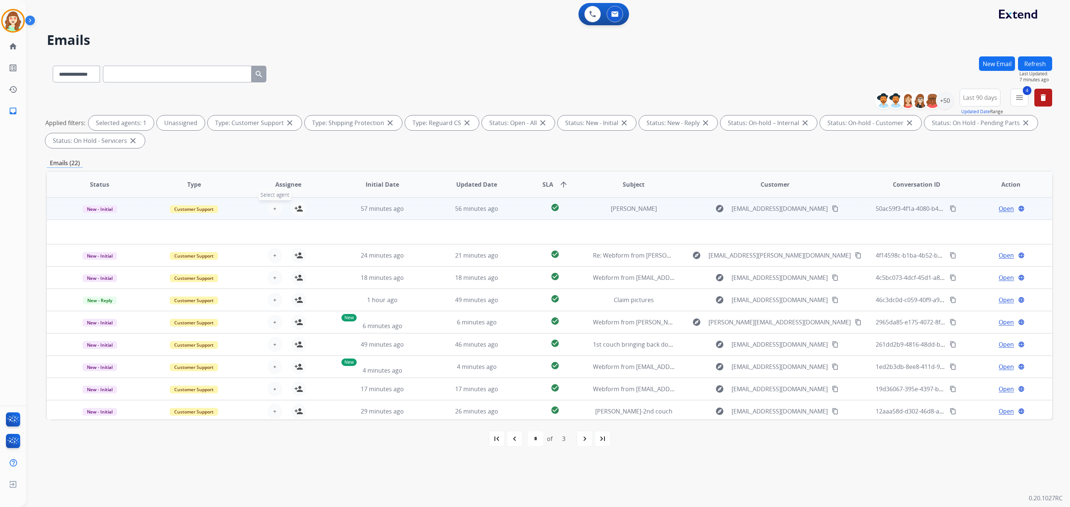
click at [273, 204] on span "+" at bounding box center [274, 208] width 3 height 9
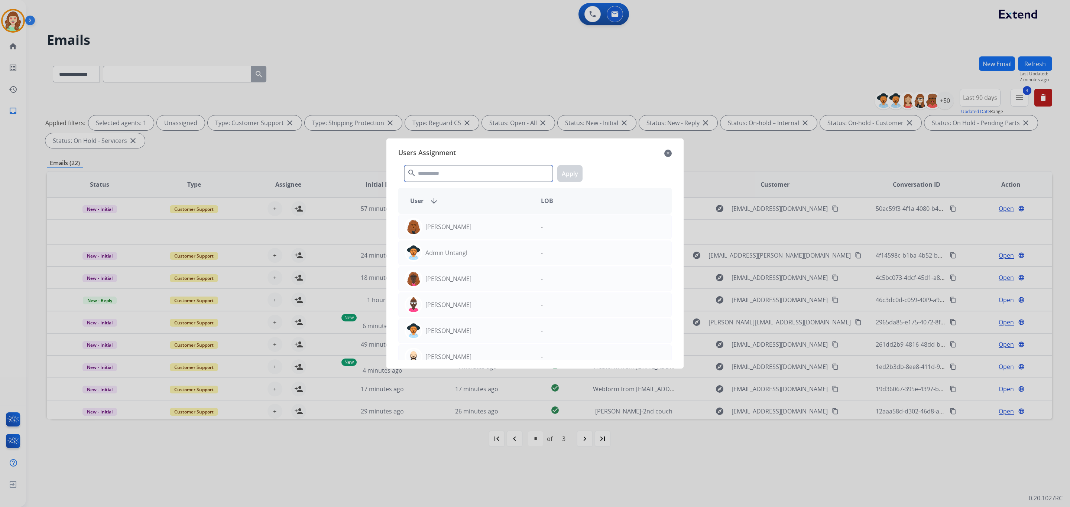
drag, startPoint x: 482, startPoint y: 172, endPoint x: 487, endPoint y: 171, distance: 5.3
click at [486, 172] on input "text" at bounding box center [478, 173] width 149 height 17
type input "*****"
drag, startPoint x: 489, startPoint y: 310, endPoint x: 534, endPoint y: 232, distance: 89.9
click at [489, 308] on div "[PERSON_NAME]" at bounding box center [467, 305] width 136 height 18
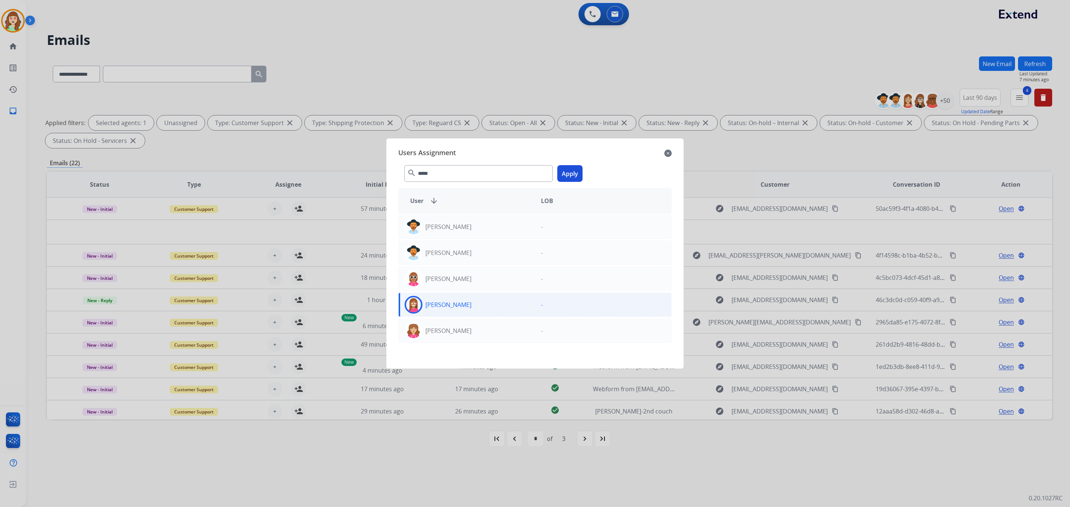
drag, startPoint x: 562, startPoint y: 171, endPoint x: 502, endPoint y: 191, distance: 63.8
click at [562, 170] on button "Apply" at bounding box center [569, 173] width 25 height 17
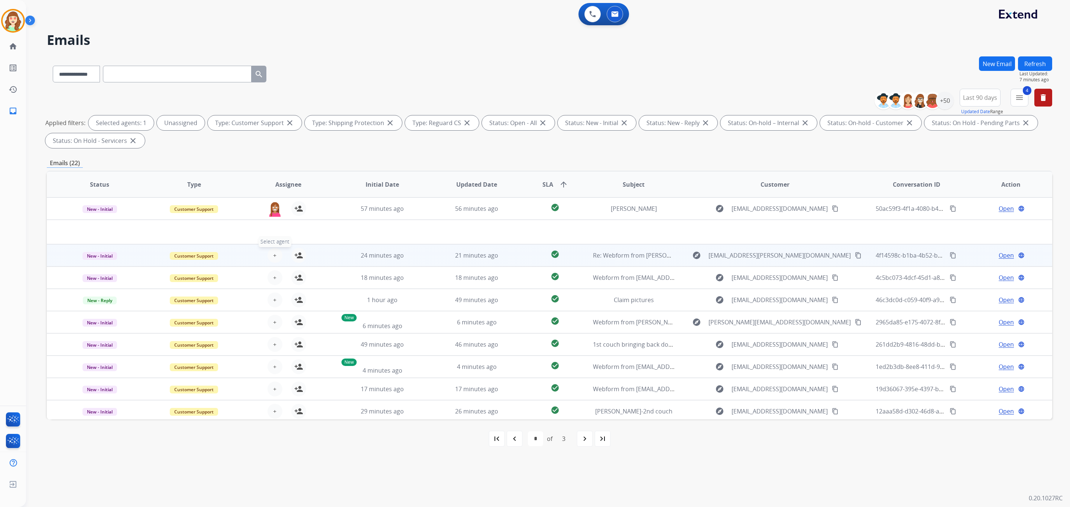
click at [273, 256] on span "+" at bounding box center [274, 255] width 3 height 9
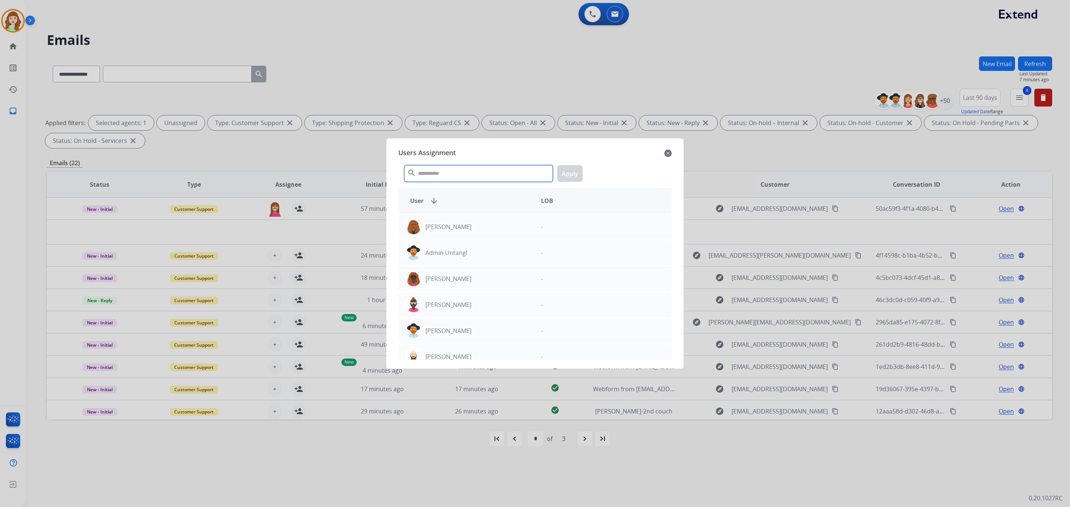
drag, startPoint x: 461, startPoint y: 172, endPoint x: 468, endPoint y: 168, distance: 8.6
click at [468, 169] on input "text" at bounding box center [478, 173] width 149 height 17
type input "*****"
drag, startPoint x: 487, startPoint y: 302, endPoint x: 571, endPoint y: 185, distance: 144.0
click at [487, 302] on div "[PERSON_NAME]" at bounding box center [467, 305] width 136 height 18
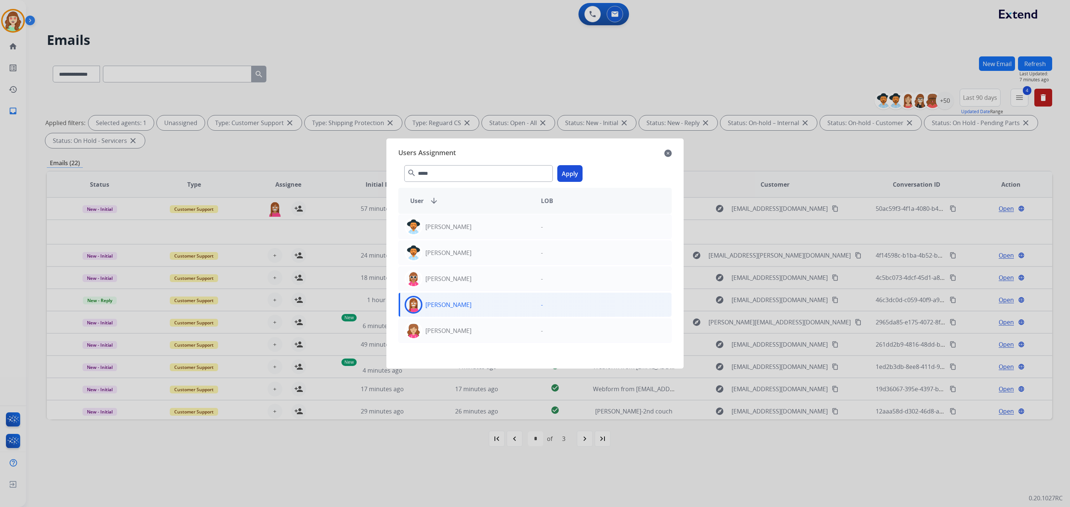
click at [575, 169] on button "Apply" at bounding box center [569, 173] width 25 height 17
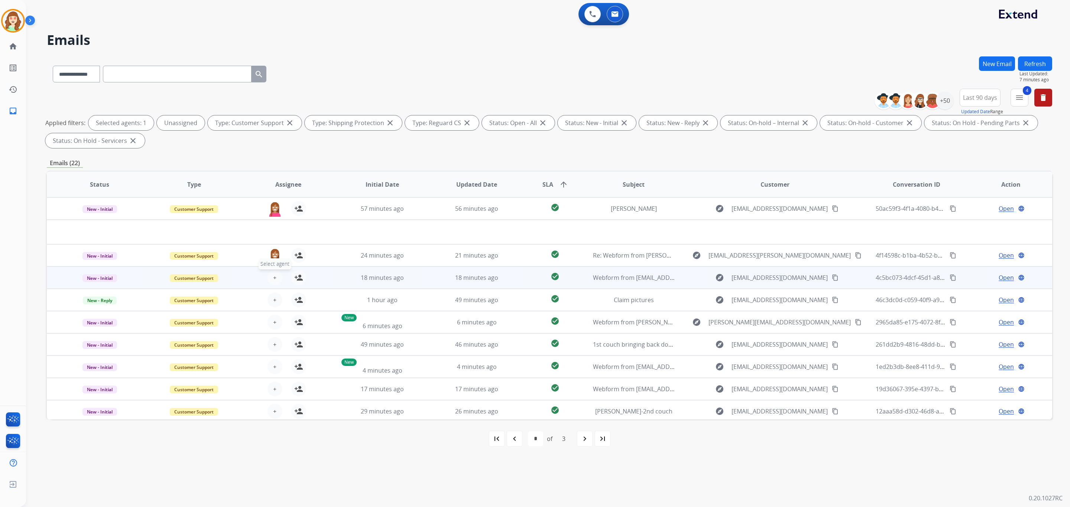
click at [276, 277] on button "+ Select agent" at bounding box center [274, 277] width 15 height 15
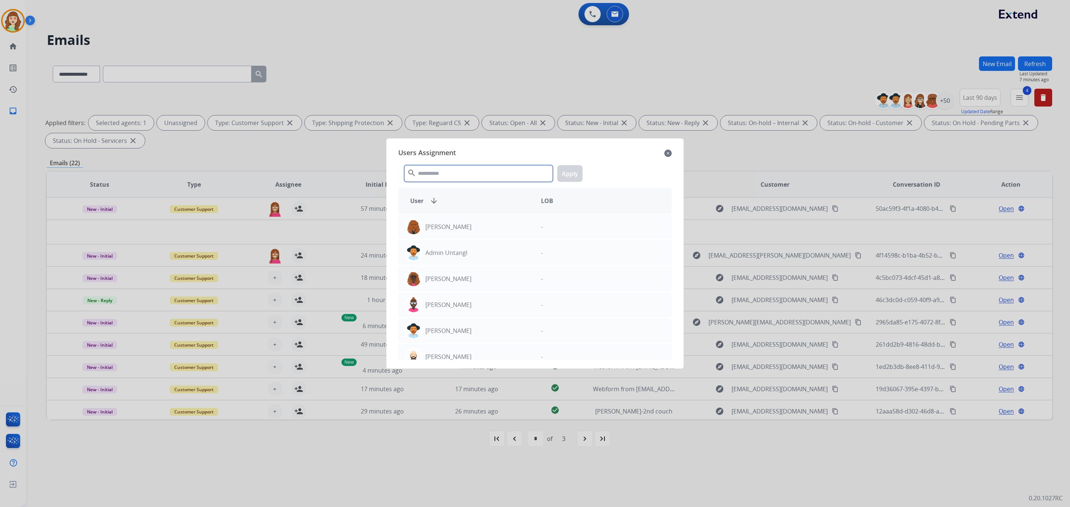
drag, startPoint x: 466, startPoint y: 174, endPoint x: 463, endPoint y: 166, distance: 8.5
click at [466, 169] on input "text" at bounding box center [478, 173] width 149 height 17
type input "****"
drag, startPoint x: 496, startPoint y: 313, endPoint x: 562, endPoint y: 214, distance: 118.7
click at [498, 305] on div "[PERSON_NAME]" at bounding box center [467, 305] width 136 height 18
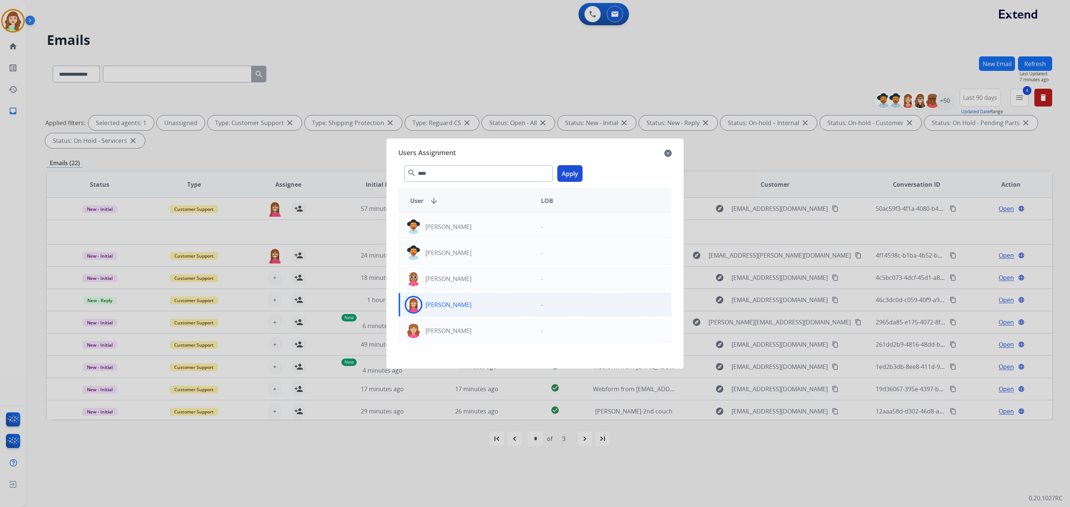
drag, startPoint x: 571, startPoint y: 171, endPoint x: 423, endPoint y: 210, distance: 152.9
click at [570, 170] on button "Apply" at bounding box center [569, 173] width 25 height 17
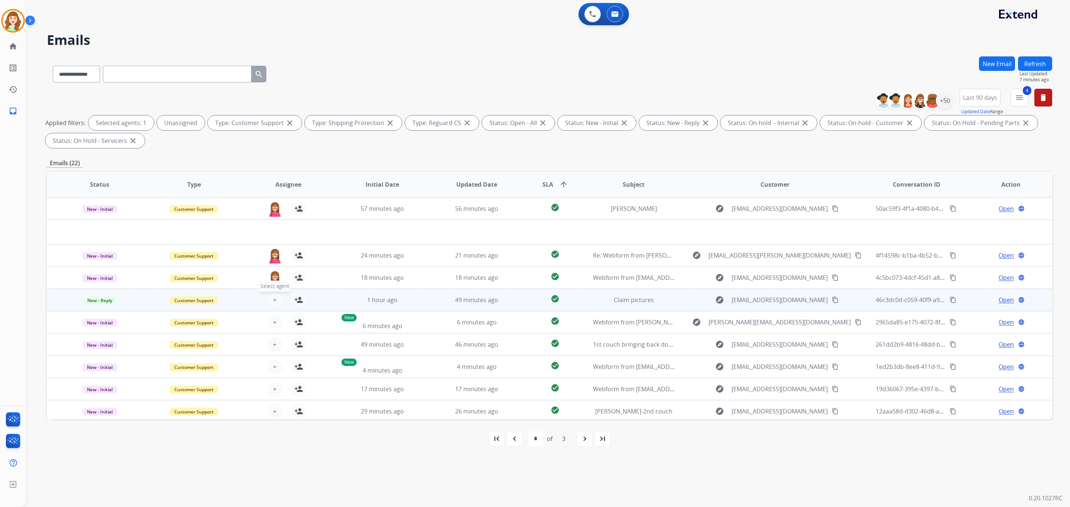
click at [275, 300] on button "+ Select agent" at bounding box center [274, 300] width 15 height 15
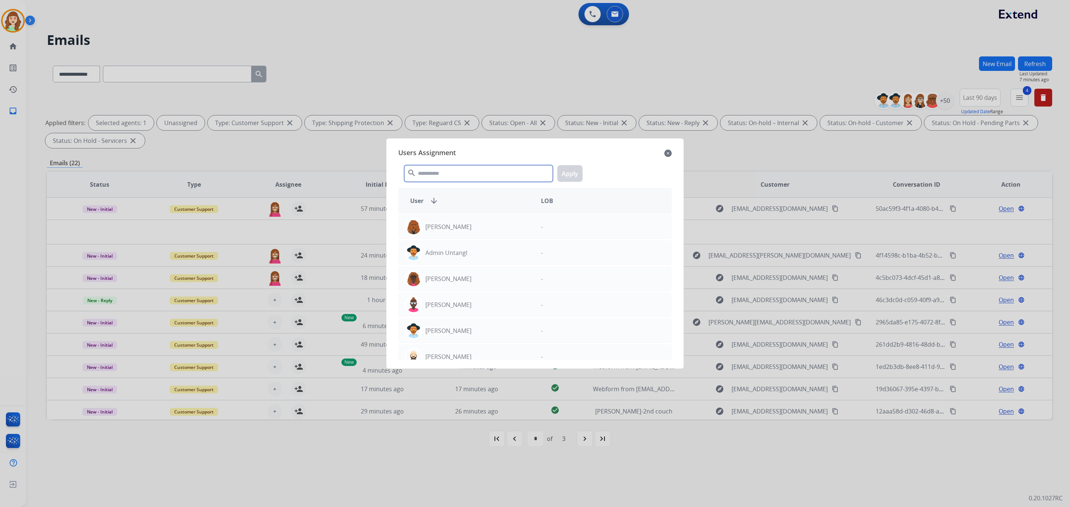
click at [455, 175] on input "text" at bounding box center [478, 173] width 149 height 17
type input "****"
drag, startPoint x: 459, startPoint y: 311, endPoint x: 547, endPoint y: 184, distance: 153.9
click at [459, 310] on div "[PERSON_NAME]" at bounding box center [467, 305] width 136 height 18
click at [567, 174] on button "Apply" at bounding box center [569, 173] width 25 height 17
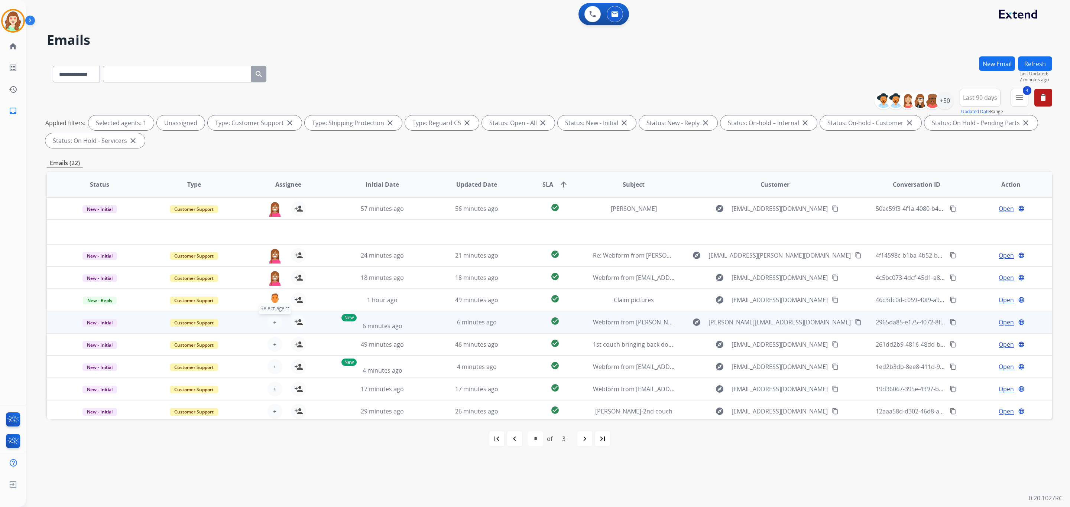
click at [275, 321] on span "+" at bounding box center [274, 322] width 3 height 9
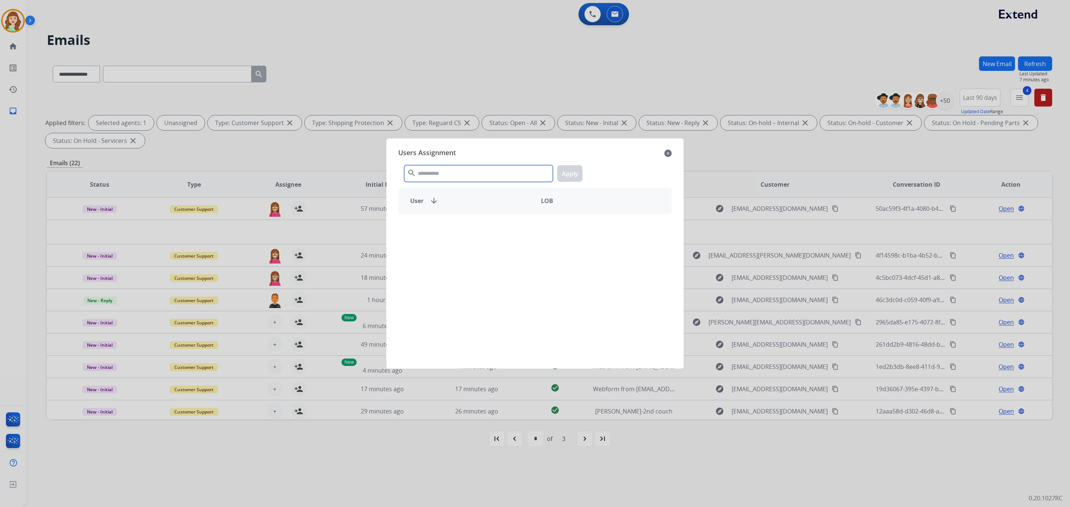
click at [477, 171] on input "text" at bounding box center [478, 173] width 149 height 17
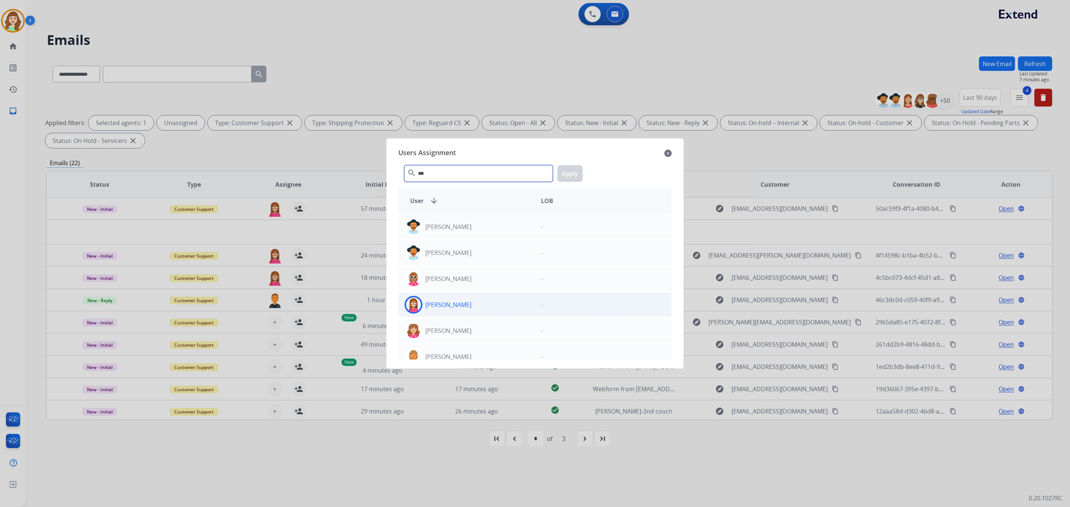
type input "***"
drag, startPoint x: 485, startPoint y: 303, endPoint x: 517, endPoint y: 260, distance: 53.9
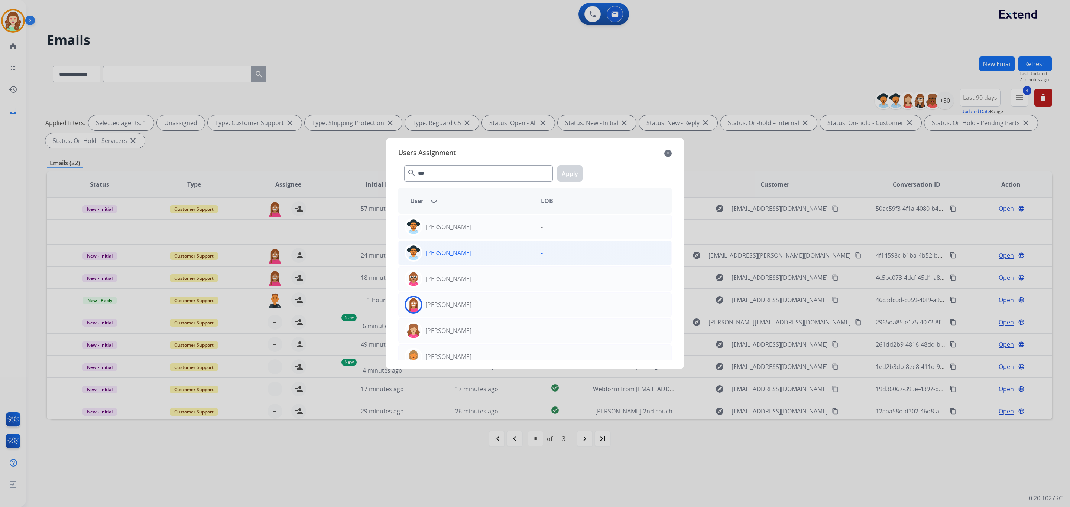
click at [487, 300] on div "[PERSON_NAME]" at bounding box center [467, 305] width 136 height 18
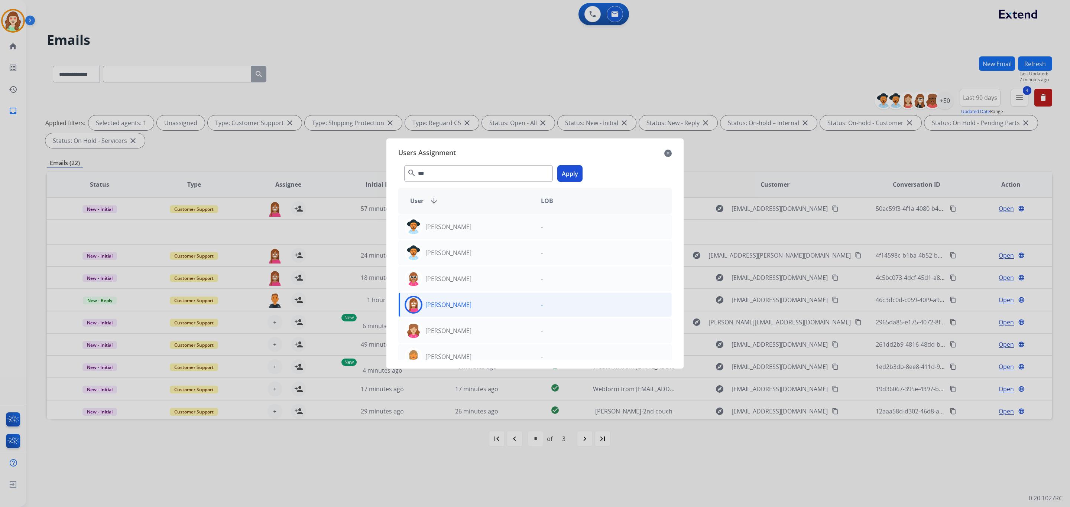
click at [560, 172] on button "Apply" at bounding box center [569, 173] width 25 height 17
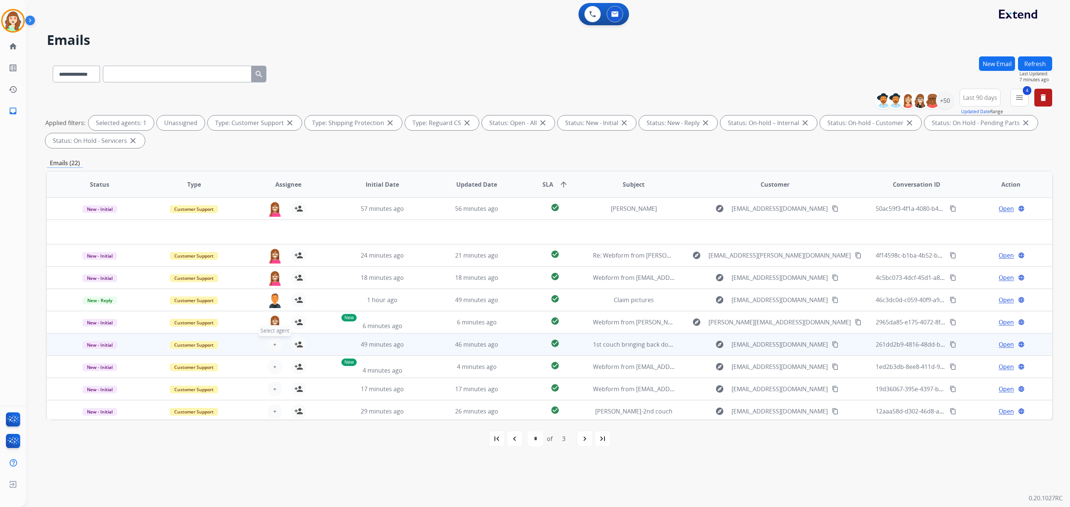
click at [273, 340] on span "+" at bounding box center [274, 344] width 3 height 9
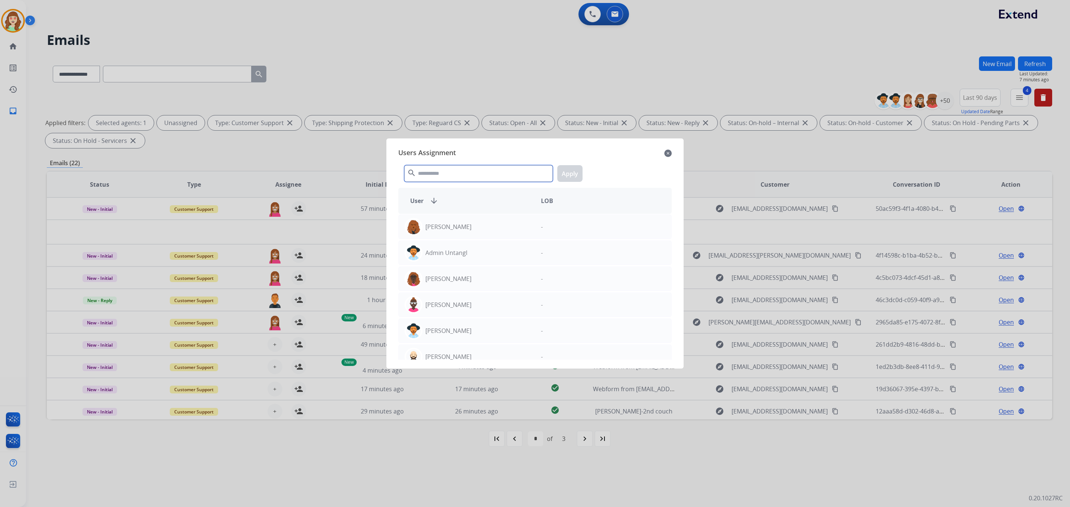
click at [466, 174] on input "text" at bounding box center [478, 173] width 149 height 17
type input "*****"
drag, startPoint x: 480, startPoint y: 307, endPoint x: 557, endPoint y: 189, distance: 141.0
click at [480, 305] on div "[PERSON_NAME]" at bounding box center [467, 305] width 136 height 18
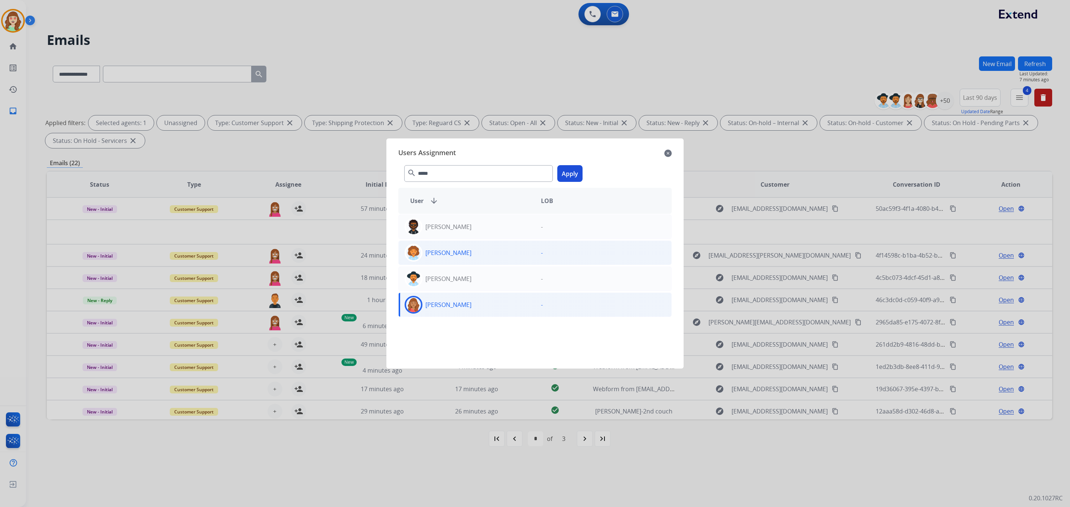
drag, startPoint x: 564, startPoint y: 175, endPoint x: 428, endPoint y: 246, distance: 153.6
click at [560, 176] on button "Apply" at bounding box center [569, 173] width 25 height 17
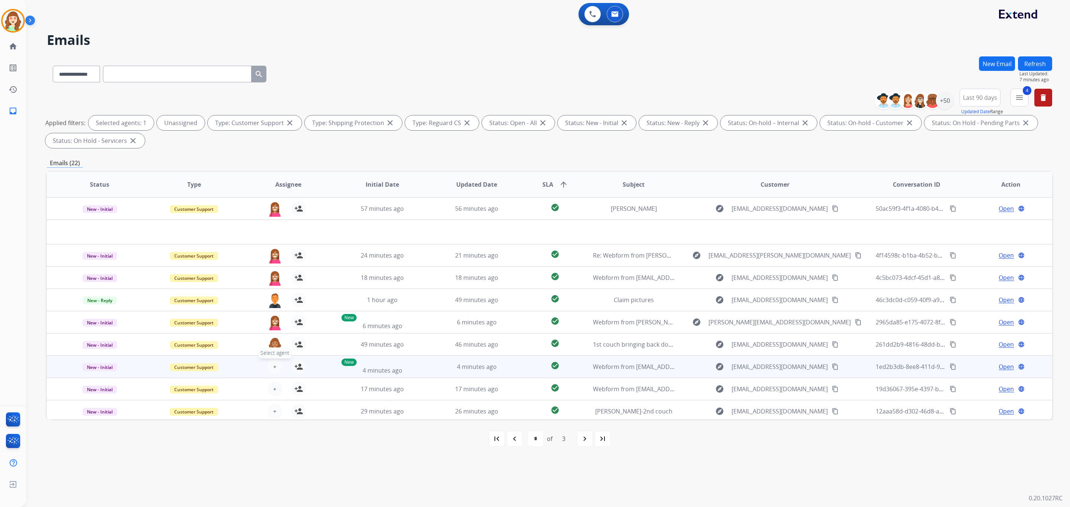
click at [275, 363] on button "+ Select agent" at bounding box center [274, 367] width 15 height 15
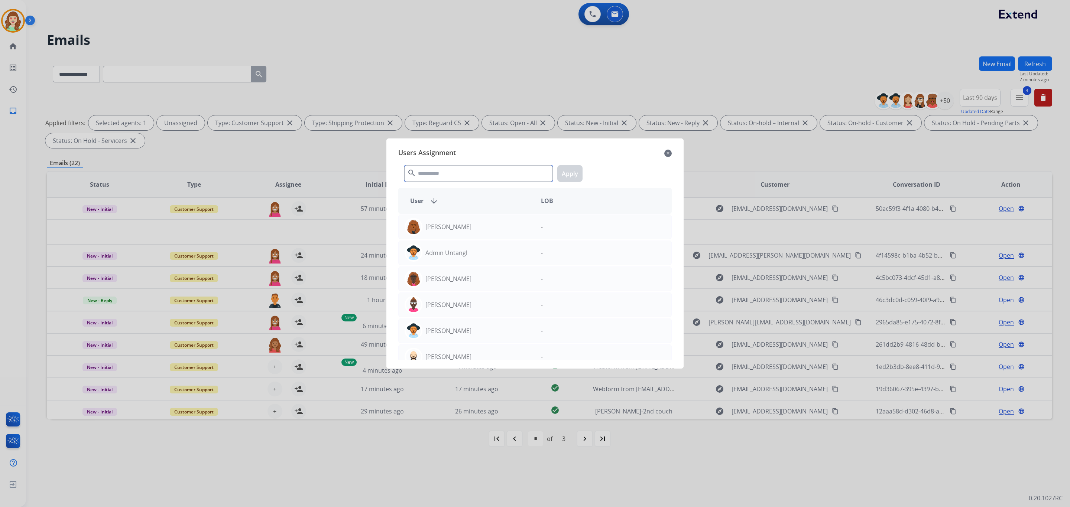
drag, startPoint x: 464, startPoint y: 176, endPoint x: 459, endPoint y: 174, distance: 5.0
click at [464, 175] on input "text" at bounding box center [478, 173] width 149 height 17
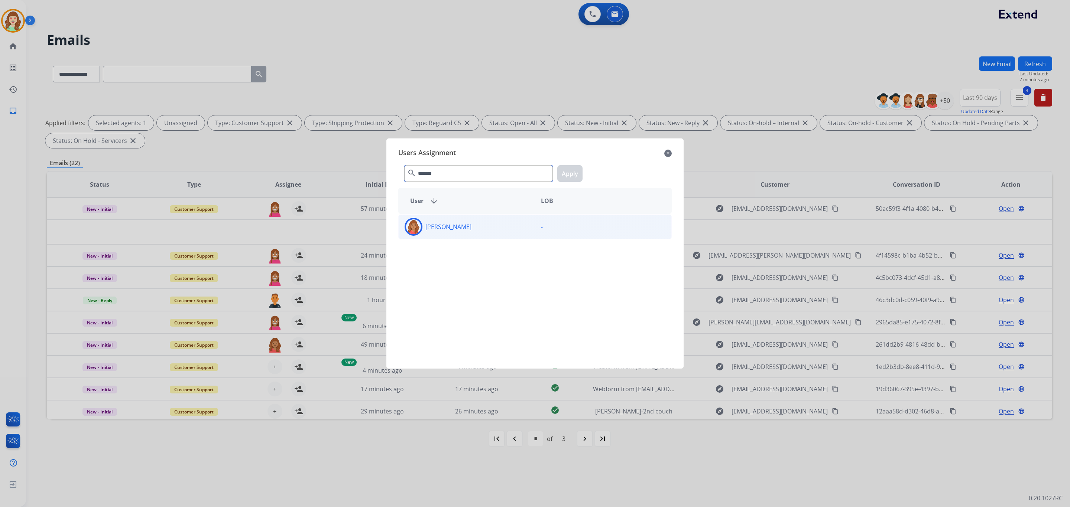
type input "*******"
click at [499, 228] on div "[PERSON_NAME]" at bounding box center [467, 227] width 136 height 18
drag, startPoint x: 573, startPoint y: 171, endPoint x: 359, endPoint y: 300, distance: 250.1
click at [572, 171] on button "Apply" at bounding box center [569, 173] width 25 height 17
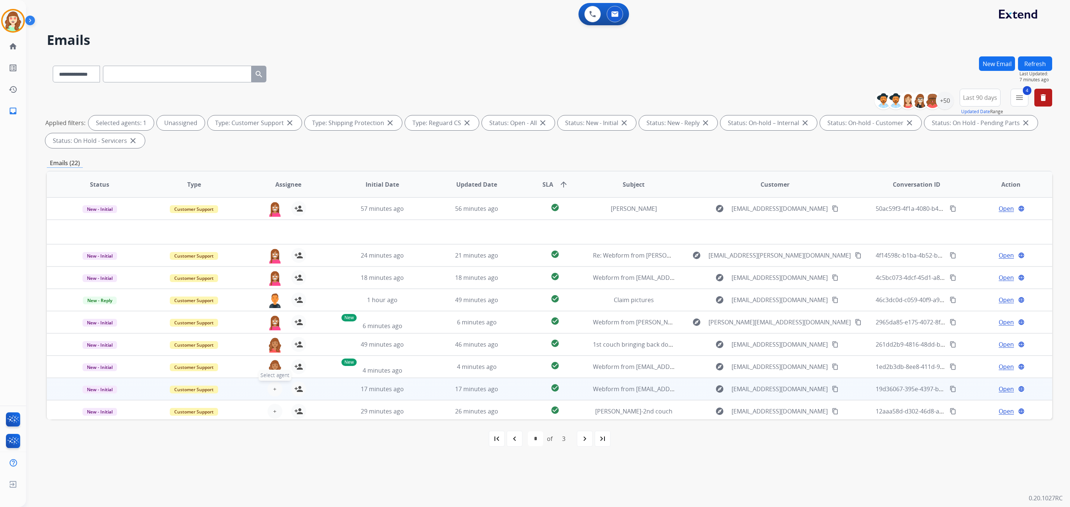
click at [275, 387] on button "+ Select agent" at bounding box center [274, 389] width 15 height 15
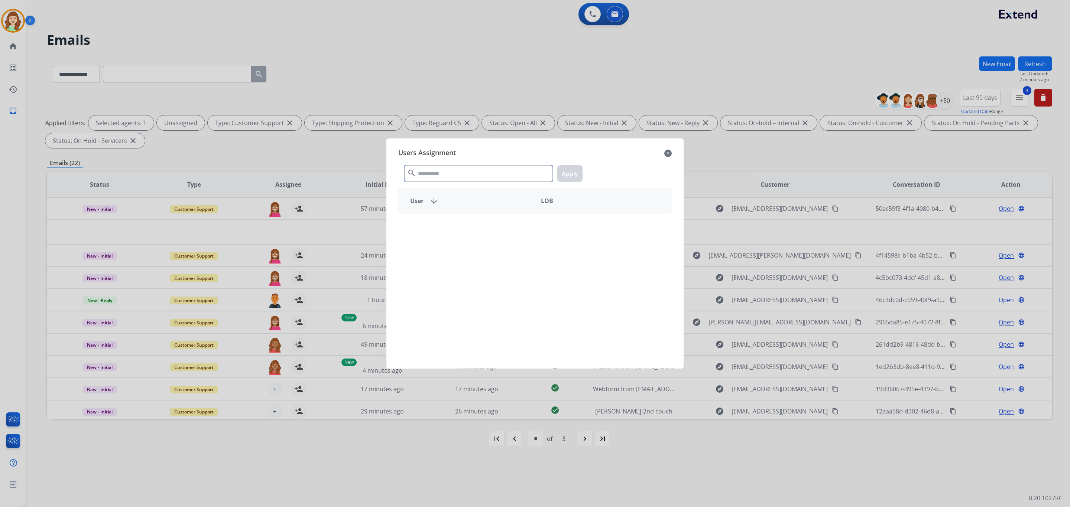
click at [466, 179] on input "text" at bounding box center [478, 173] width 149 height 17
type input "*******"
click at [471, 233] on div "[PERSON_NAME]" at bounding box center [467, 227] width 136 height 18
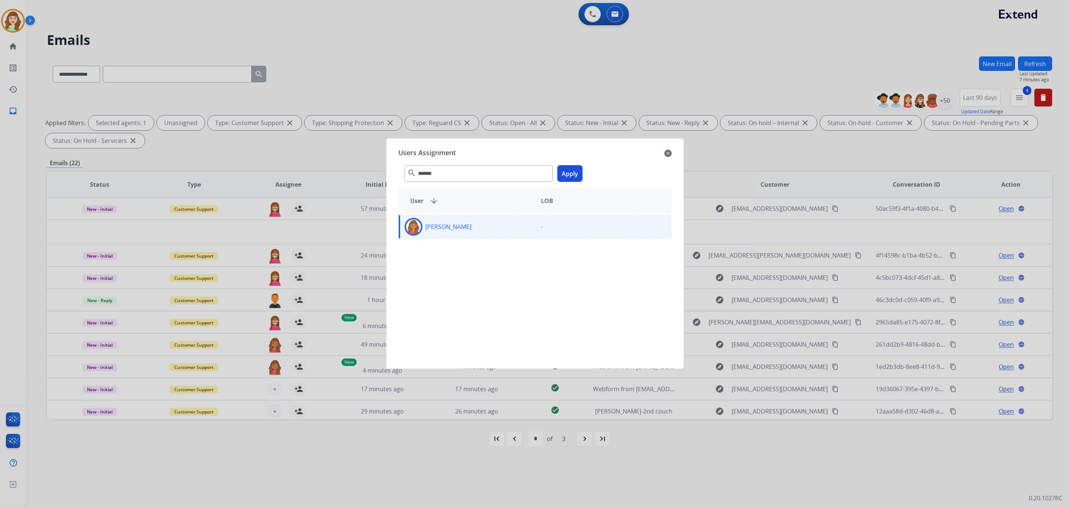
click at [575, 173] on button "Apply" at bounding box center [569, 173] width 25 height 17
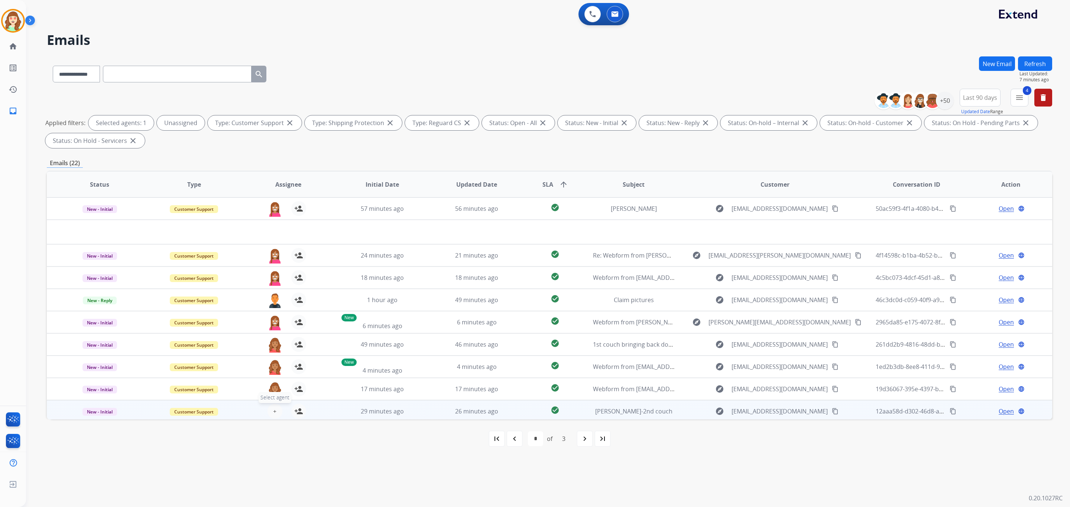
click at [274, 407] on span "+" at bounding box center [274, 411] width 3 height 9
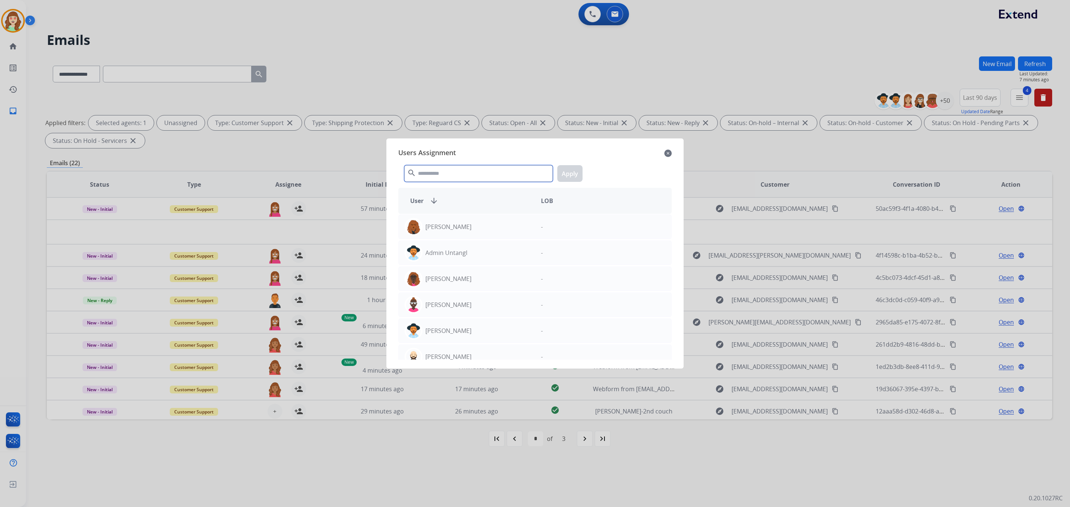
click at [445, 174] on input "text" at bounding box center [478, 173] width 149 height 17
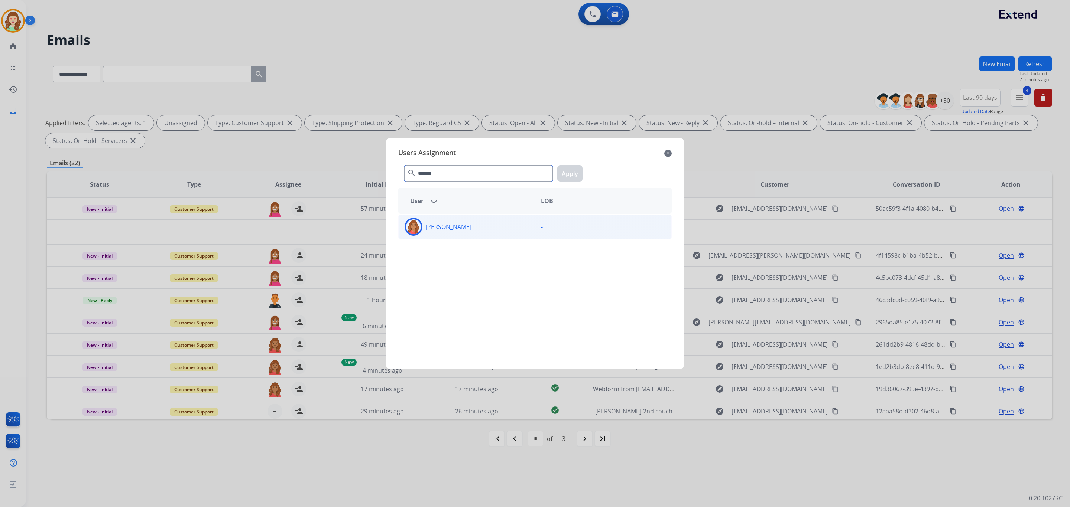
type input "*******"
drag, startPoint x: 490, startPoint y: 237, endPoint x: 539, endPoint y: 190, distance: 68.3
click at [490, 231] on div "[PERSON_NAME] -" at bounding box center [534, 227] width 273 height 25
click at [570, 176] on button "Apply" at bounding box center [569, 173] width 25 height 17
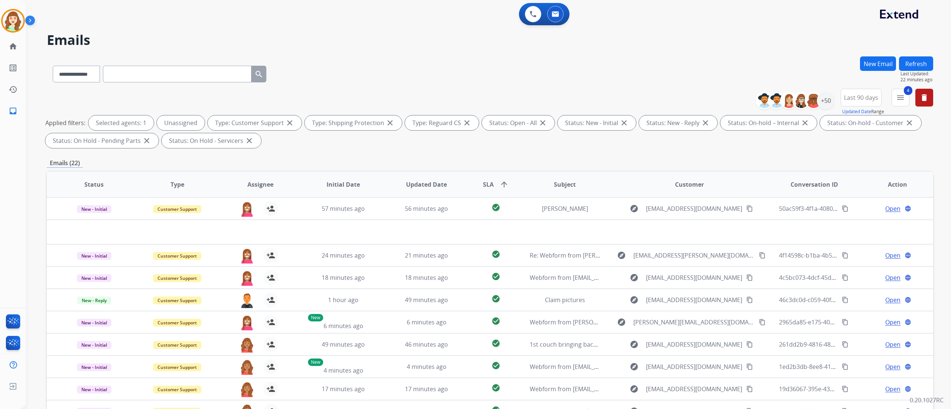
drag, startPoint x: 699, startPoint y: 3, endPoint x: 464, endPoint y: 75, distance: 246.2
click at [464, 75] on div "**********" at bounding box center [490, 72] width 886 height 32
click at [941, 211] on div "**********" at bounding box center [488, 204] width 925 height 409
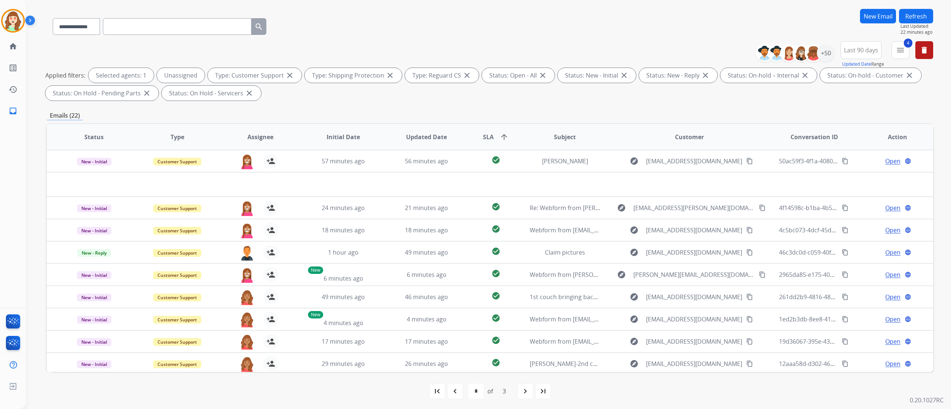
scroll to position [49, 0]
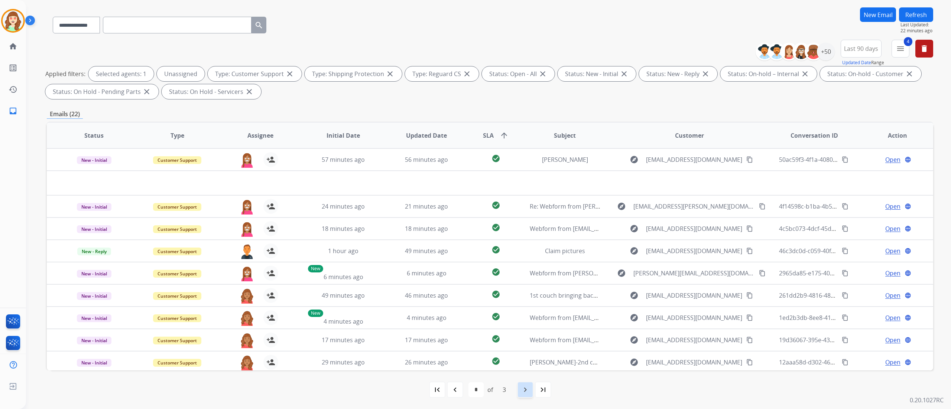
click at [521, 390] on mat-icon "navigate_next" at bounding box center [525, 390] width 9 height 9
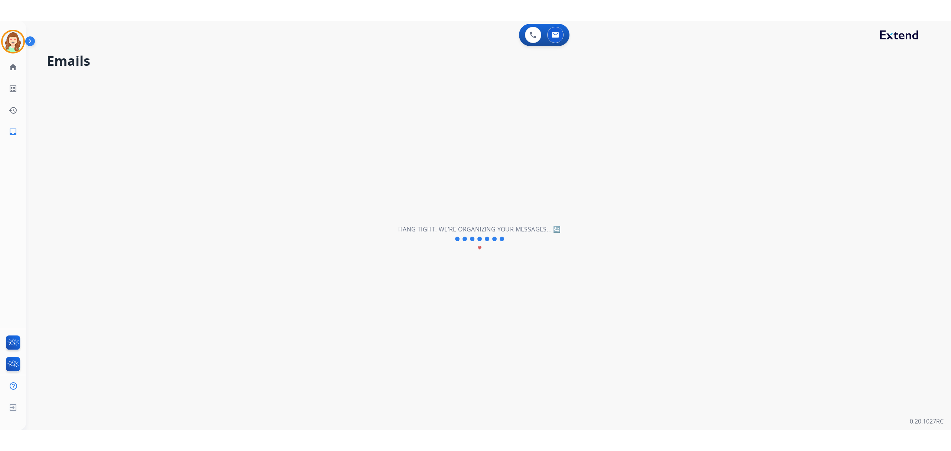
scroll to position [0, 0]
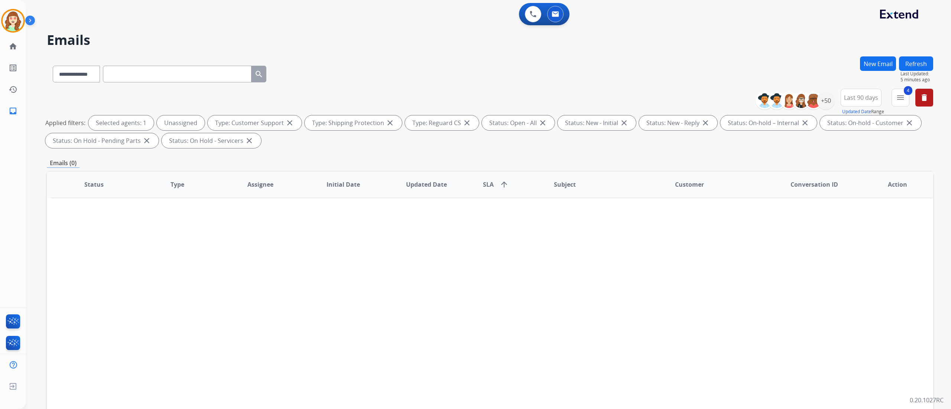
click at [150, 28] on div "**********" at bounding box center [479, 231] width 907 height 409
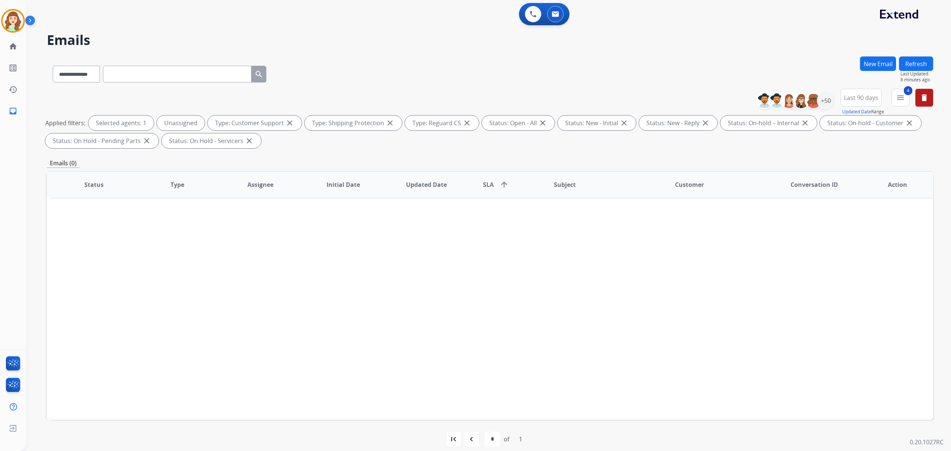
drag, startPoint x: 1305, startPoint y: 0, endPoint x: 394, endPoint y: 59, distance: 912.5
click at [394, 59] on div "**********" at bounding box center [490, 72] width 886 height 32
click at [821, 103] on div "+50" at bounding box center [826, 101] width 18 height 18
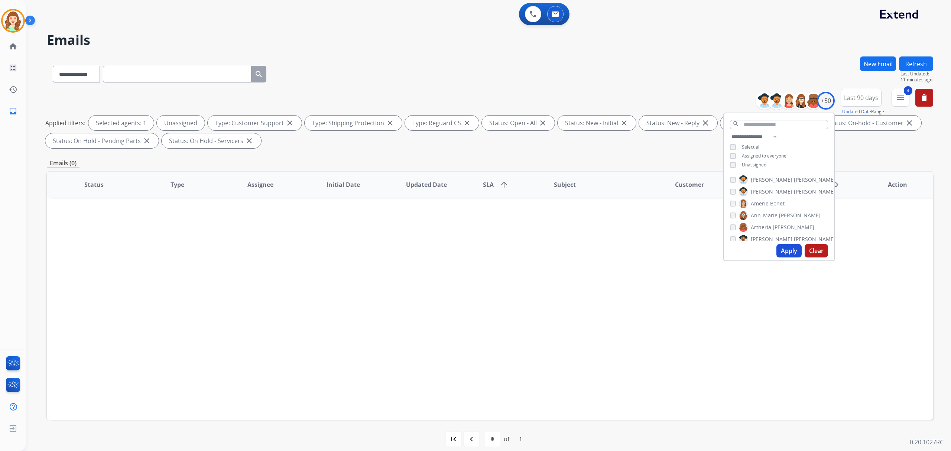
click at [781, 251] on button "Apply" at bounding box center [788, 250] width 25 height 13
select select "*"
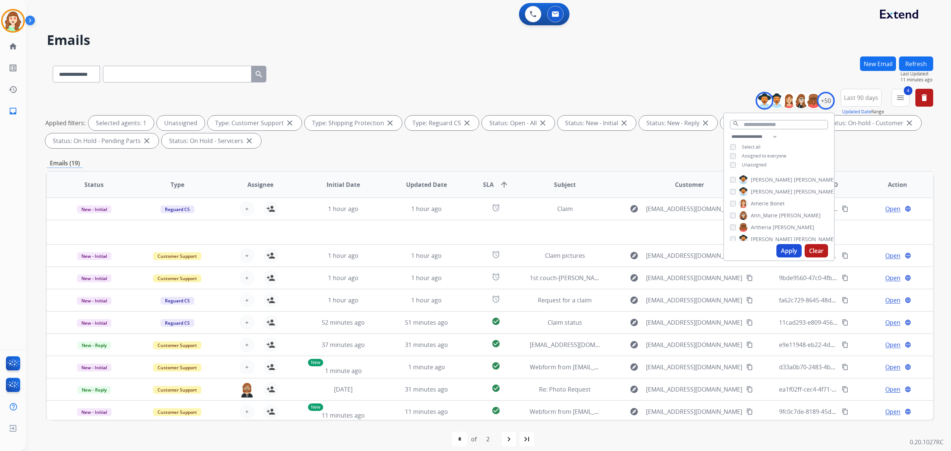
click at [787, 250] on button "Apply" at bounding box center [788, 250] width 25 height 13
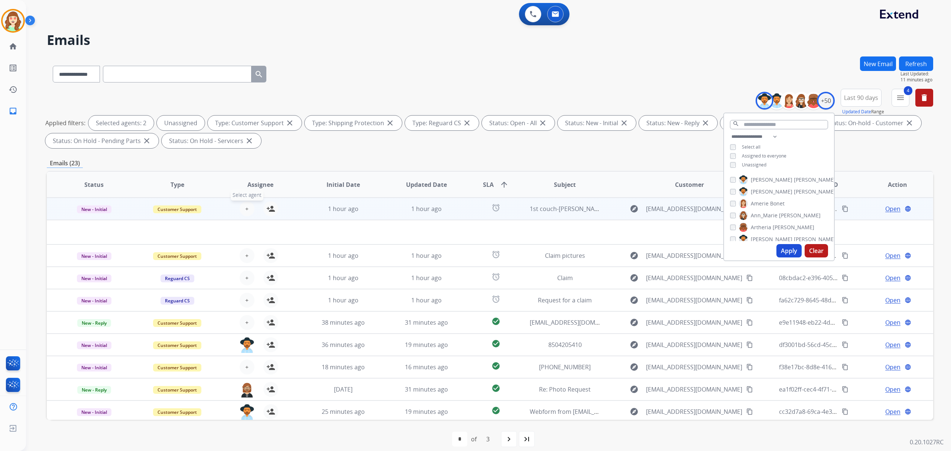
click at [247, 207] on button "+ Select agent" at bounding box center [247, 208] width 15 height 15
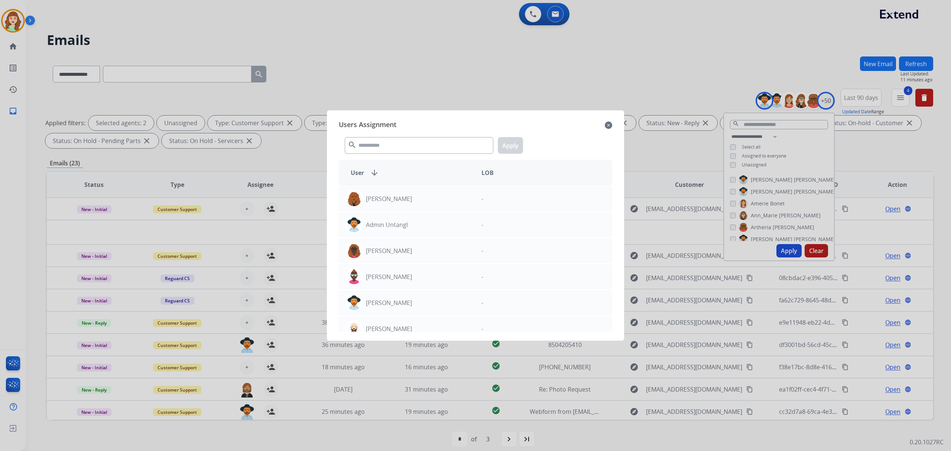
click at [730, 161] on div at bounding box center [475, 225] width 951 height 451
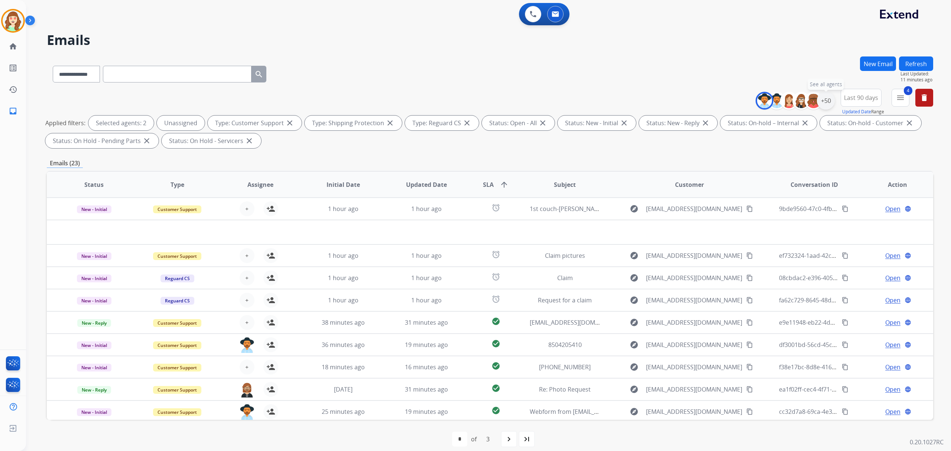
click at [824, 98] on div "+50" at bounding box center [826, 101] width 18 height 18
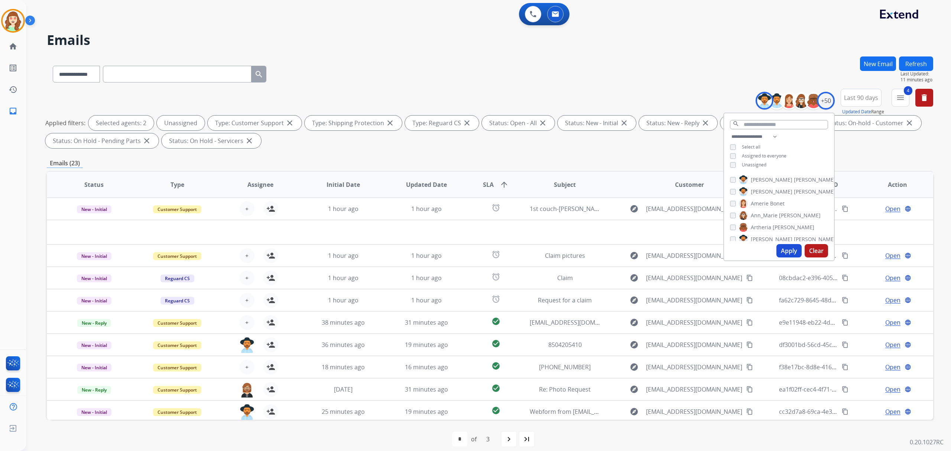
click at [728, 177] on div "[PERSON_NAME] [PERSON_NAME] [PERSON_NAME] [PERSON_NAME] [PERSON_NAME] [PERSON_N…" at bounding box center [779, 206] width 110 height 69
click at [785, 250] on button "Apply" at bounding box center [788, 250] width 25 height 13
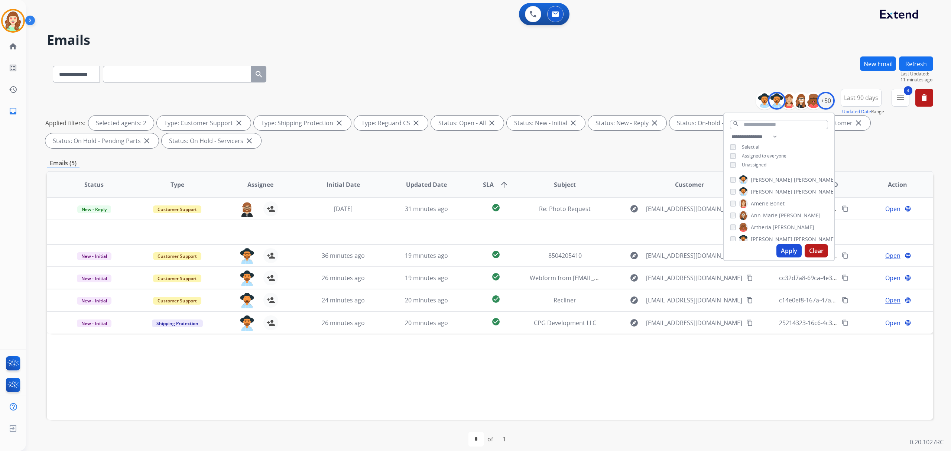
click at [785, 251] on button "Apply" at bounding box center [788, 250] width 25 height 13
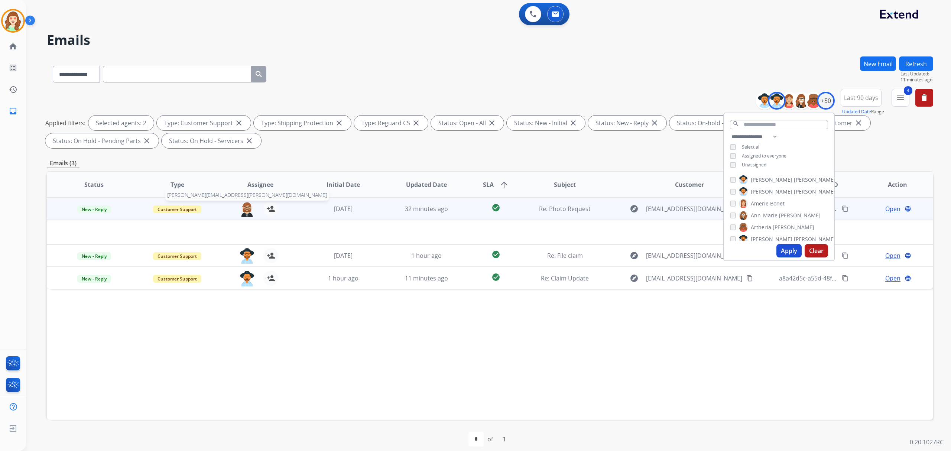
click at [244, 203] on img at bounding box center [247, 209] width 15 height 16
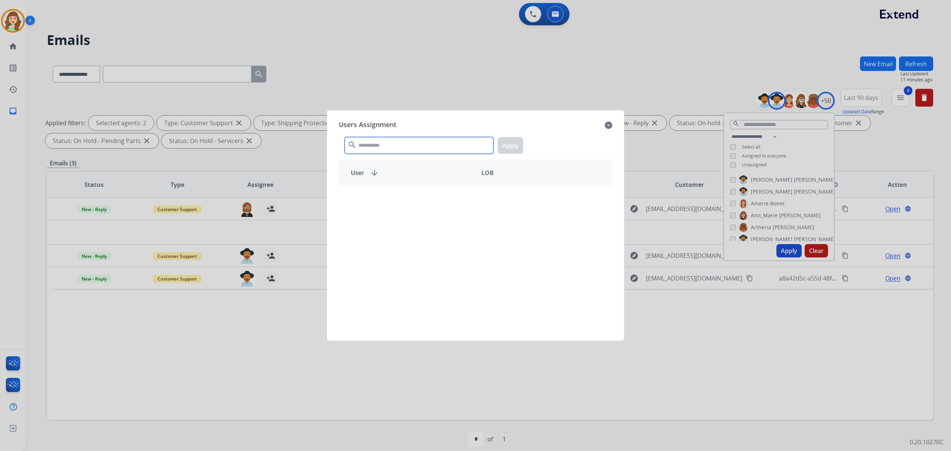
drag, startPoint x: 455, startPoint y: 146, endPoint x: 434, endPoint y: 171, distance: 32.4
click at [454, 147] on input "text" at bounding box center [419, 145] width 149 height 17
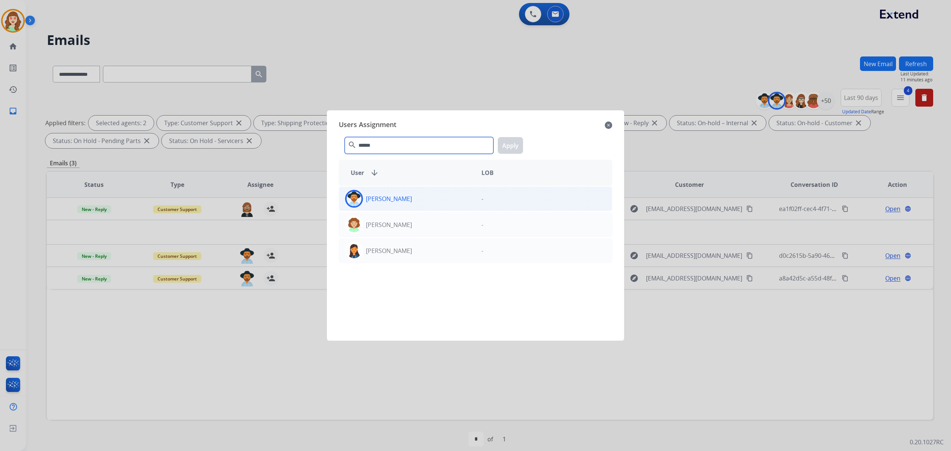
type input "******"
drag, startPoint x: 433, startPoint y: 202, endPoint x: 501, endPoint y: 160, distance: 80.1
click at [434, 201] on div "[PERSON_NAME]" at bounding box center [407, 199] width 136 height 18
click at [510, 148] on button "Apply" at bounding box center [510, 145] width 25 height 17
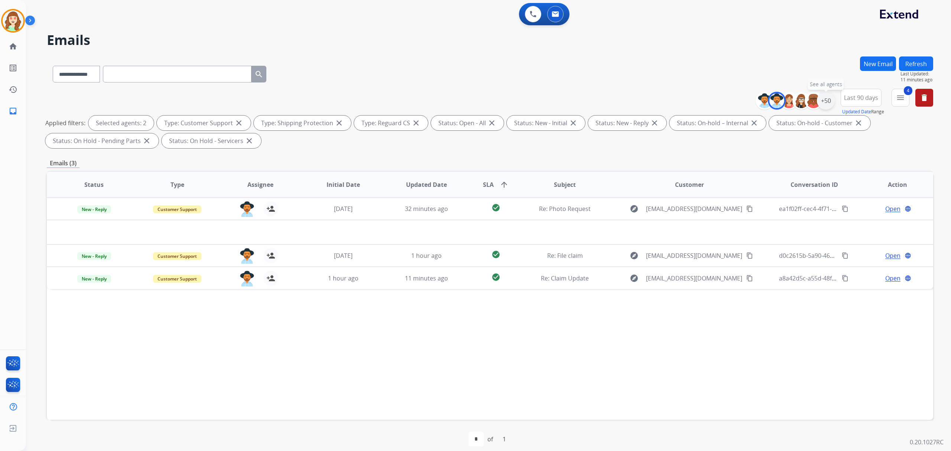
click at [825, 103] on div "+50" at bounding box center [826, 101] width 18 height 18
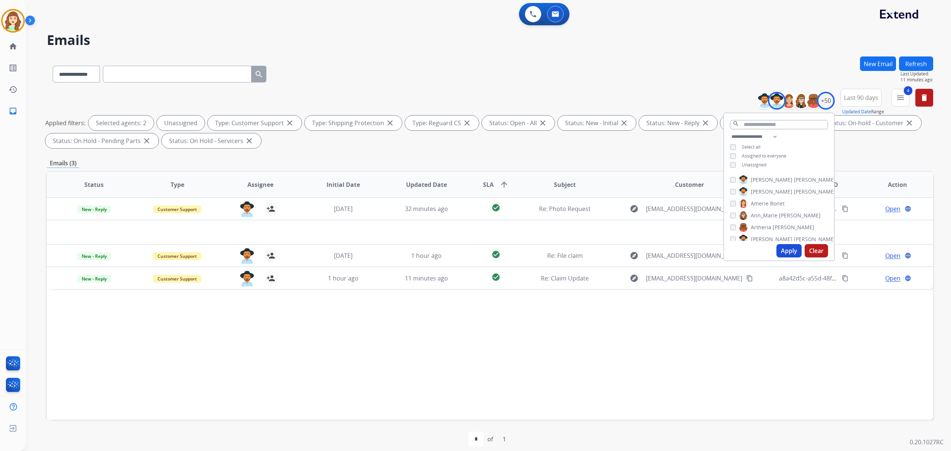
click at [787, 246] on button "Apply" at bounding box center [788, 250] width 25 height 13
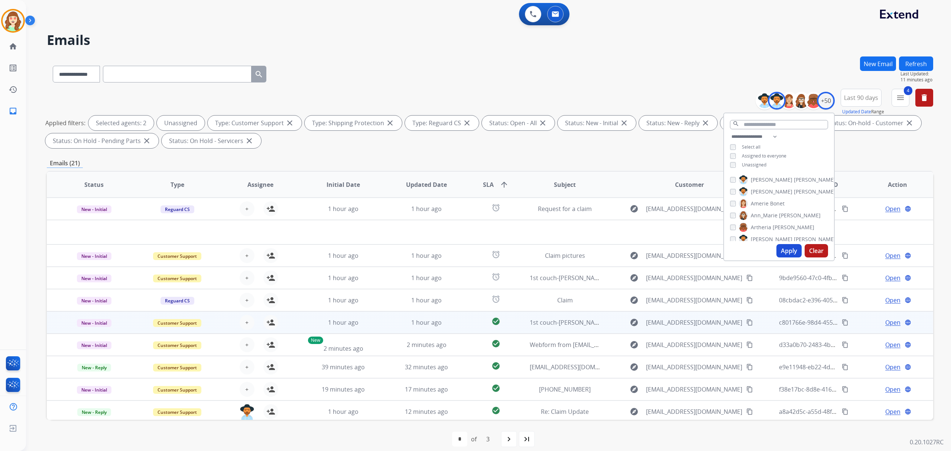
scroll to position [7, 0]
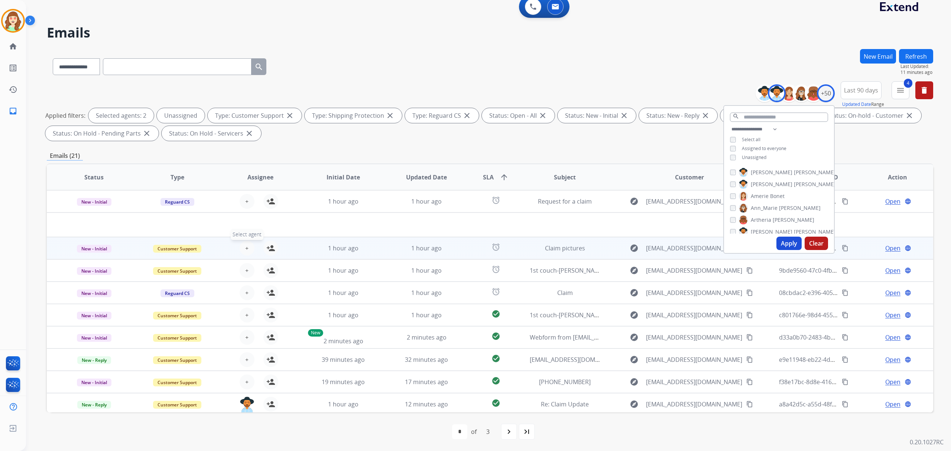
click at [245, 247] on span "+" at bounding box center [246, 248] width 3 height 9
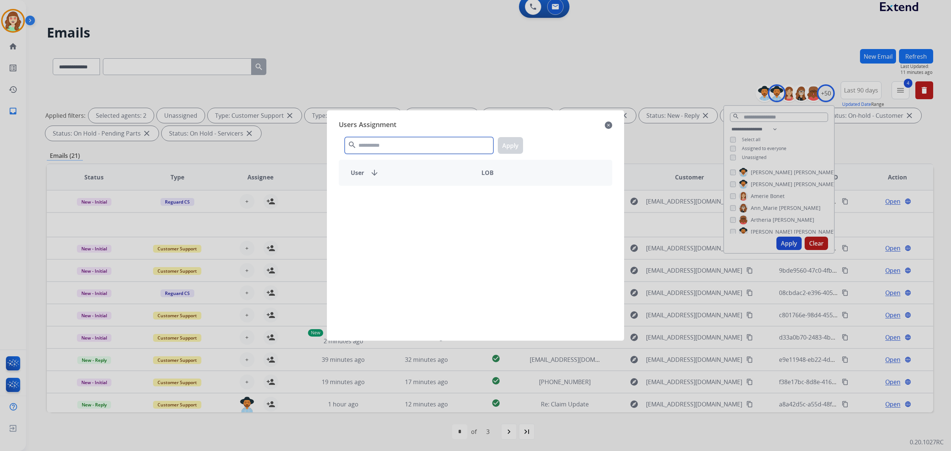
click at [438, 150] on input "text" at bounding box center [419, 145] width 149 height 17
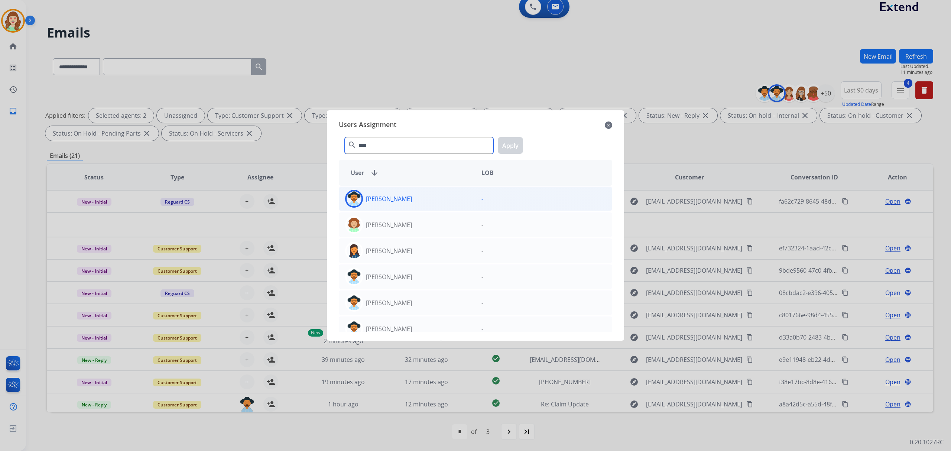
type input "****"
click at [435, 201] on div "[PERSON_NAME]" at bounding box center [407, 199] width 136 height 18
click at [515, 143] on button "Apply" at bounding box center [510, 145] width 25 height 17
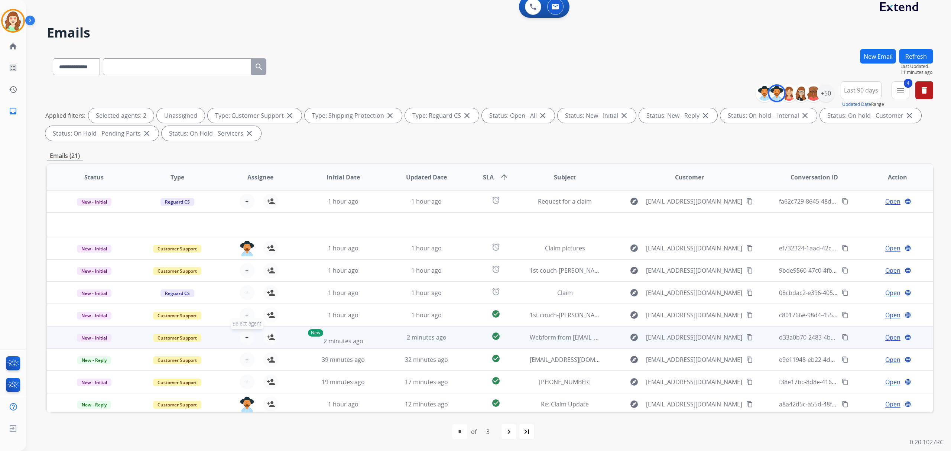
click at [244, 330] on button "+ Select agent" at bounding box center [247, 337] width 15 height 15
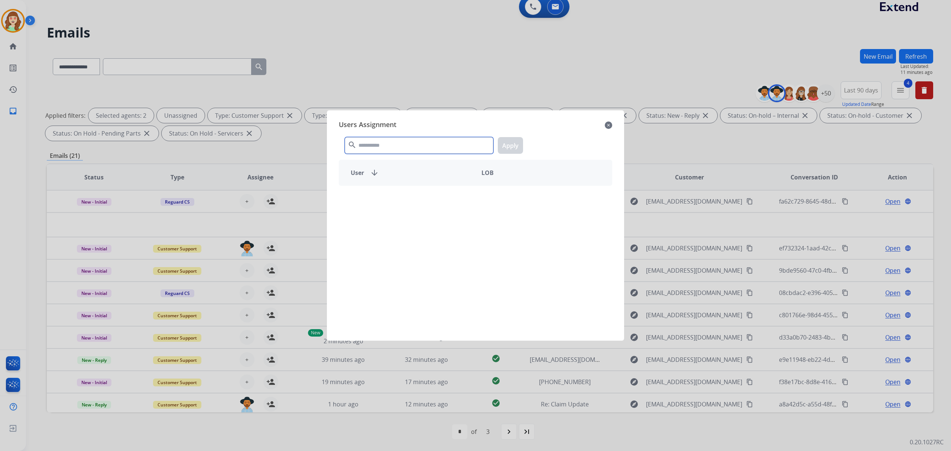
click at [421, 142] on input "text" at bounding box center [419, 145] width 149 height 17
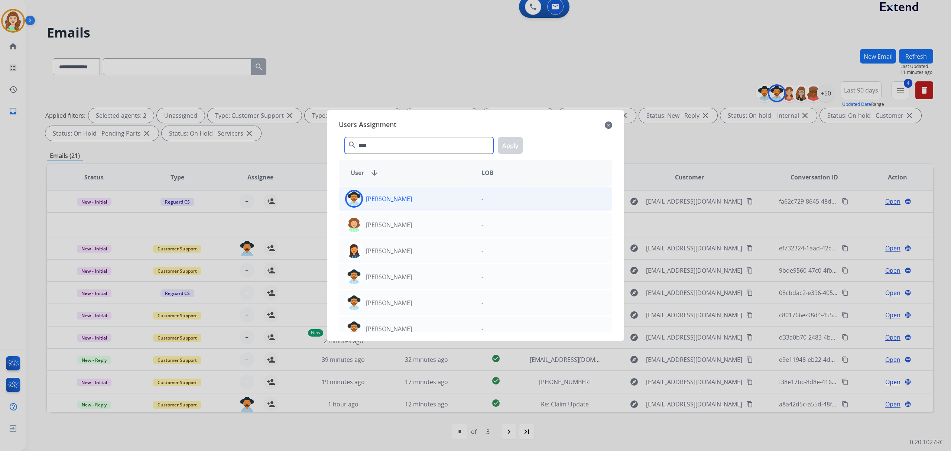
type input "****"
drag, startPoint x: 404, startPoint y: 202, endPoint x: 485, endPoint y: 161, distance: 90.9
click at [405, 202] on div "[PERSON_NAME]" at bounding box center [407, 199] width 136 height 18
click at [515, 145] on button "Apply" at bounding box center [510, 145] width 25 height 17
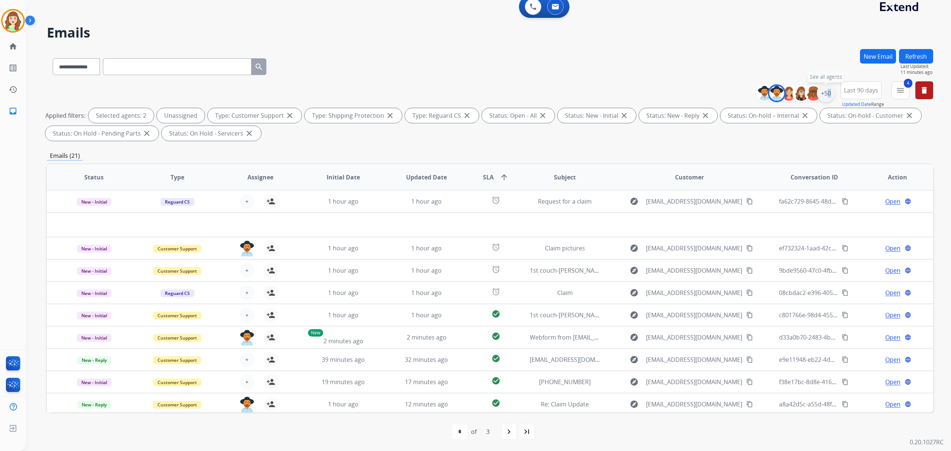
drag, startPoint x: 826, startPoint y: 94, endPoint x: 824, endPoint y: 98, distance: 4.5
click at [824, 97] on div "+50" at bounding box center [826, 93] width 18 height 18
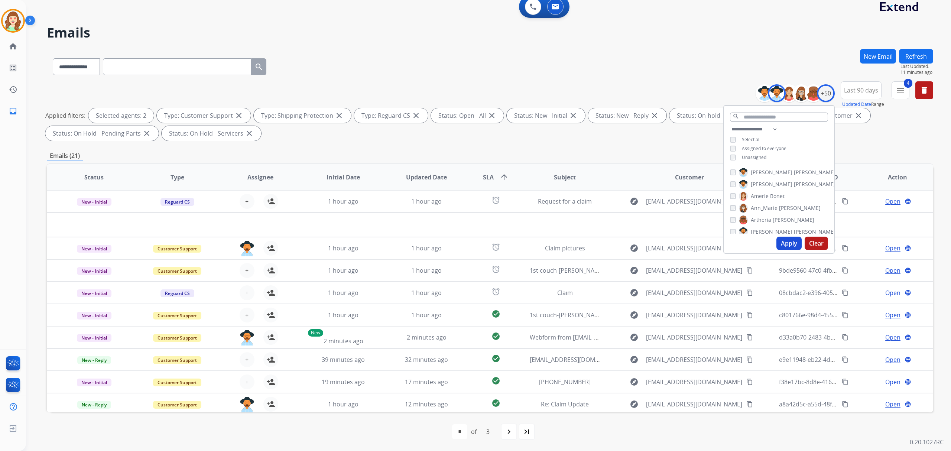
click at [732, 180] on div "[PERSON_NAME]" at bounding box center [783, 184] width 106 height 9
click at [787, 240] on button "Apply" at bounding box center [788, 243] width 25 height 13
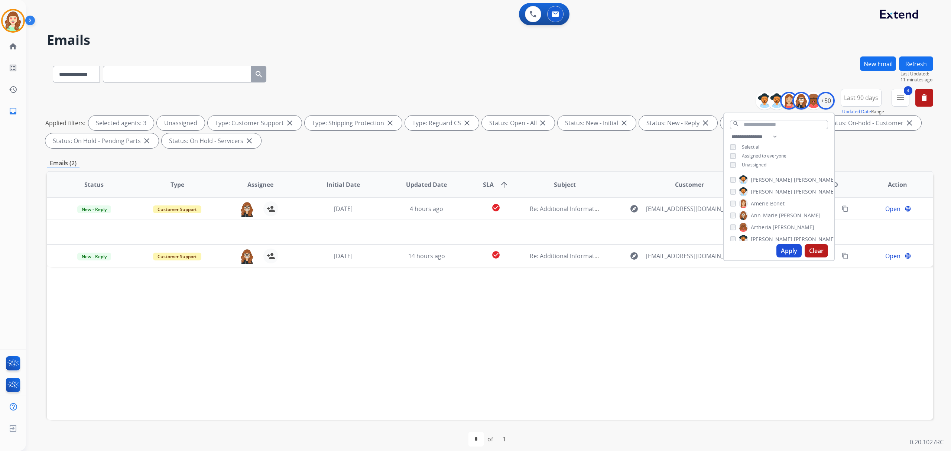
click at [785, 253] on button "Apply" at bounding box center [788, 250] width 25 height 13
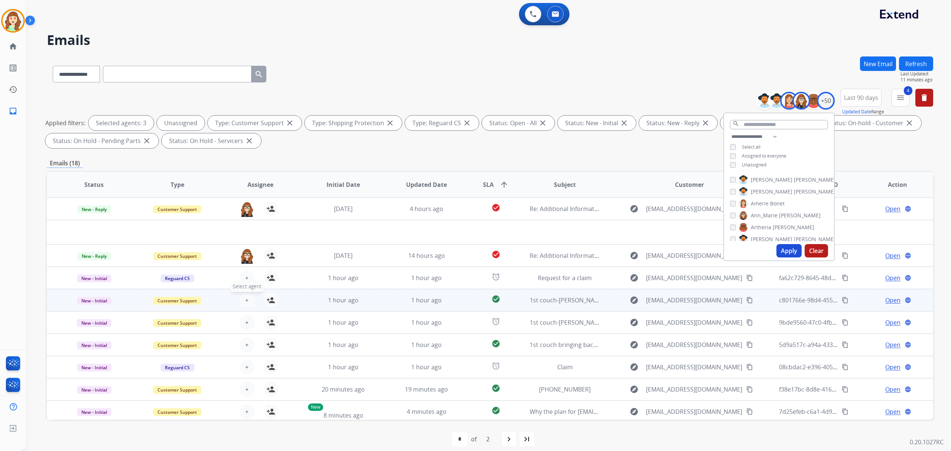
click at [246, 300] on span "+" at bounding box center [246, 300] width 3 height 9
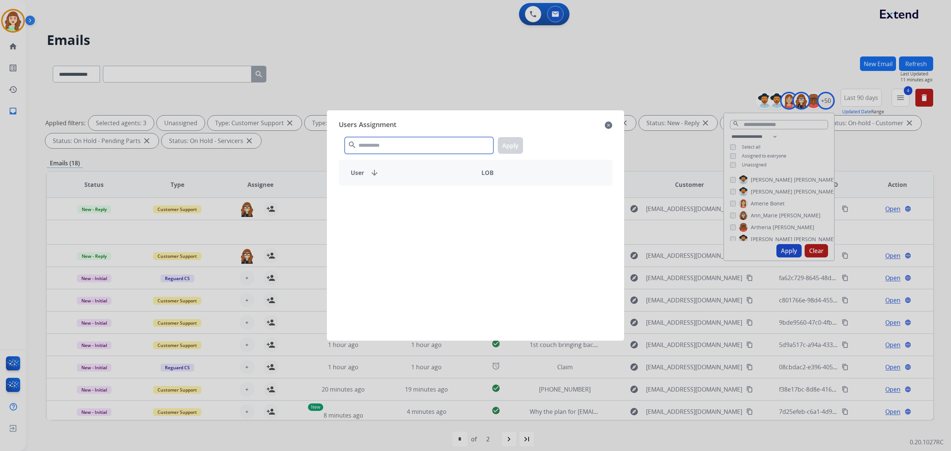
click at [405, 151] on input "text" at bounding box center [419, 145] width 149 height 17
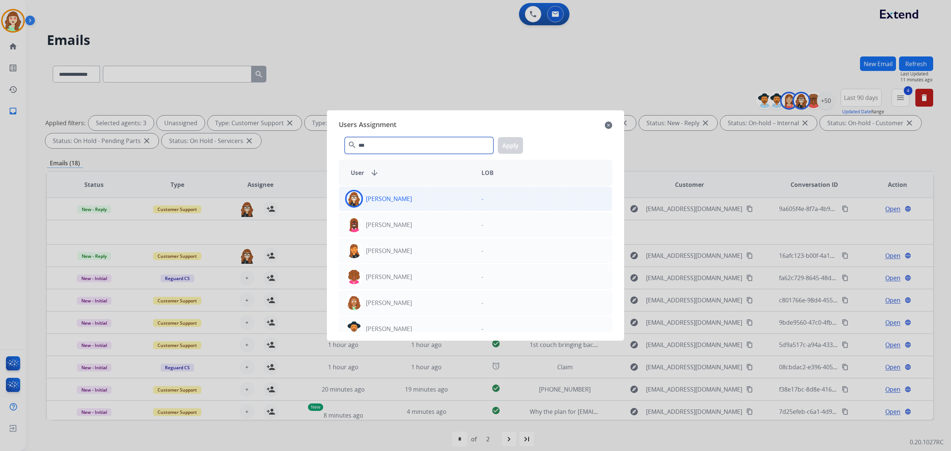
type input "***"
drag, startPoint x: 415, startPoint y: 202, endPoint x: 455, endPoint y: 189, distance: 41.6
click at [419, 201] on div "[PERSON_NAME]" at bounding box center [407, 199] width 136 height 18
click at [512, 146] on button "Apply" at bounding box center [510, 145] width 25 height 17
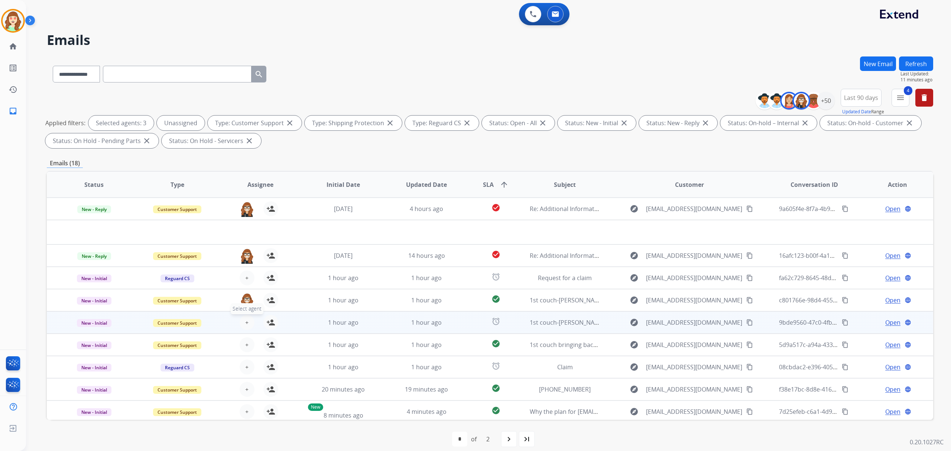
click at [243, 320] on button "+ Select agent" at bounding box center [247, 322] width 15 height 15
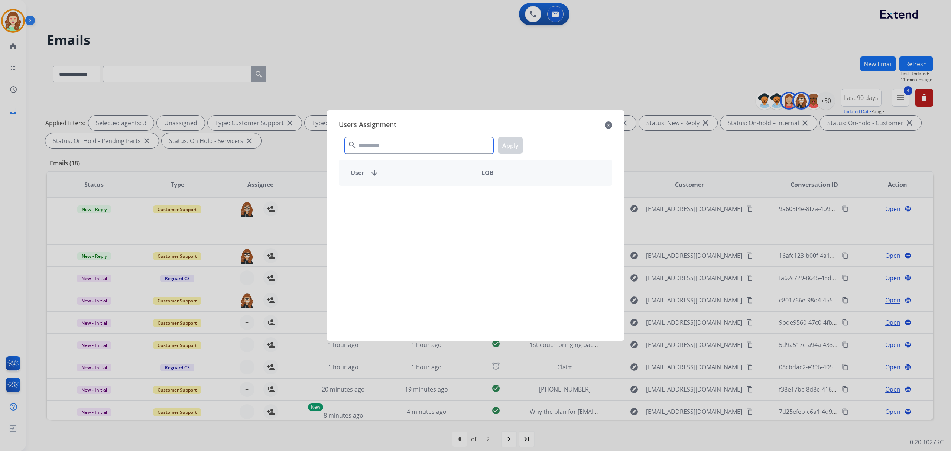
click at [390, 145] on input "text" at bounding box center [419, 145] width 149 height 17
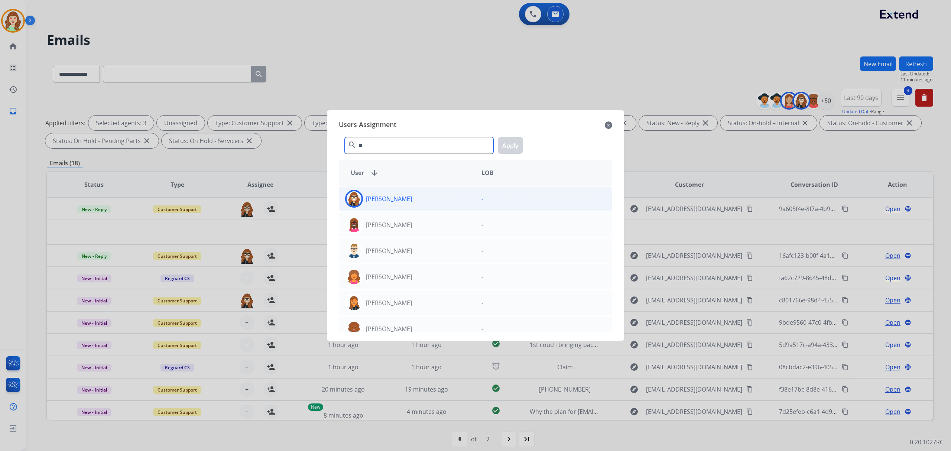
type input "**"
click at [433, 201] on div "[PERSON_NAME]" at bounding box center [407, 199] width 136 height 18
click at [516, 144] on button "Apply" at bounding box center [510, 145] width 25 height 17
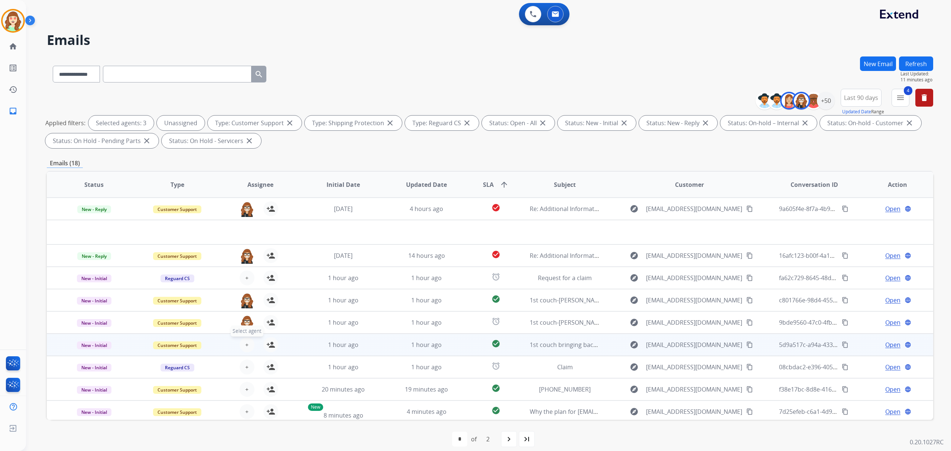
click at [246, 341] on span "+" at bounding box center [246, 344] width 3 height 9
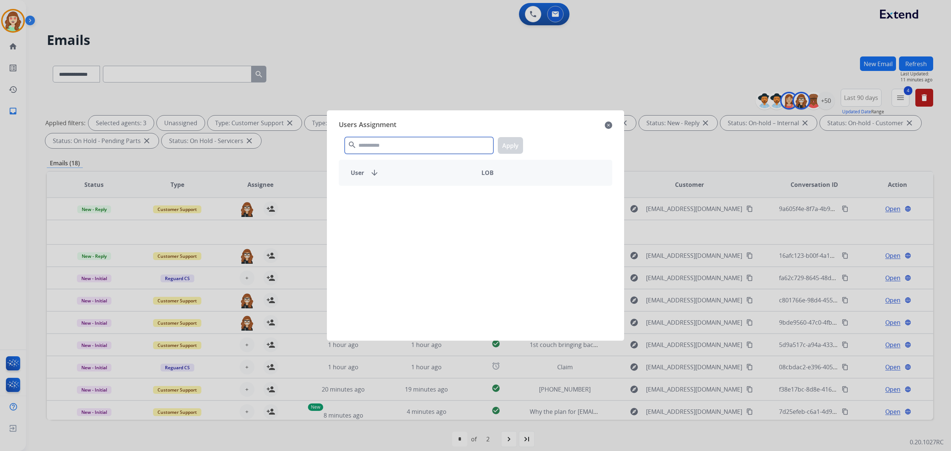
click at [408, 152] on input "text" at bounding box center [419, 145] width 149 height 17
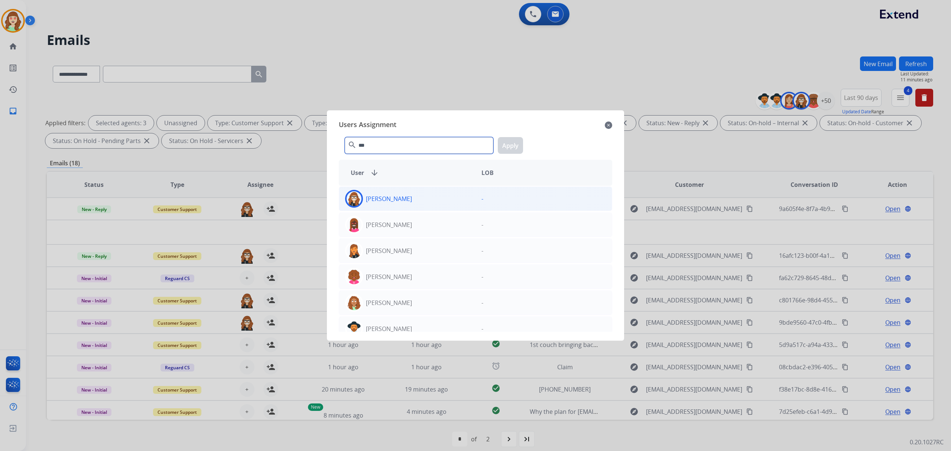
type input "***"
click at [450, 197] on div "[PERSON_NAME]" at bounding box center [407, 199] width 136 height 18
drag, startPoint x: 519, startPoint y: 139, endPoint x: 838, endPoint y: 134, distance: 319.5
click at [531, 139] on div "*** search Apply" at bounding box center [475, 144] width 273 height 26
click at [827, 94] on div at bounding box center [475, 225] width 951 height 451
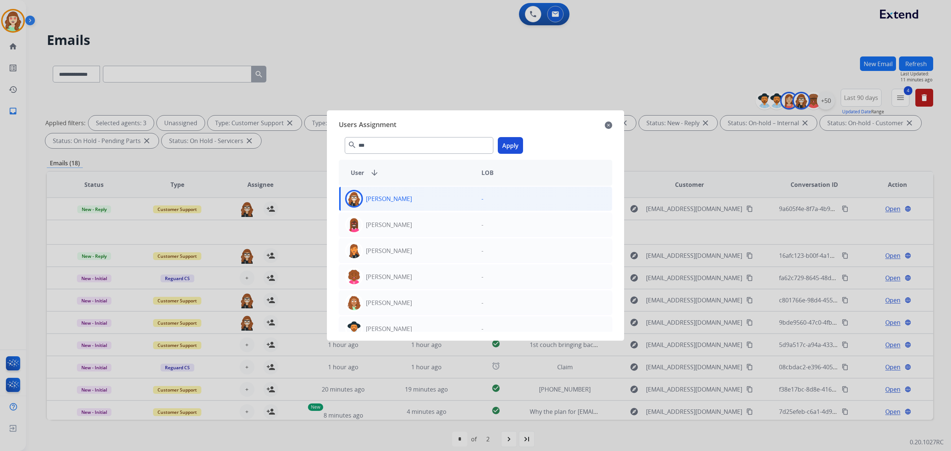
click at [827, 94] on div "+50" at bounding box center [826, 101] width 18 height 18
